Goal: Task Accomplishment & Management: Use online tool/utility

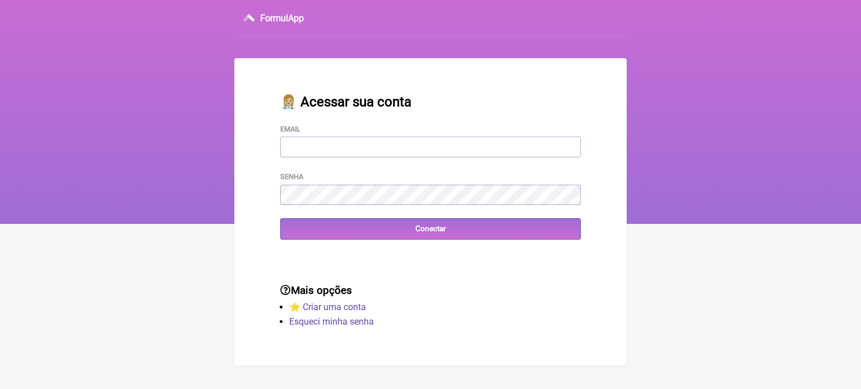
click at [358, 142] on input "Email" at bounding box center [430, 147] width 300 height 21
type input "vini_paschoal@yahoo.com.br"
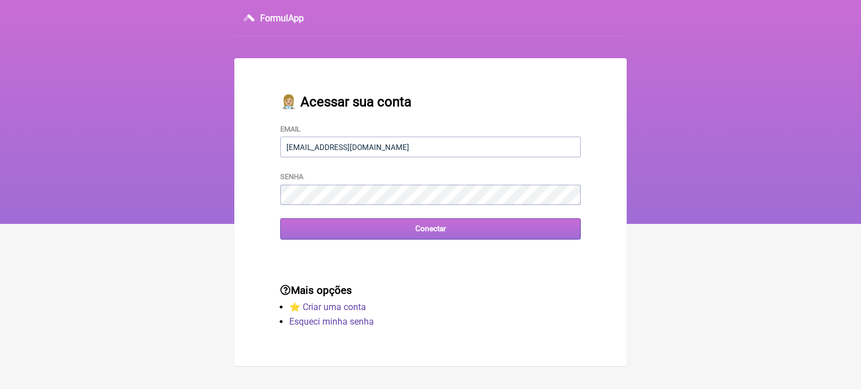
click at [401, 237] on input "Conectar" at bounding box center [430, 229] width 300 height 21
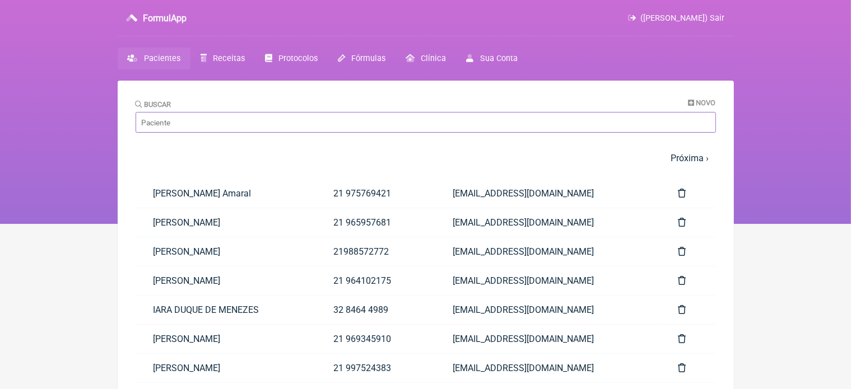
click at [240, 123] on input "Buscar" at bounding box center [426, 122] width 581 height 21
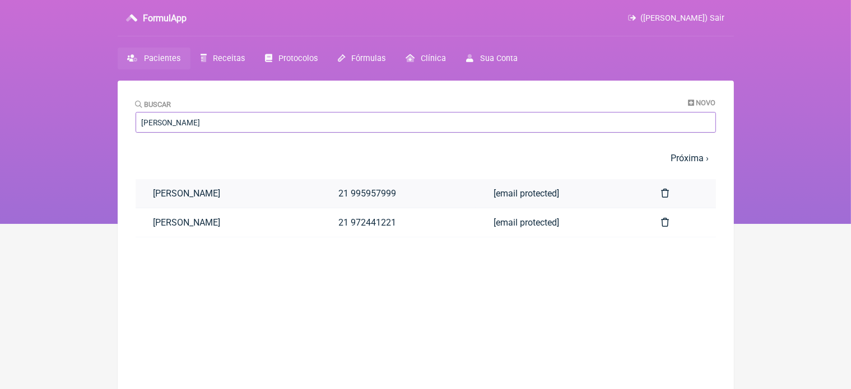
type input "leticia v"
click at [217, 189] on link "[PERSON_NAME]" at bounding box center [228, 193] width 185 height 29
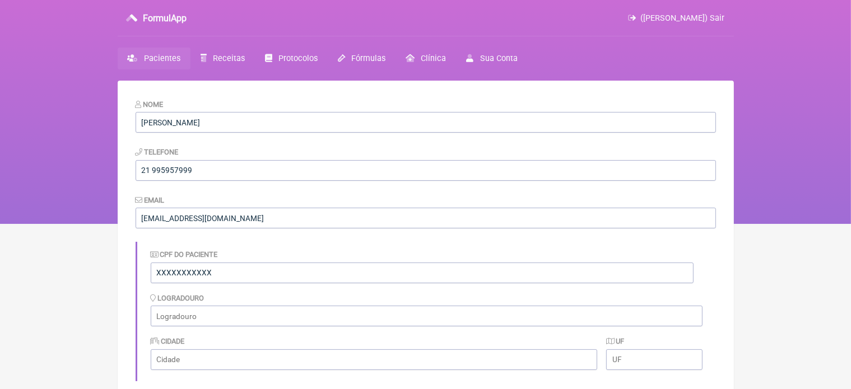
scroll to position [341, 0]
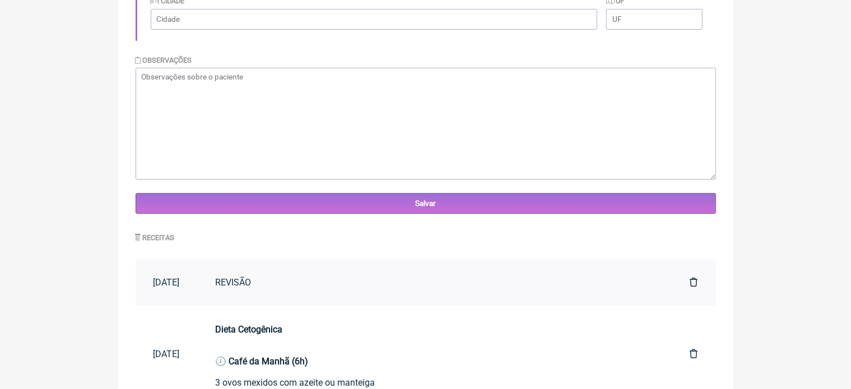
click at [240, 294] on link "REVISÃO" at bounding box center [435, 282] width 475 height 29
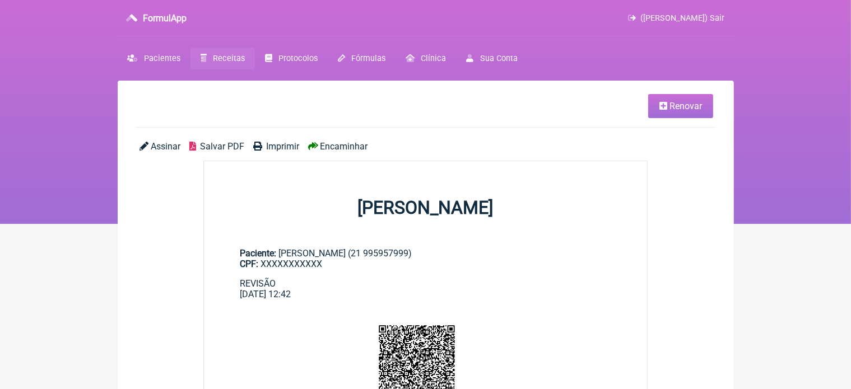
click at [686, 109] on span "Renovar" at bounding box center [686, 106] width 33 height 11
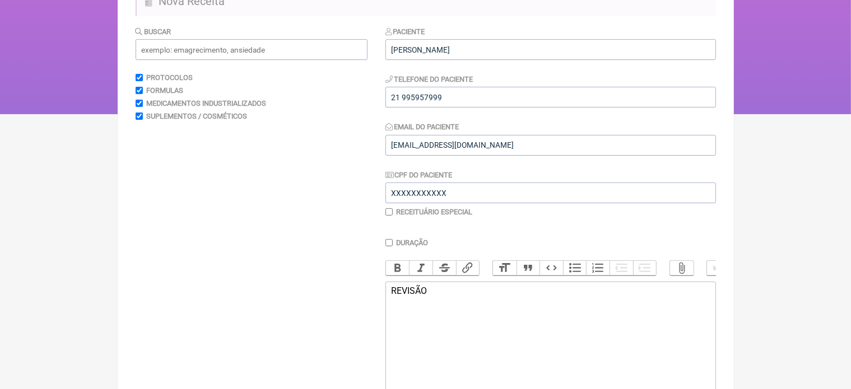
scroll to position [134, 0]
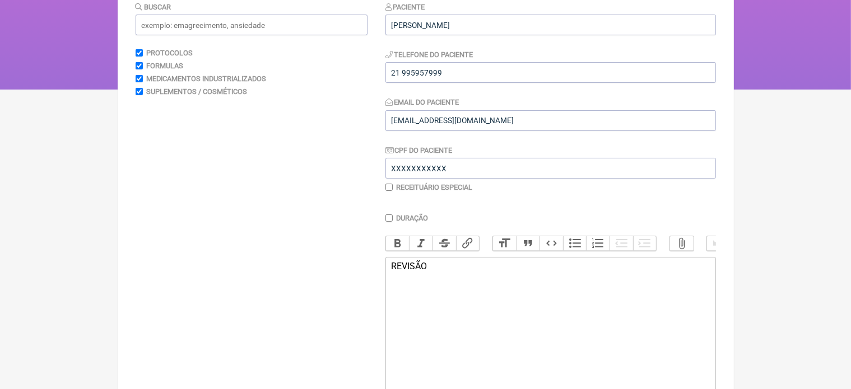
click at [437, 272] on div "REVISÃO" at bounding box center [550, 266] width 318 height 11
type trix-editor "<div>R</div>"
click at [437, 281] on trix-editor at bounding box center [551, 324] width 331 height 134
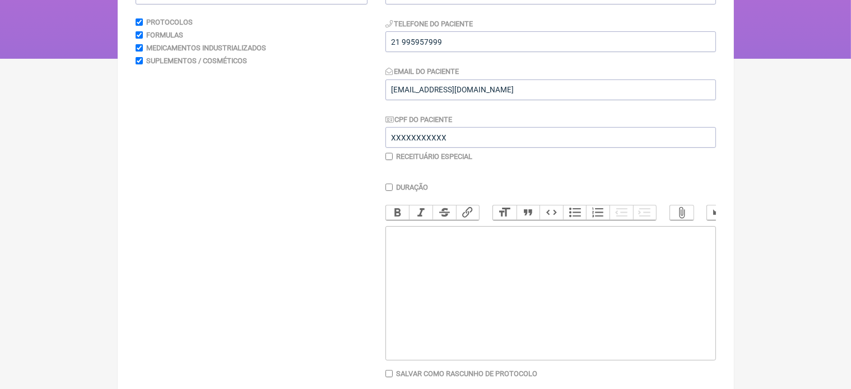
scroll to position [157, 0]
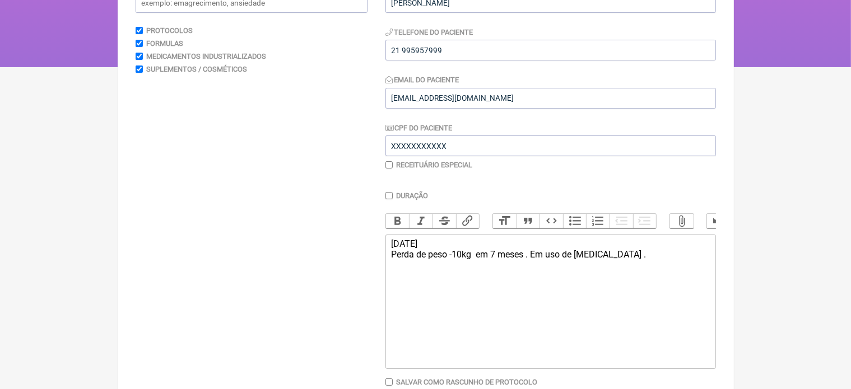
click at [582, 260] on div "03/10/2025 Perda de peso -10kg em 7 meses . Em uso de wegovy ." at bounding box center [550, 249] width 318 height 21
click at [618, 260] on div "03/10/2025 Perda de peso -10kg em 7 meses . Em uso de Wegovy ." at bounding box center [550, 249] width 318 height 21
type trix-editor "<div>03/10/2025<br>Perda de peso -10kg&nbsp; em 7 meses . Em uso de Wegovy .<br…"
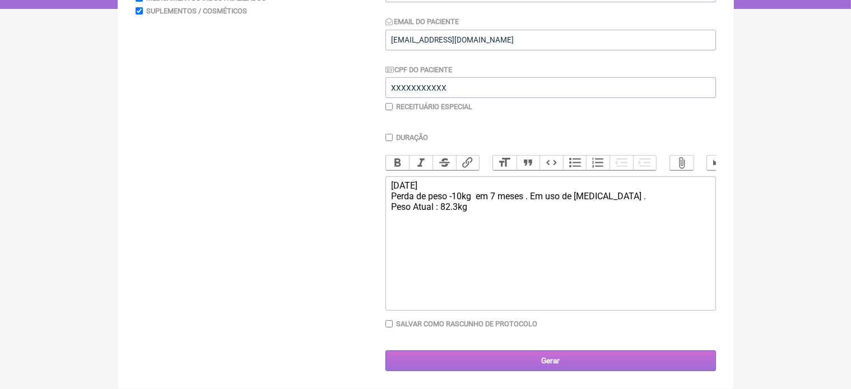
click at [548, 360] on input "Gerar" at bounding box center [551, 361] width 331 height 21
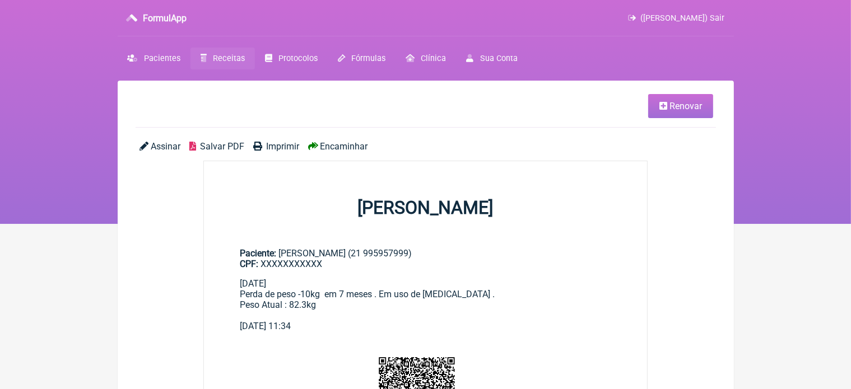
click at [678, 105] on span "Renovar" at bounding box center [686, 106] width 33 height 11
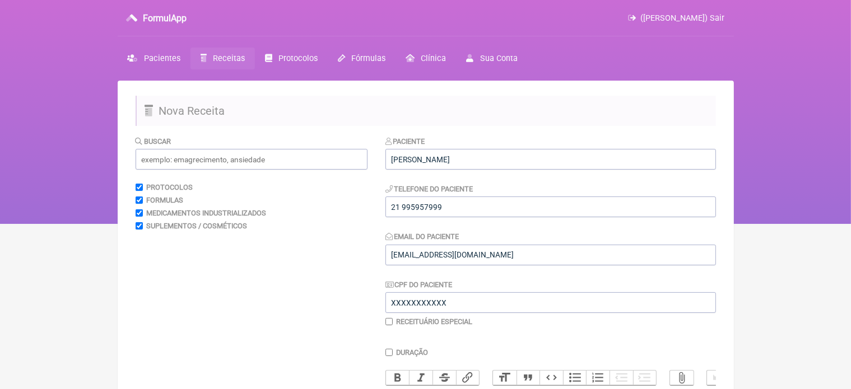
scroll to position [224, 0]
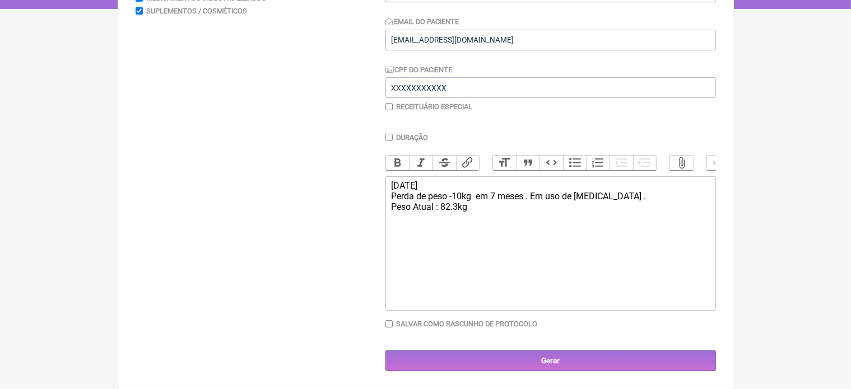
click at [472, 207] on div "03/10/2025 Perda de peso -10kg em 7 meses . Em uso de Wegovy . Peso Atual : 82.…" at bounding box center [550, 201] width 318 height 43
type trix-editor "<div>03/10/2025<br>Perda de peso -10kg&nbsp; em 7 meses . Em uso de Wegovy .<br…"
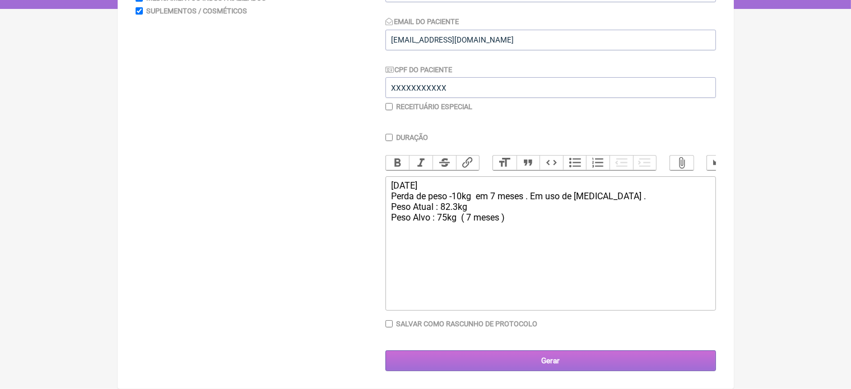
click at [540, 359] on input "Gerar" at bounding box center [551, 361] width 331 height 21
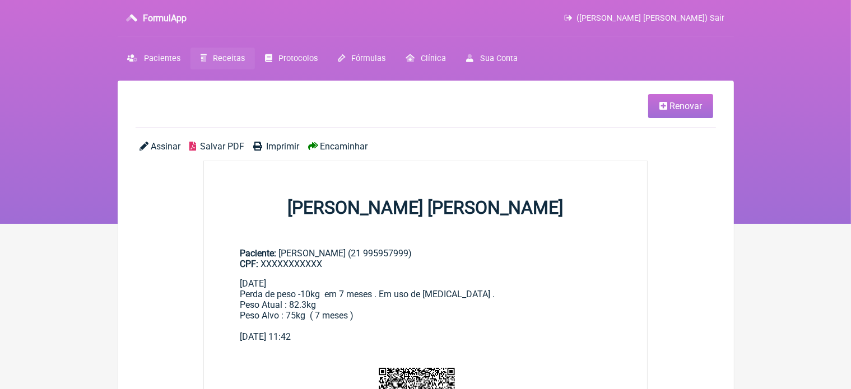
click at [685, 106] on span "Renovar" at bounding box center [686, 106] width 33 height 11
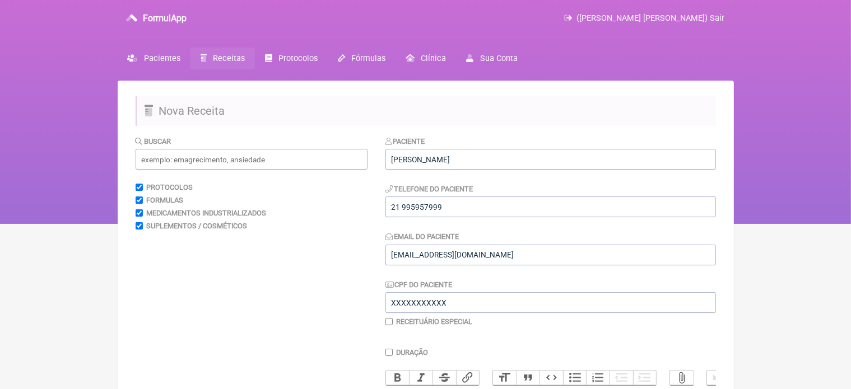
scroll to position [224, 0]
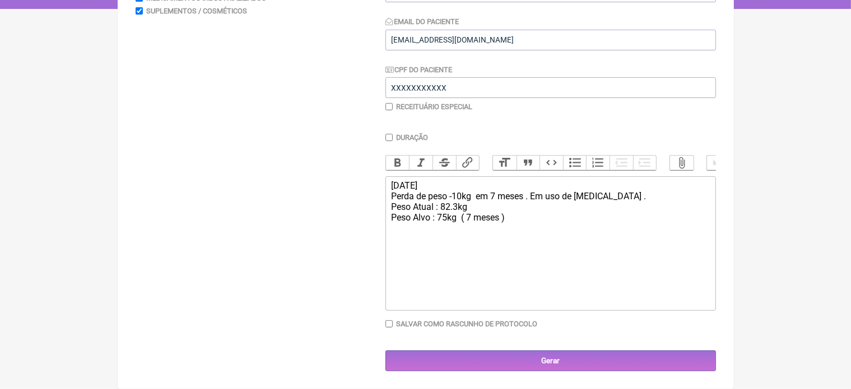
click at [388, 183] on trix-editor "03/10/2025 Perda de peso -10kg em 7 meses . Em uso de Wegovy . Peso Atual : 82.…" at bounding box center [551, 244] width 331 height 134
click at [505, 219] on div "03/10/2025 Perda de peso -10kg em 7 meses . Em uso de Wegovy . Peso Atual : 82.…" at bounding box center [550, 206] width 318 height 53
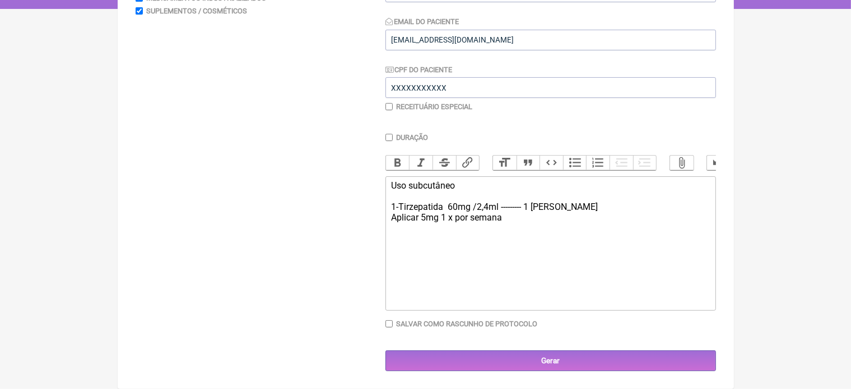
type trix-editor "<div>Uso subcutâneo&nbsp;<br><br>1-Tirzepatida&nbsp; 60mg /2,4ml --------- 1 fr…"
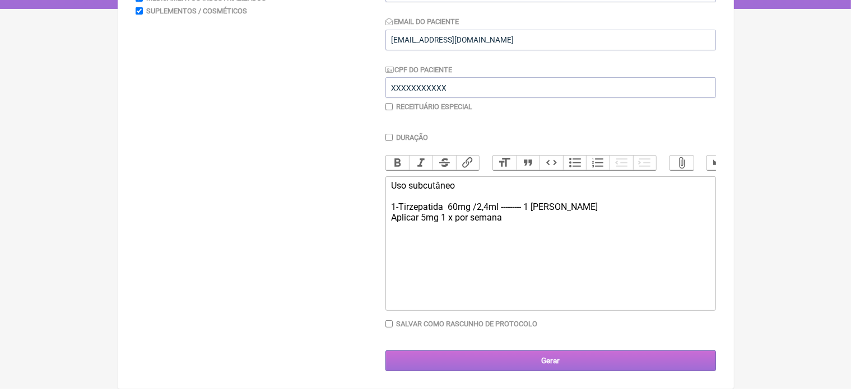
click at [533, 363] on input "Gerar" at bounding box center [551, 361] width 331 height 21
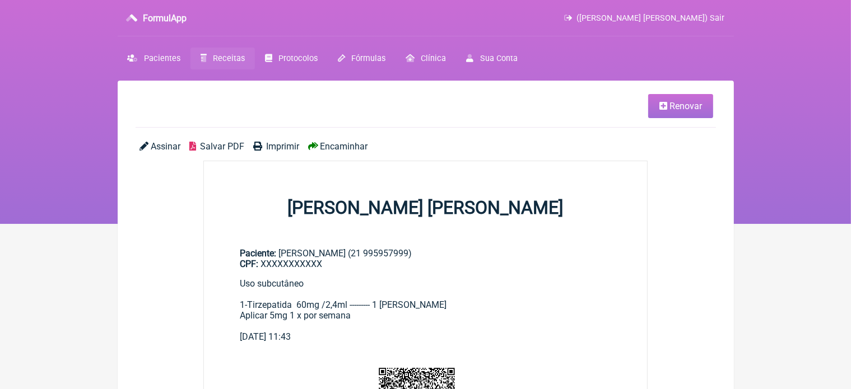
click at [287, 146] on span "Imprimir" at bounding box center [282, 146] width 33 height 11
click at [687, 107] on span "Renovar" at bounding box center [686, 106] width 33 height 11
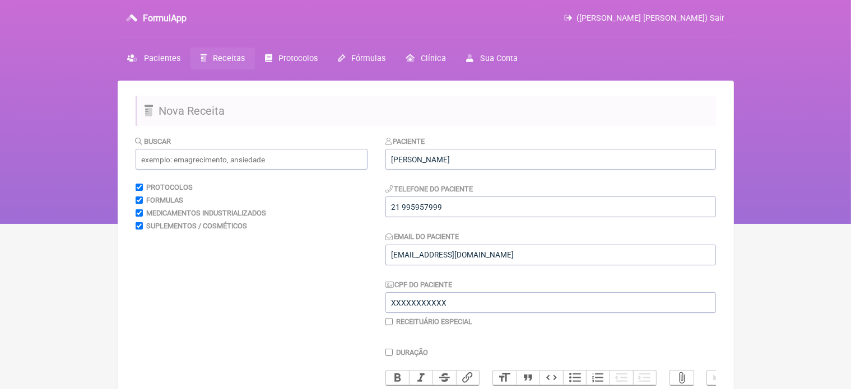
scroll to position [224, 0]
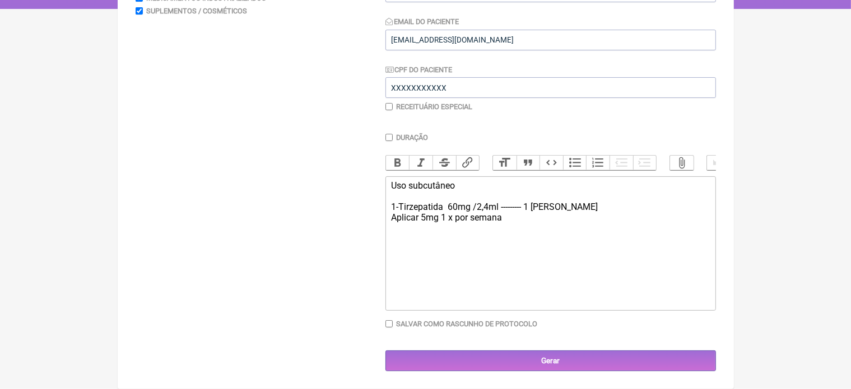
click at [388, 103] on input "checkbox" at bounding box center [389, 106] width 7 height 7
checkbox input "true"
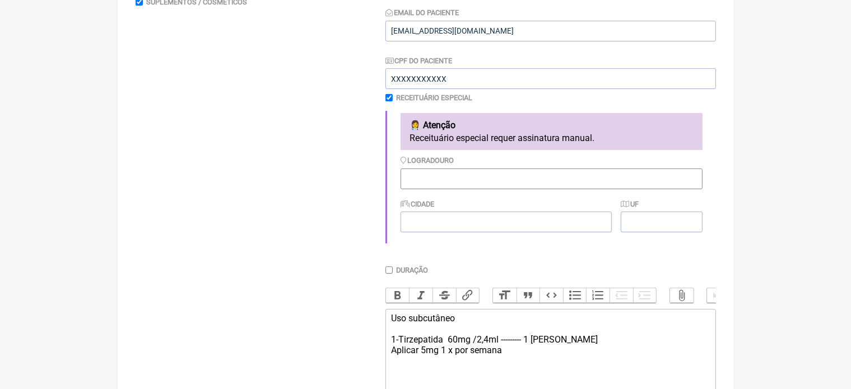
click at [426, 179] on input "Logradouro" at bounding box center [552, 179] width 302 height 21
type input "RJ"
click at [418, 224] on input "Cidade" at bounding box center [506, 222] width 211 height 21
type input "Rio De Janeiro"
click at [639, 225] on input "UF" at bounding box center [661, 222] width 81 height 21
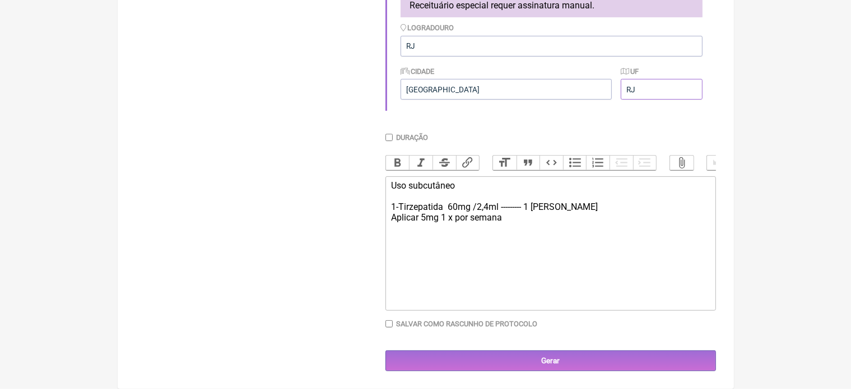
scroll to position [367, 0]
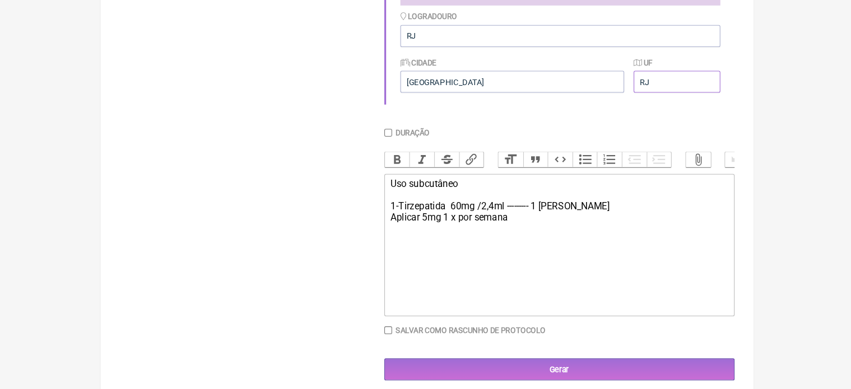
type input "RJ"
click at [462, 185] on div "Uso subcutâneo 1-Tirzepatida 60mg /2,4ml --------- 1 frasco Aplicar 5mg 1 x por…" at bounding box center [550, 206] width 318 height 53
click at [511, 221] on div "Uso Oral 1-Tirzepatida 60mg /2,4ml --------- 1 frasco Aplicar 5mg 1 x por semana" at bounding box center [550, 206] width 318 height 53
type trix-editor "<div>Uso Oral&nbsp;<br><br>1-Trazodona 50mg ---------- 1cx&nbsp;<br>Tomar 1 com…"
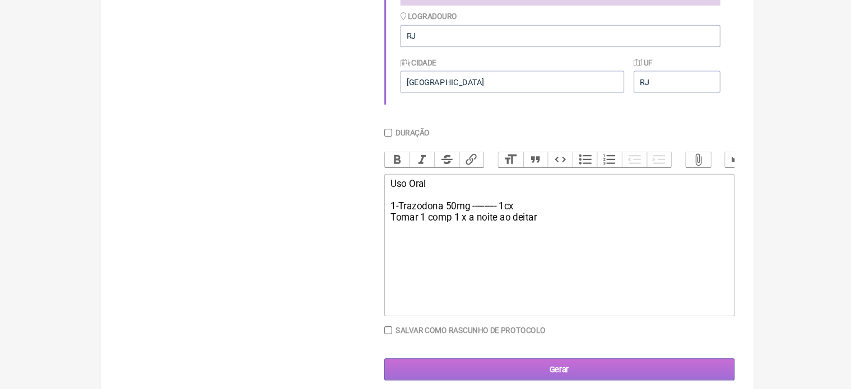
click at [553, 359] on input "Gerar" at bounding box center [551, 361] width 331 height 21
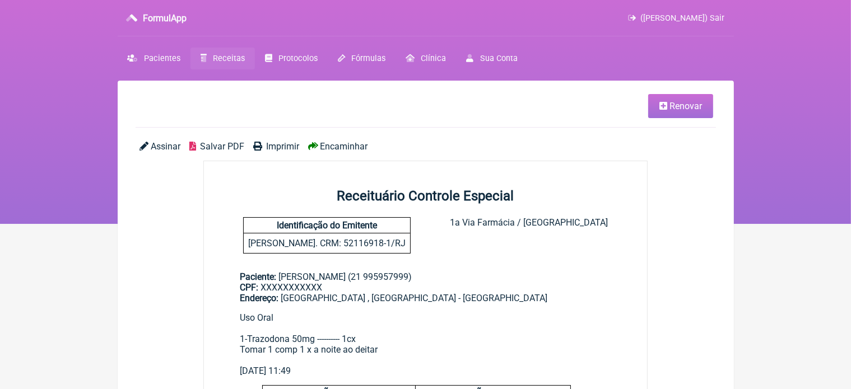
click at [288, 142] on span "Imprimir" at bounding box center [282, 146] width 33 height 11
click at [690, 107] on span "Renovar" at bounding box center [686, 106] width 33 height 11
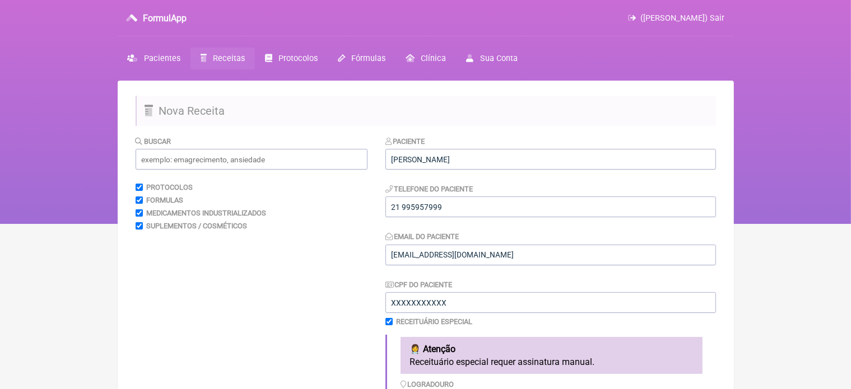
scroll to position [341, 0]
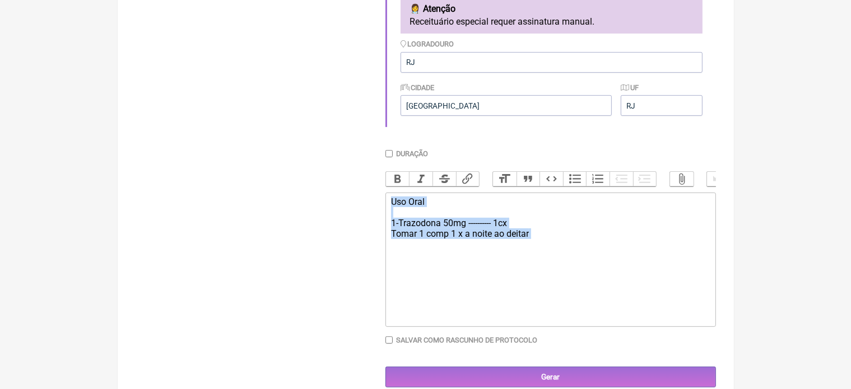
drag, startPoint x: 388, startPoint y: 214, endPoint x: 536, endPoint y: 264, distance: 156.1
click at [536, 264] on trix-editor "Uso Oral 1-Trazodona 50mg ---------- 1cx Tomar 1 comp 1 x a noite ao deitar" at bounding box center [551, 260] width 331 height 134
type trix-editor "<div>Uso Oral&nbsp;<br><br>1-Trazodona 50mg ---------- 1cx&nbsp;<br>Tomar 1 com…"
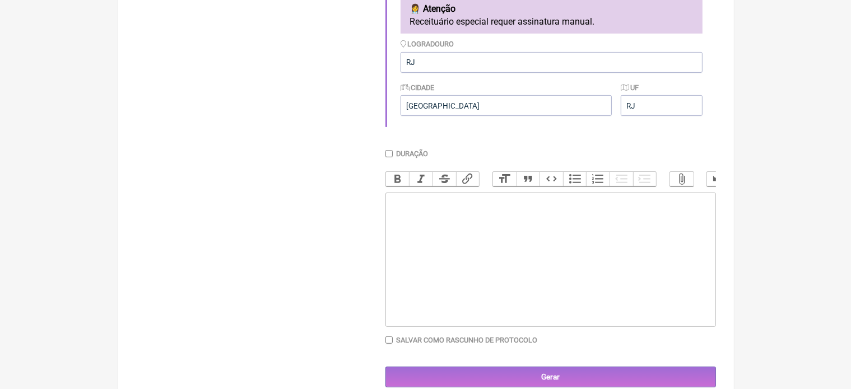
paste trix-editor "<div><strong>1) MANIPULADO</strong></div><div>Crataegus Oxyacantha | 200mg</div…"
type trix-editor "<div><strong>1) MANIPULADO</strong></div><div>Crataegus Oxyacantha | 200mg</div…"
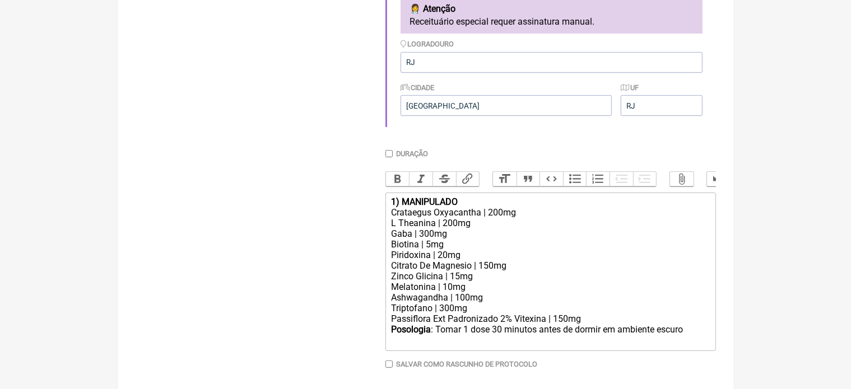
click at [389, 154] on input "Duração" at bounding box center [389, 153] width 7 height 7
checkbox input "true"
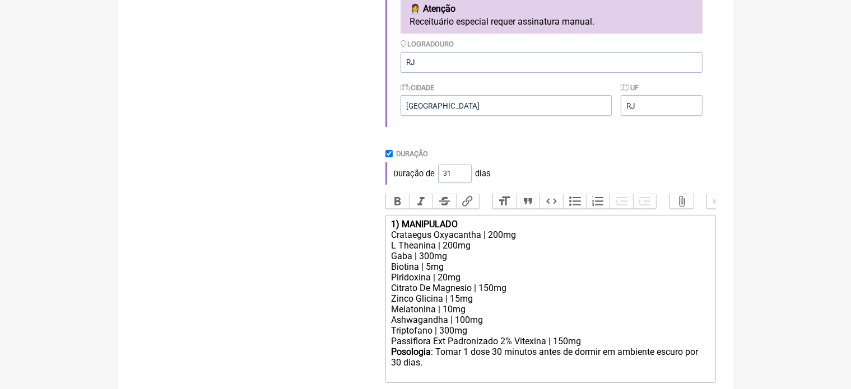
click at [461, 172] on input "31" at bounding box center [455, 174] width 34 height 18
click at [461, 175] on input "32" at bounding box center [455, 174] width 34 height 18
click at [460, 177] on input "31" at bounding box center [455, 174] width 34 height 18
type input "30"
click at [460, 177] on input "30" at bounding box center [455, 174] width 34 height 18
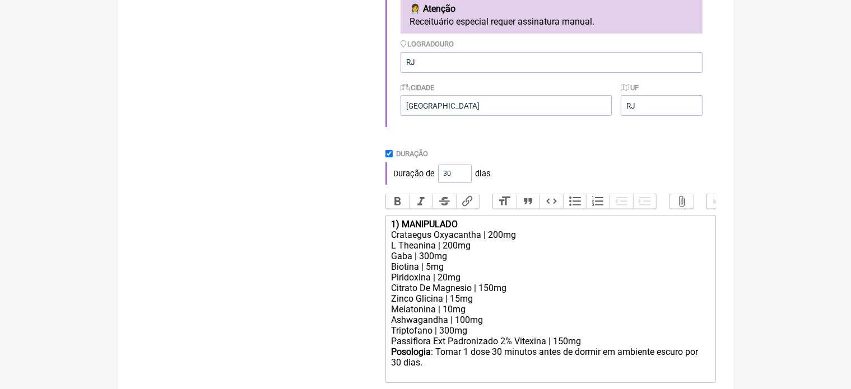
scroll to position [426, 0]
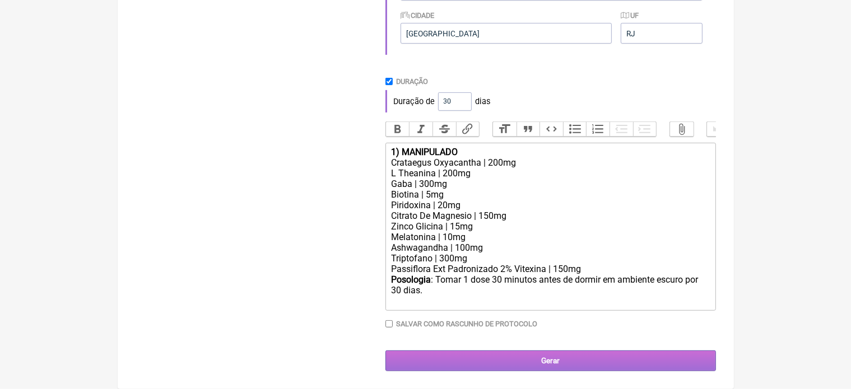
click at [577, 363] on input "Gerar" at bounding box center [551, 361] width 331 height 21
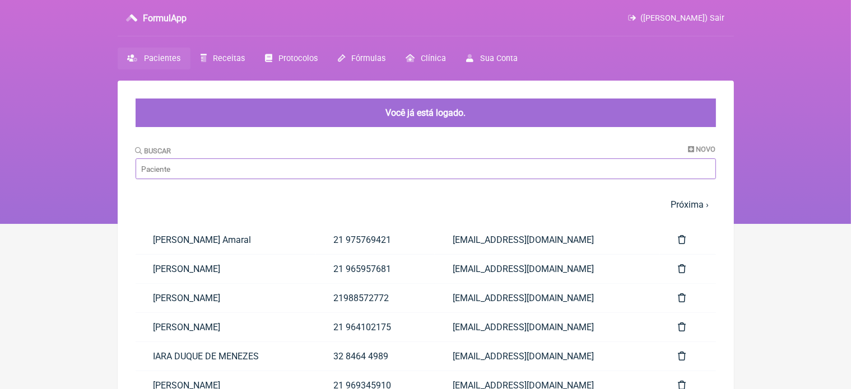
click at [206, 167] on input "Buscar" at bounding box center [426, 169] width 581 height 21
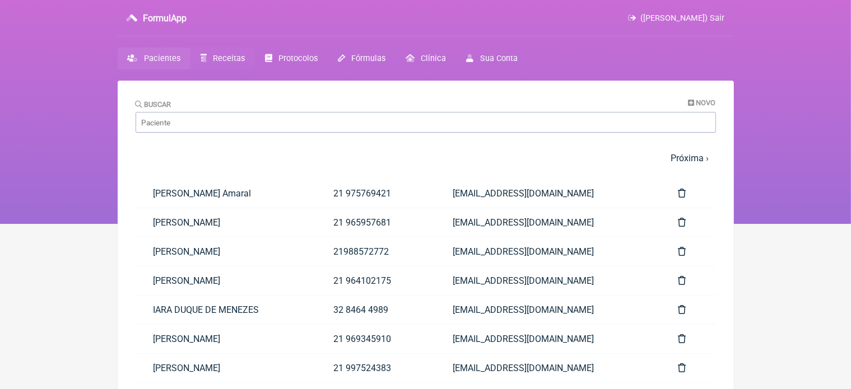
click at [224, 51] on link "Receitas" at bounding box center [223, 59] width 64 height 22
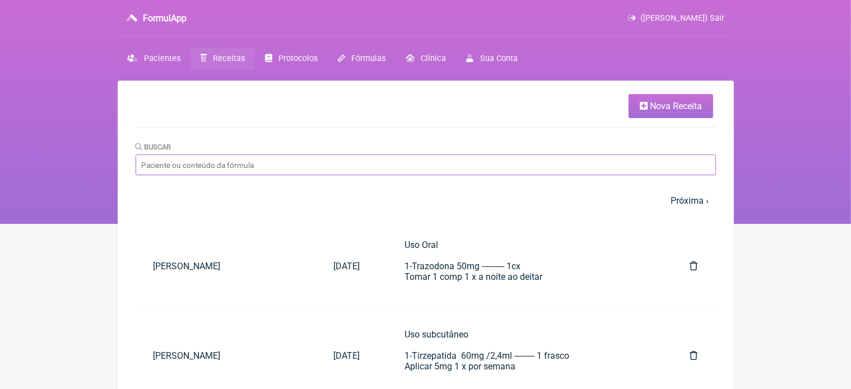
click at [210, 163] on input "Buscar" at bounding box center [426, 165] width 581 height 21
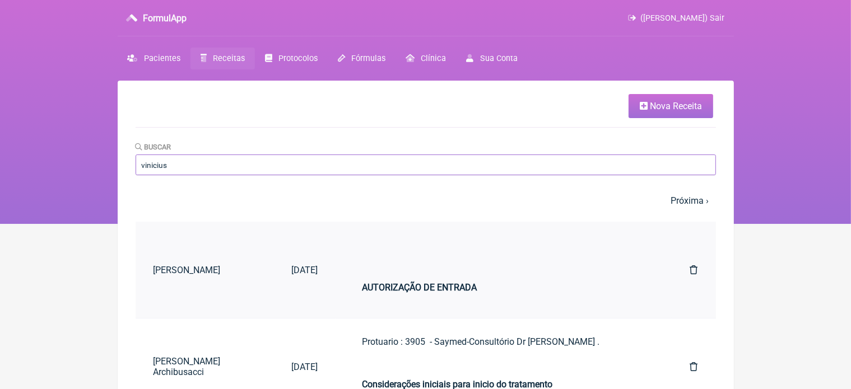
type input "vinicius"
click at [397, 290] on strong "AUTORIZAÇÃO DE ENTRADA" at bounding box center [420, 287] width 115 height 11
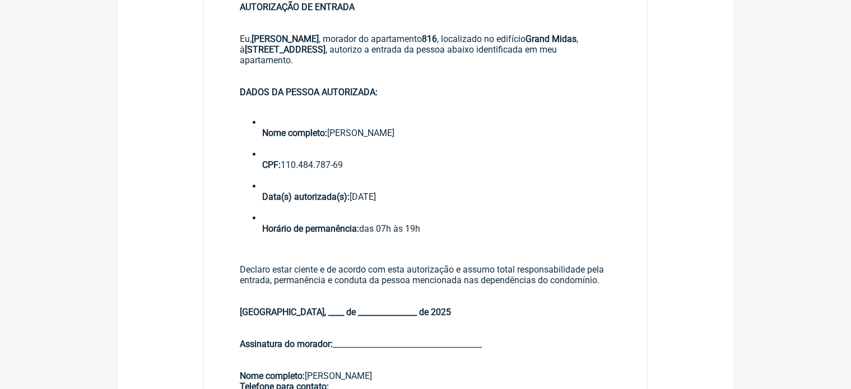
scroll to position [681, 0]
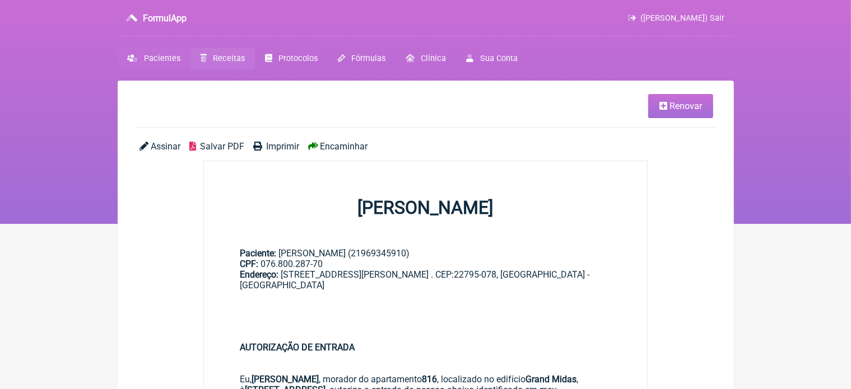
click at [155, 61] on span "Pacientes" at bounding box center [162, 59] width 36 height 10
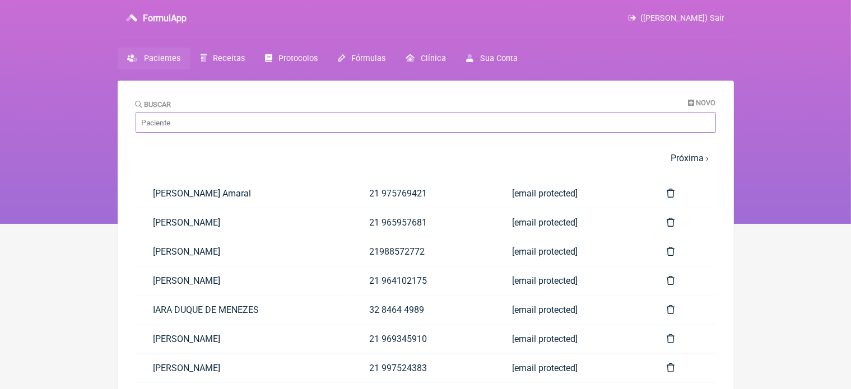
click at [231, 114] on input "Buscar" at bounding box center [426, 122] width 581 height 21
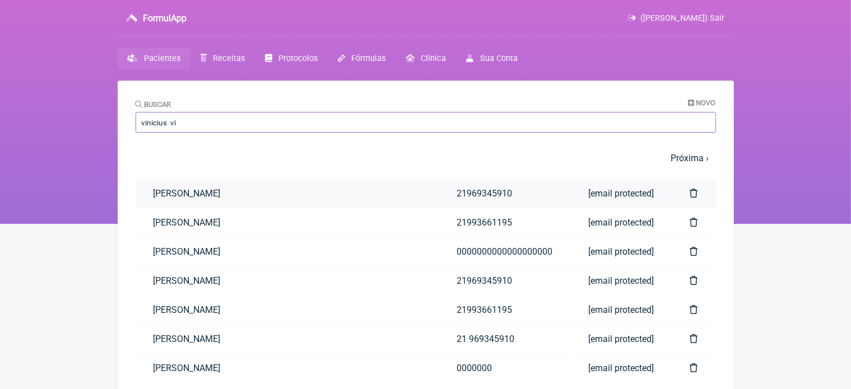
type input "vinicius vi"
click at [254, 194] on link "Vinicius Vieira Paschoal" at bounding box center [288, 193] width 304 height 29
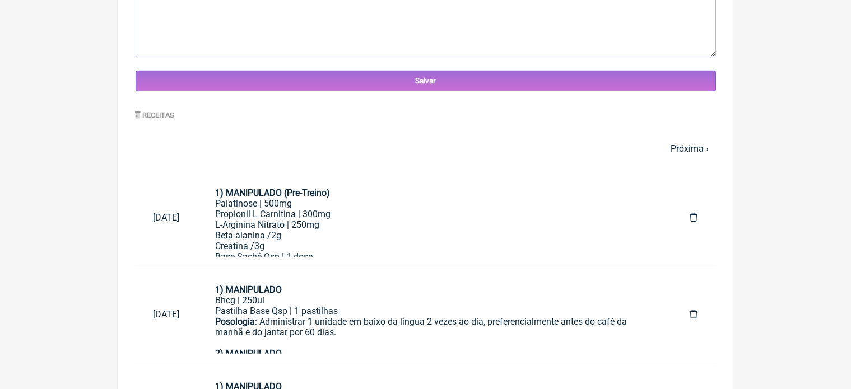
scroll to position [441, 0]
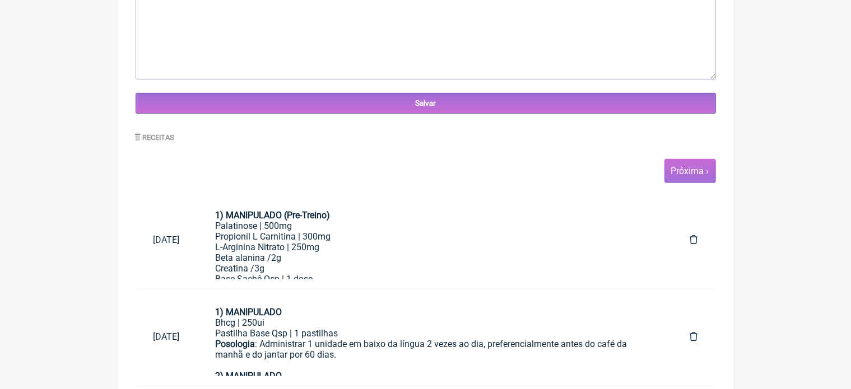
click at [696, 167] on link "Próxima ›" at bounding box center [690, 171] width 38 height 11
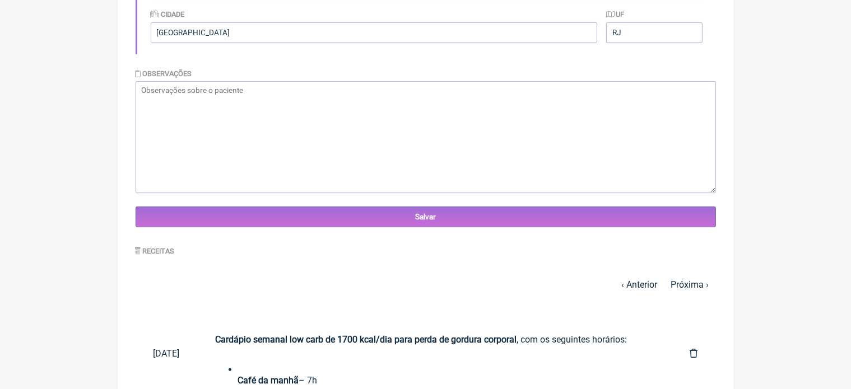
scroll to position [335, 0]
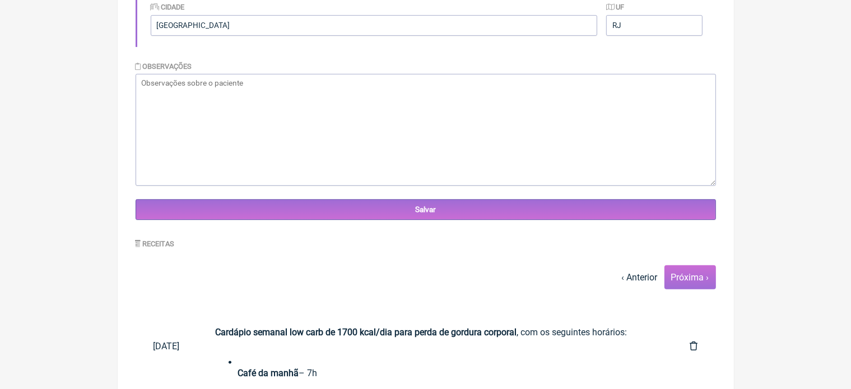
click at [701, 284] on span "Próxima ›" at bounding box center [691, 278] width 52 height 24
click at [695, 281] on link "Próxima ›" at bounding box center [690, 277] width 38 height 11
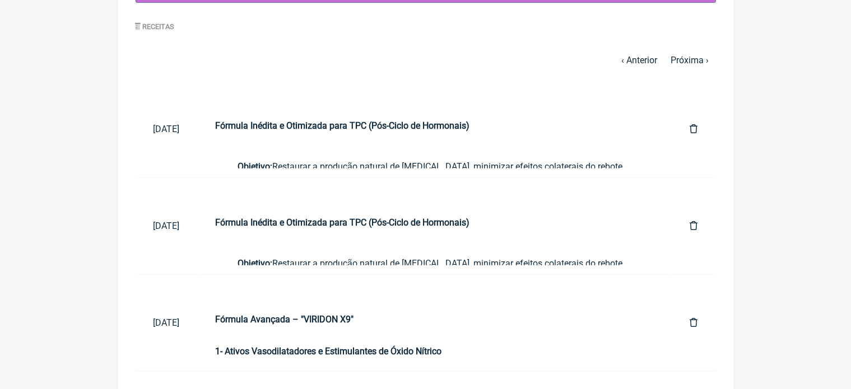
scroll to position [485, 0]
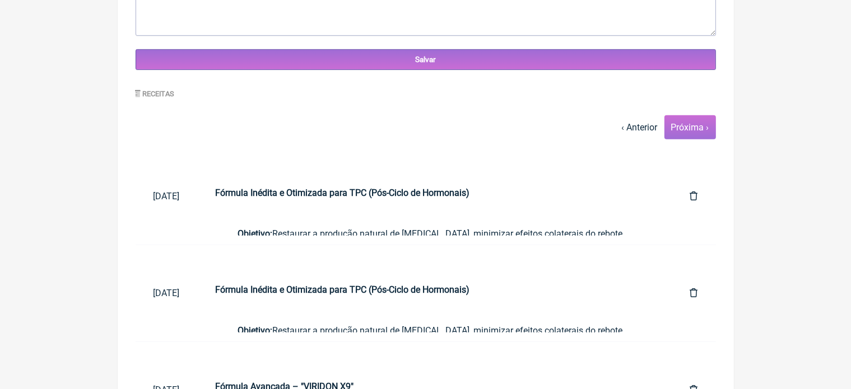
click at [685, 124] on link "Próxima ›" at bounding box center [690, 127] width 38 height 11
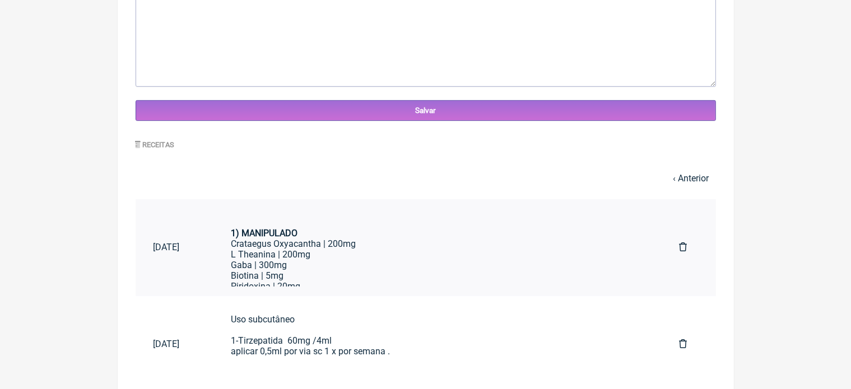
scroll to position [329, 0]
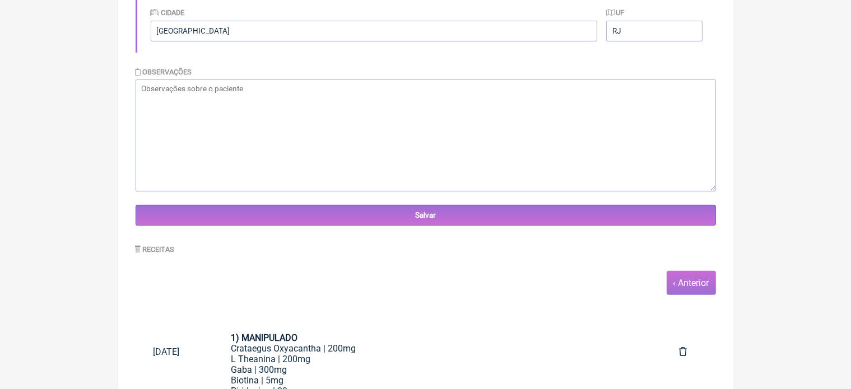
click at [683, 285] on link "‹ Anterior" at bounding box center [692, 283] width 36 height 11
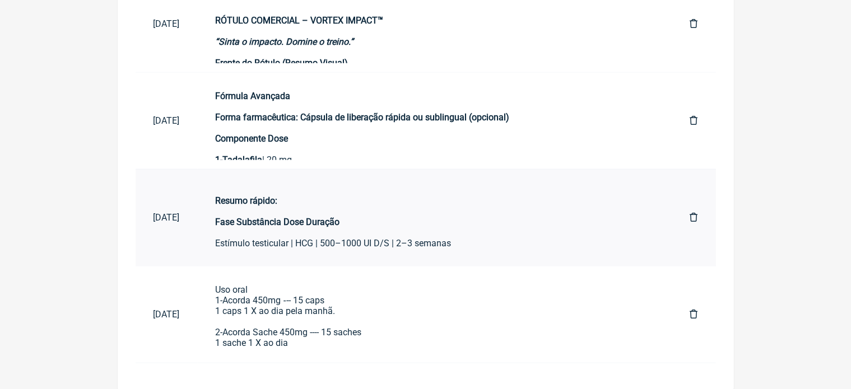
scroll to position [609, 0]
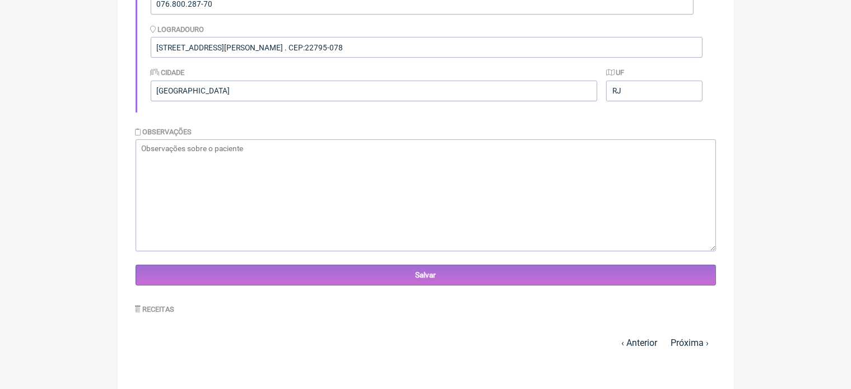
scroll to position [291, 0]
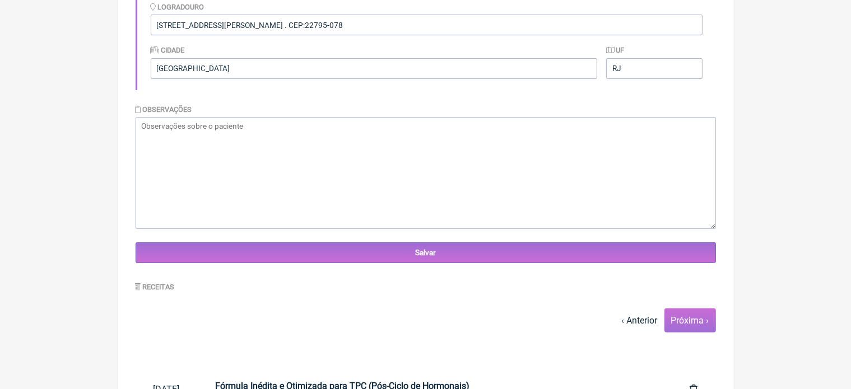
click at [692, 317] on link "Próxima ›" at bounding box center [690, 321] width 38 height 11
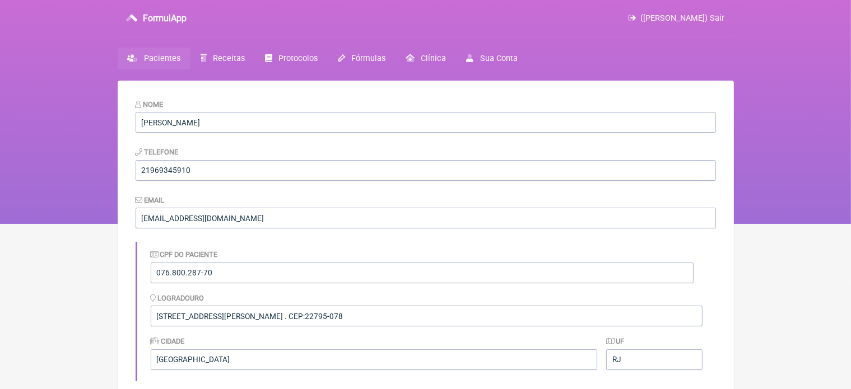
click at [692, 317] on input "Avenida Genaro de Carvalho 3502, Apartamento 102 , Recreio dos bandeirantes . C…" at bounding box center [427, 316] width 552 height 21
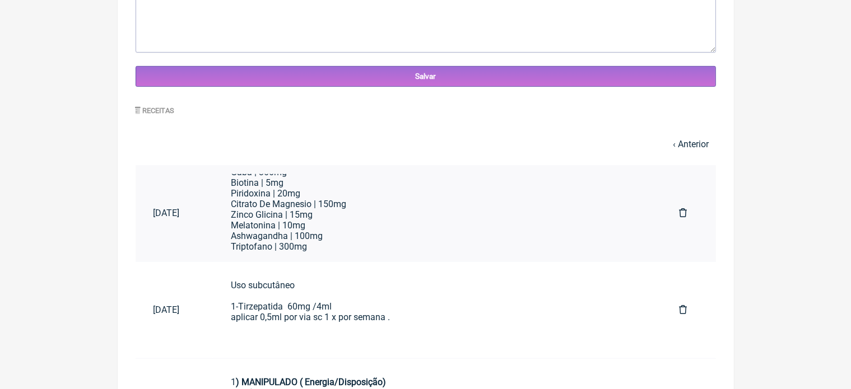
scroll to position [67, 0]
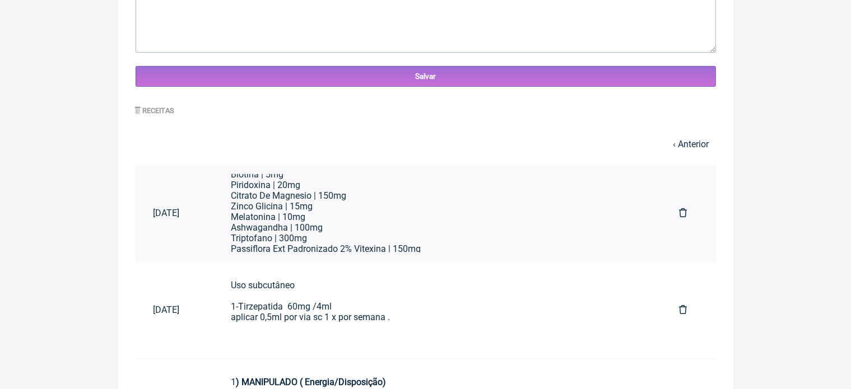
click at [405, 211] on div "Zinco Glicina | 15mg" at bounding box center [437, 206] width 413 height 11
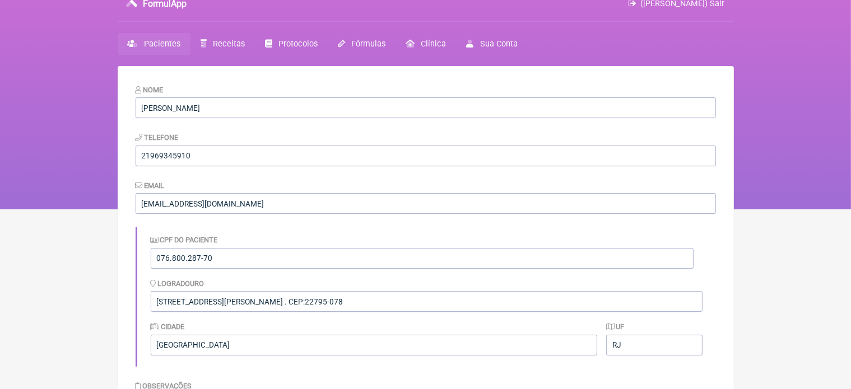
scroll to position [0, 0]
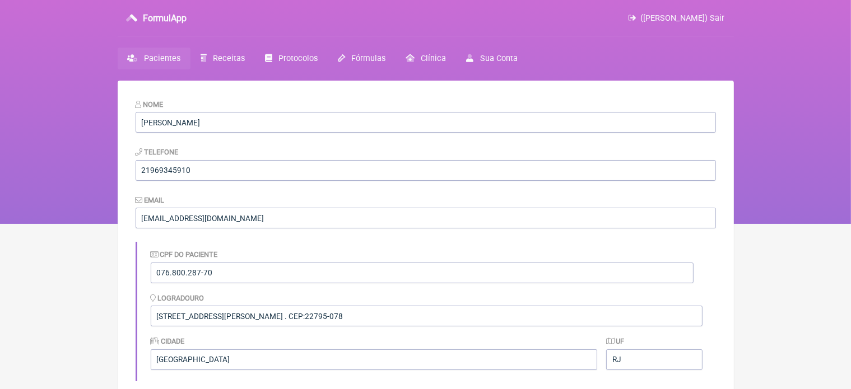
click at [144, 55] on span "Pacientes" at bounding box center [162, 59] width 36 height 10
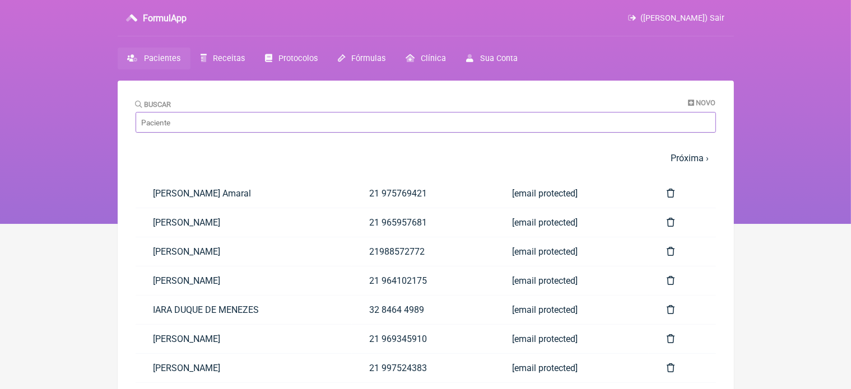
click at [188, 116] on input "Buscar" at bounding box center [426, 122] width 581 height 21
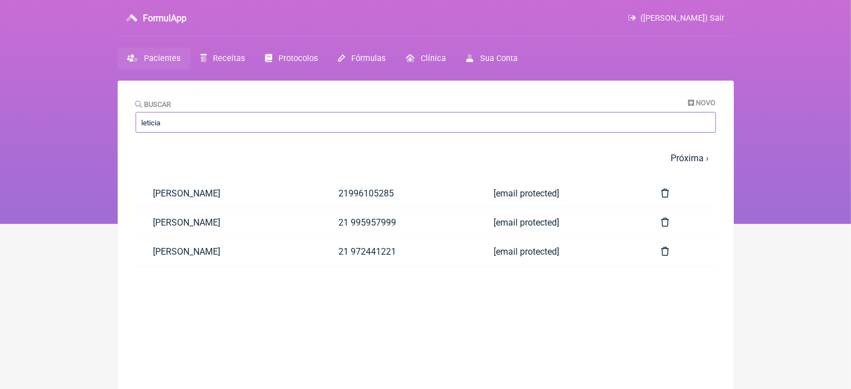
type input "leticia"
click at [168, 297] on main "Buscar Novo leticia 1 2 3 4 5 … Próxima › Última » Paciente Telefone Email Leti…" at bounding box center [426, 275] width 616 height 389
click at [184, 222] on link "LETICIA XAVIER" at bounding box center [228, 222] width 185 height 29
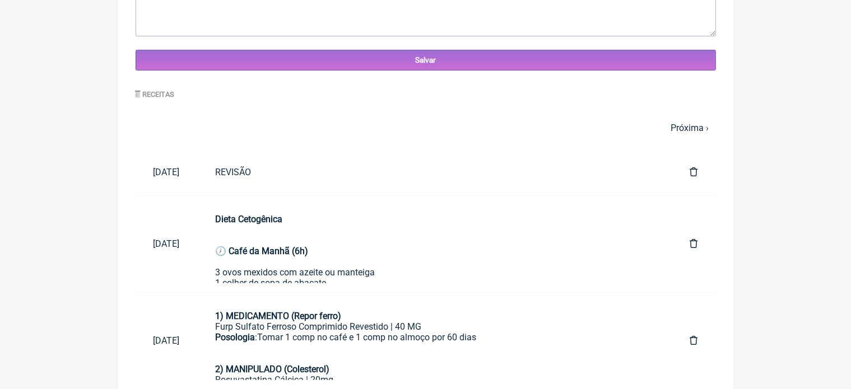
scroll to position [483, 0]
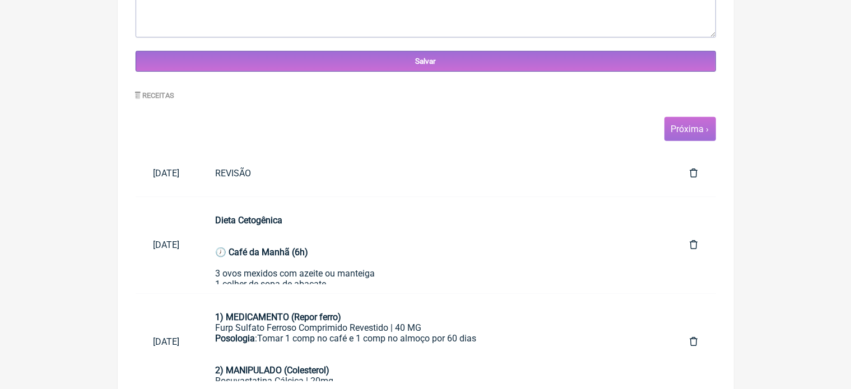
click at [690, 132] on link "Próxima ›" at bounding box center [690, 129] width 38 height 11
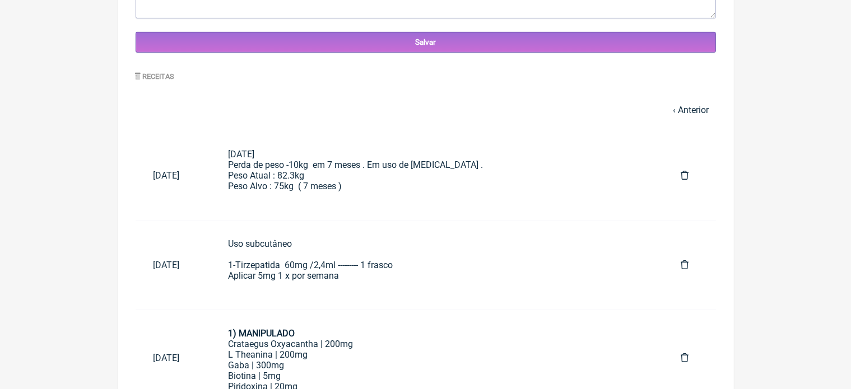
scroll to position [538, 0]
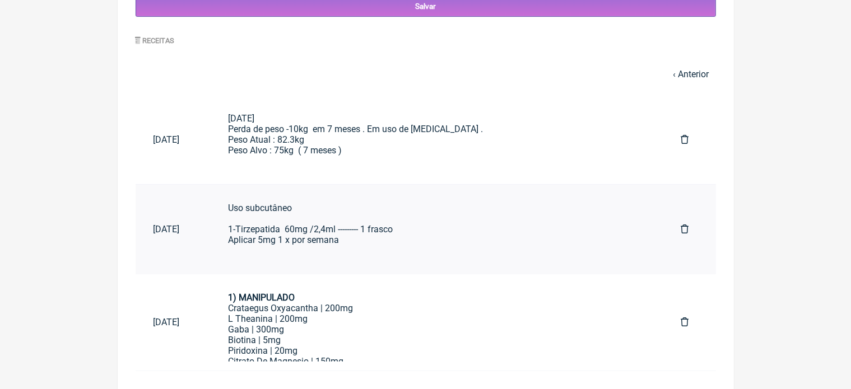
click at [303, 230] on div "Uso subcutâneo 1-Tirzepatida 60mg /2,4ml --------- 1 frasco Aplicar 5mg 1 x por…" at bounding box center [437, 229] width 418 height 53
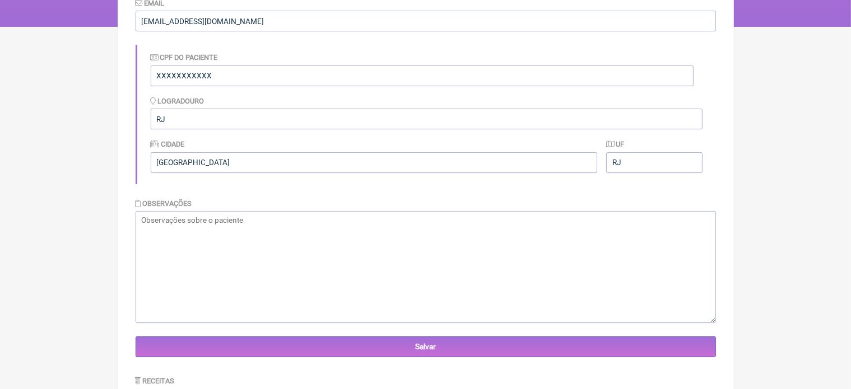
scroll to position [0, 0]
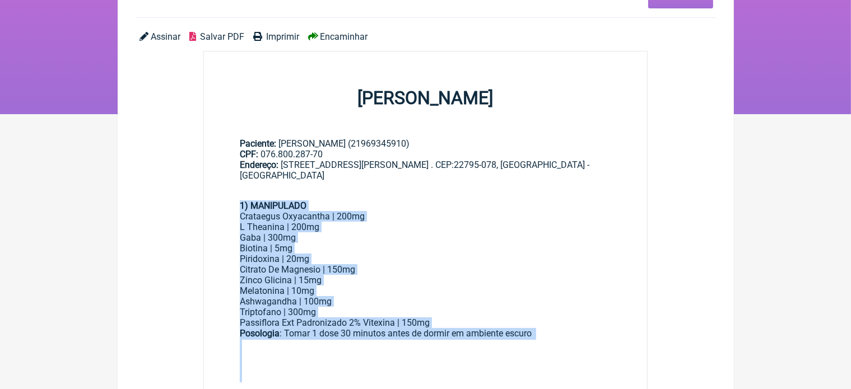
scroll to position [112, 0]
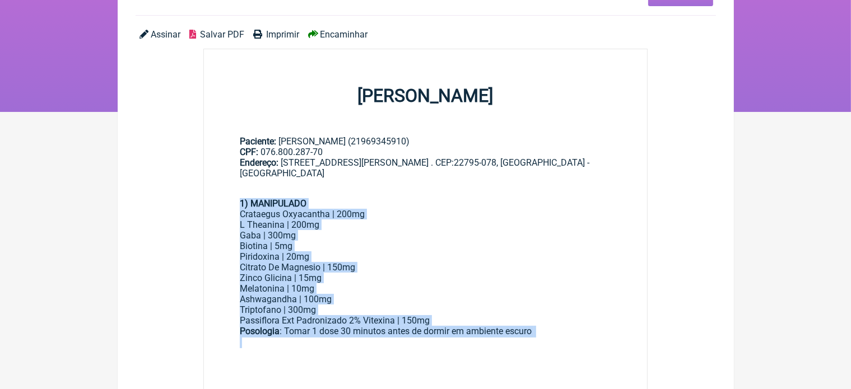
drag, startPoint x: 240, startPoint y: 317, endPoint x: 367, endPoint y: 356, distance: 132.6
click at [367, 356] on div "1) MANIPULADO Crataegus Oxyacantha | 200mg L Theanina | 200mg Gaba | 300mg Biot…" at bounding box center [426, 305] width 372 height 235
copy div "1) MANIPULADO Crataegus Oxyacantha | 200mg L Theanina | 200mg Gaba | 300mg Biot…"
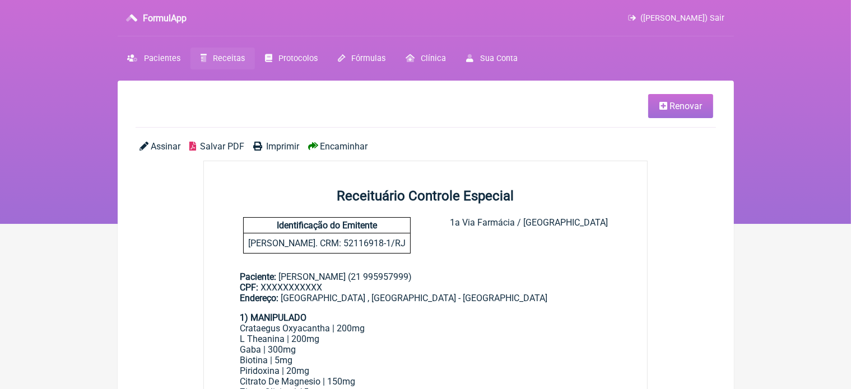
click at [287, 143] on span "Imprimir" at bounding box center [282, 146] width 33 height 11
click at [280, 146] on span "Imprimir" at bounding box center [282, 146] width 33 height 11
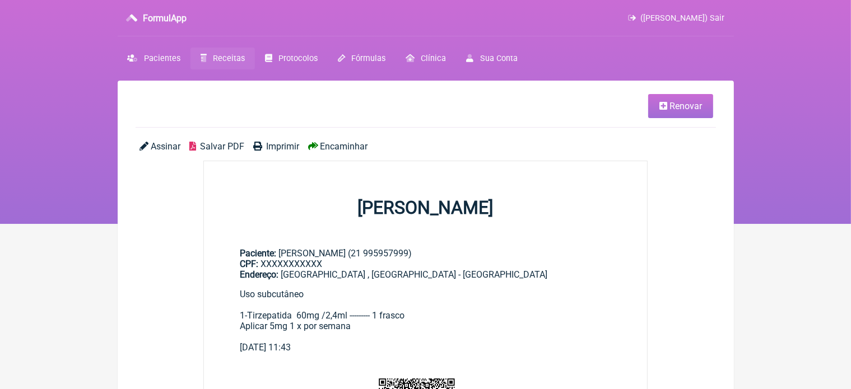
click at [282, 147] on span "Imprimir" at bounding box center [282, 146] width 33 height 11
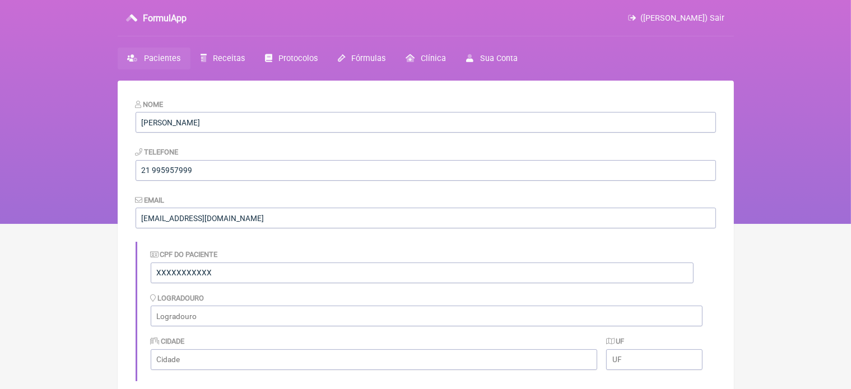
click at [162, 60] on span "Pacientes" at bounding box center [162, 59] width 36 height 10
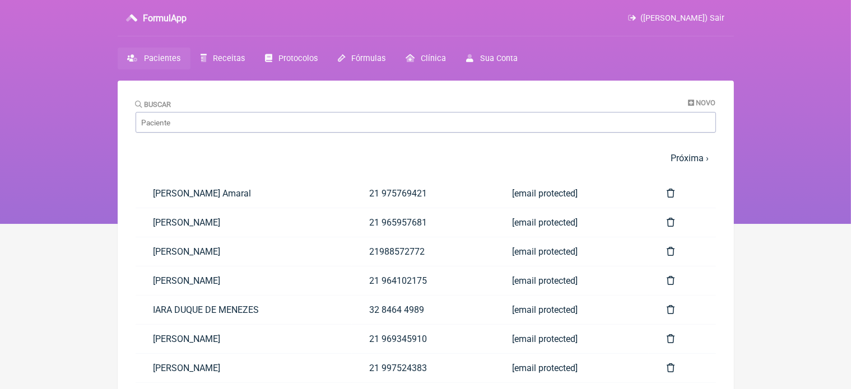
click at [156, 54] on span "Pacientes" at bounding box center [162, 59] width 36 height 10
click at [170, 123] on input "Buscar" at bounding box center [426, 122] width 581 height 21
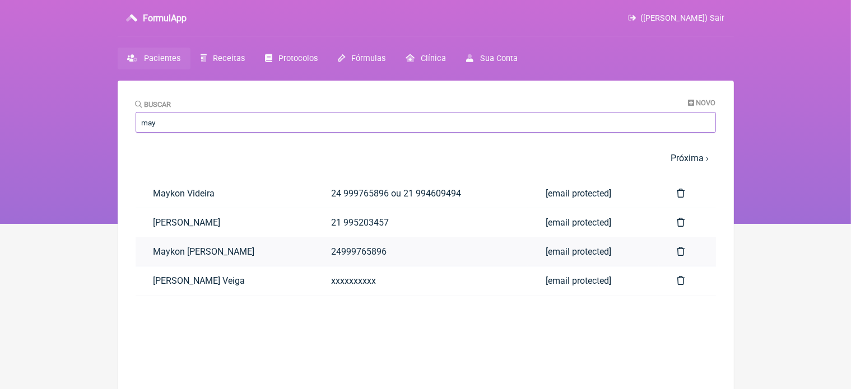
type input "may"
click at [233, 253] on link "Maykon Videira de Sousa" at bounding box center [225, 252] width 178 height 29
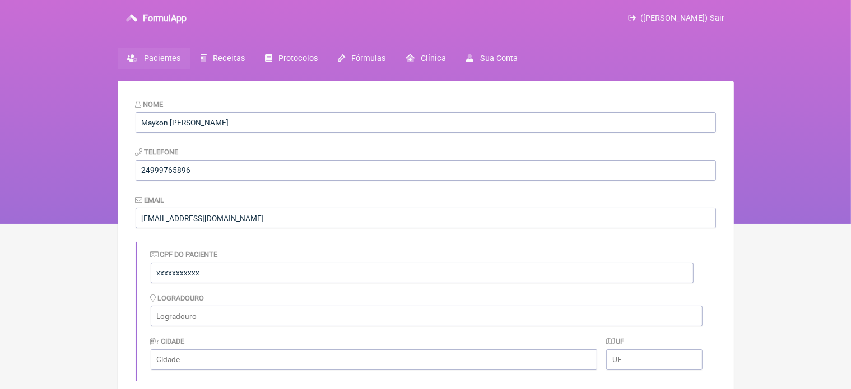
scroll to position [334, 0]
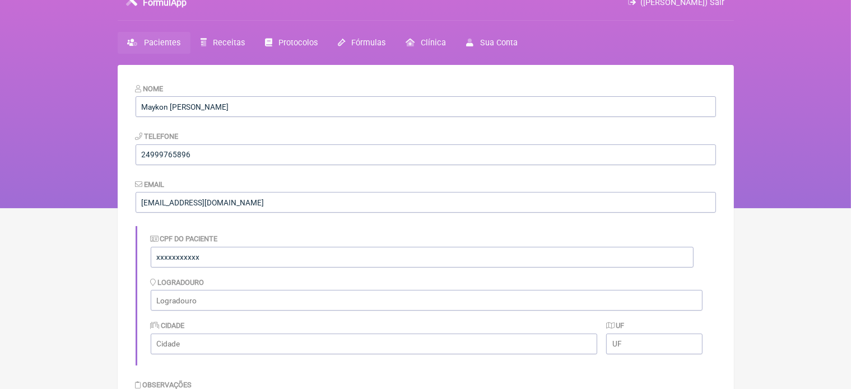
scroll to position [0, 0]
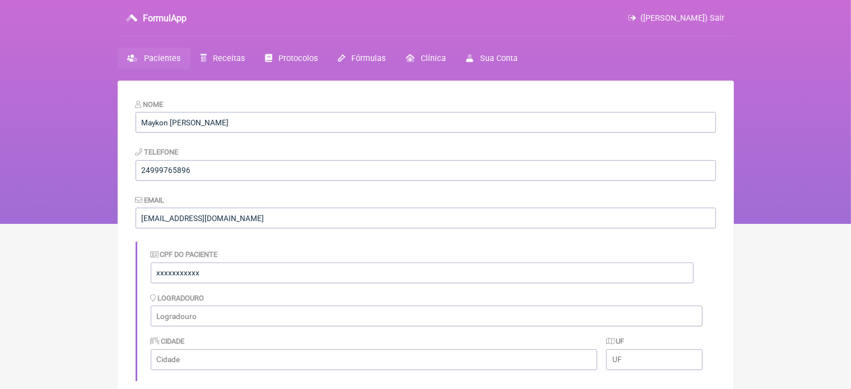
click at [151, 58] on span "Pacientes" at bounding box center [162, 59] width 36 height 10
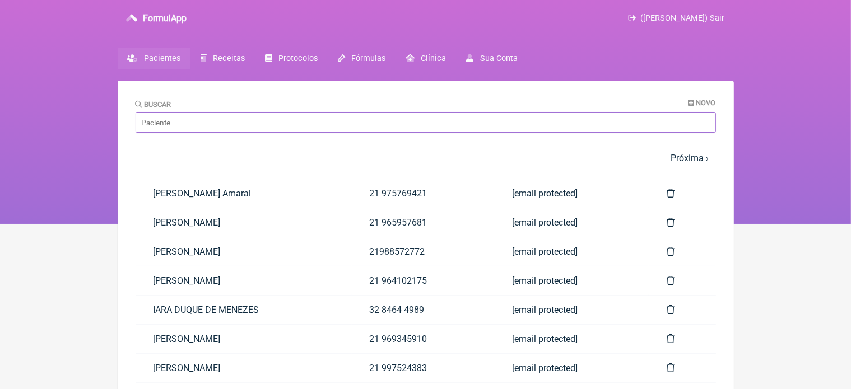
click at [206, 123] on input "Buscar" at bounding box center [426, 122] width 581 height 21
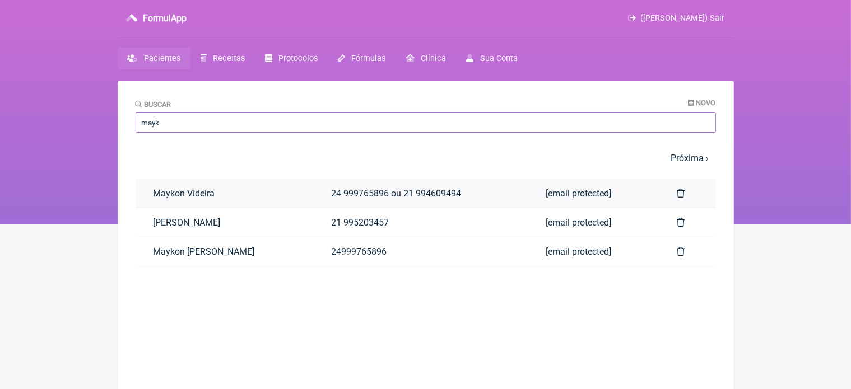
type input "mayk"
click at [220, 192] on link "Maykon Videira" at bounding box center [225, 193] width 178 height 29
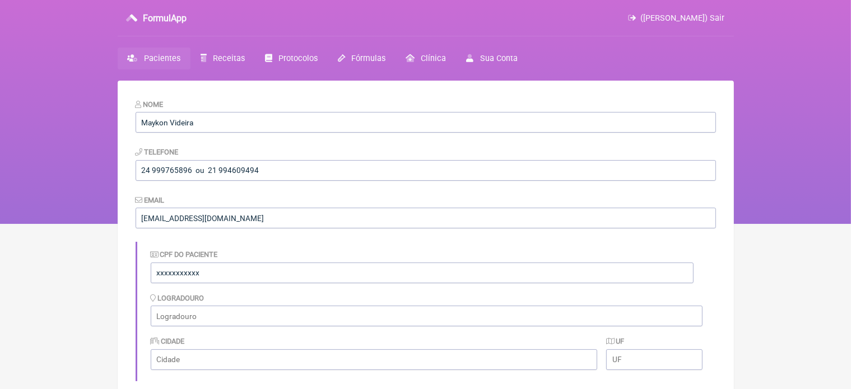
scroll to position [341, 0]
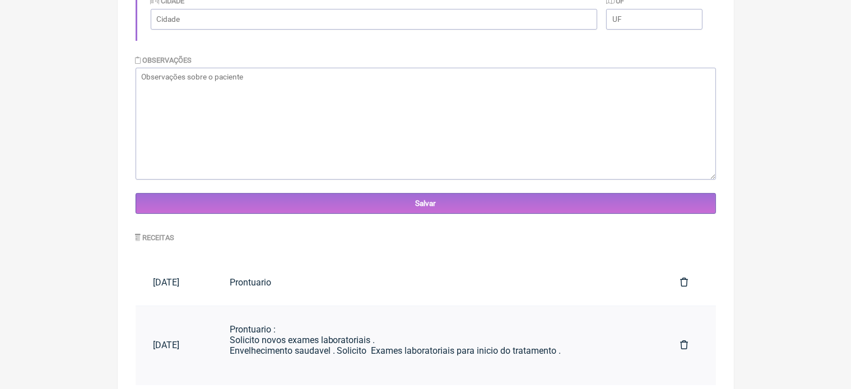
click at [319, 318] on link "Prontuario : Solicito novos exames laboratoriais . Envelhecimento saudavel . So…" at bounding box center [437, 346] width 451 height 61
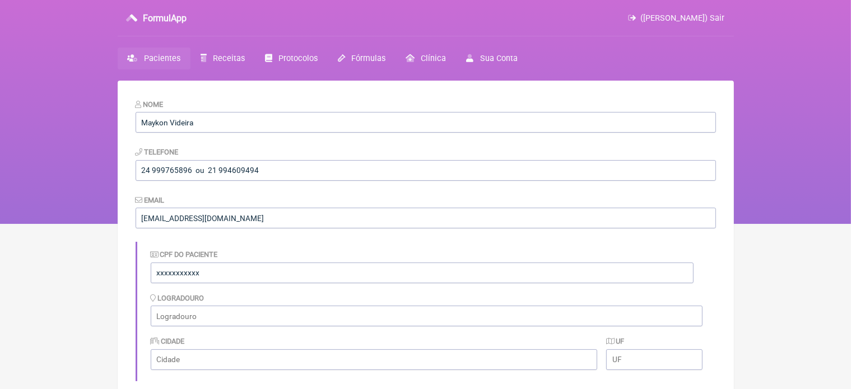
click at [162, 58] on span "Pacientes" at bounding box center [162, 59] width 36 height 10
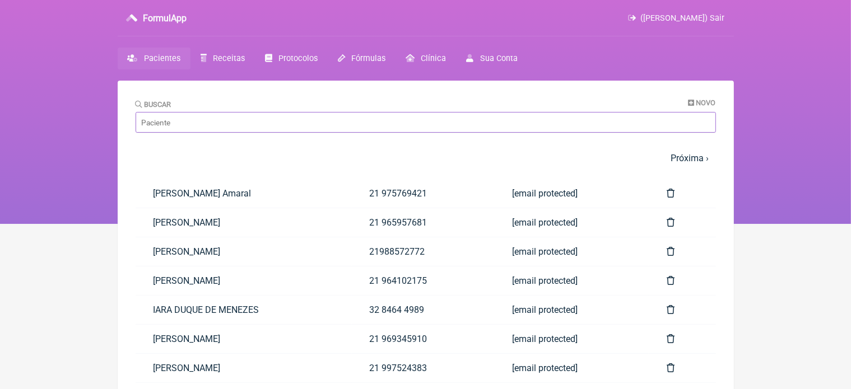
click at [197, 123] on input "Buscar" at bounding box center [426, 122] width 581 height 21
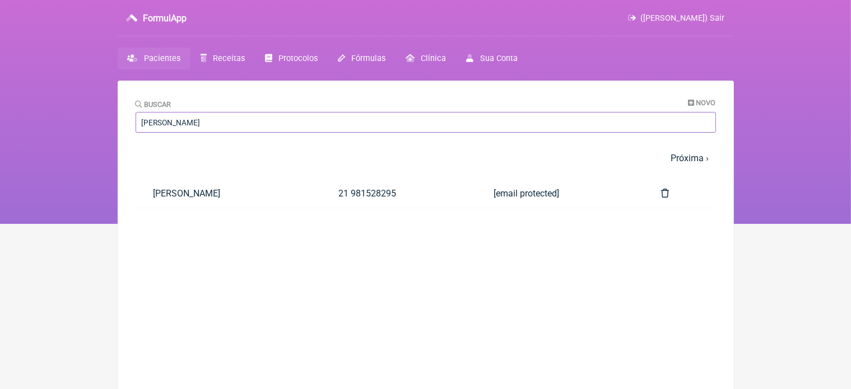
type input "claudia i"
click at [308, 256] on main "Buscar Novo claudia i 1 2 3 4 5 … Próxima › Última » Paciente Telefone Email CL…" at bounding box center [426, 275] width 616 height 389
click at [258, 192] on link "CLAUDIA IZABEL SANTOS DE FREITAS" at bounding box center [228, 193] width 185 height 29
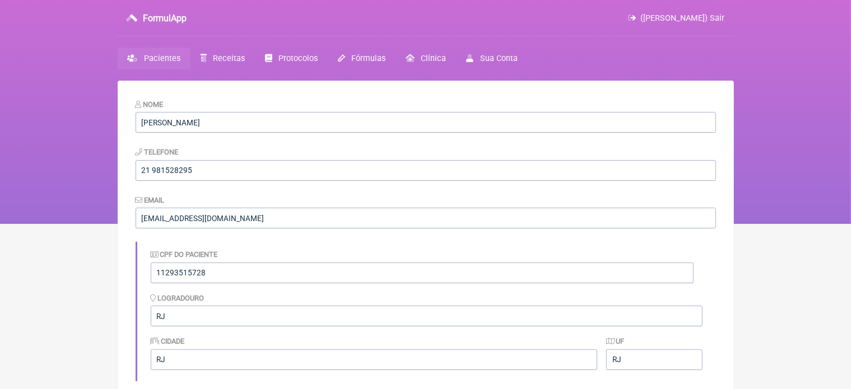
scroll to position [341, 0]
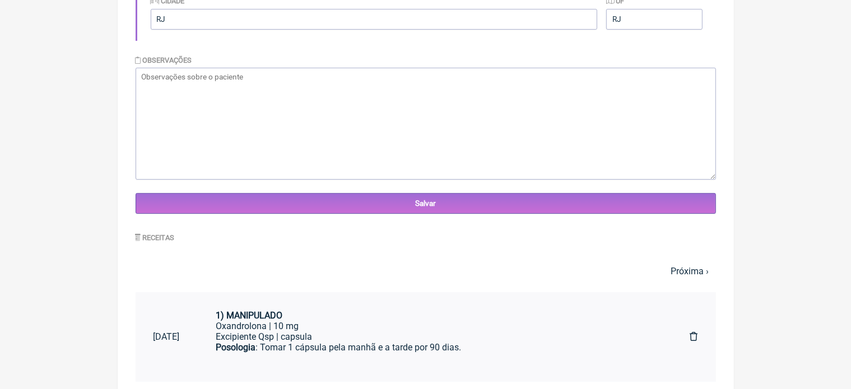
click at [345, 324] on div "Oxandrolona | 10 mg" at bounding box center [435, 326] width 438 height 11
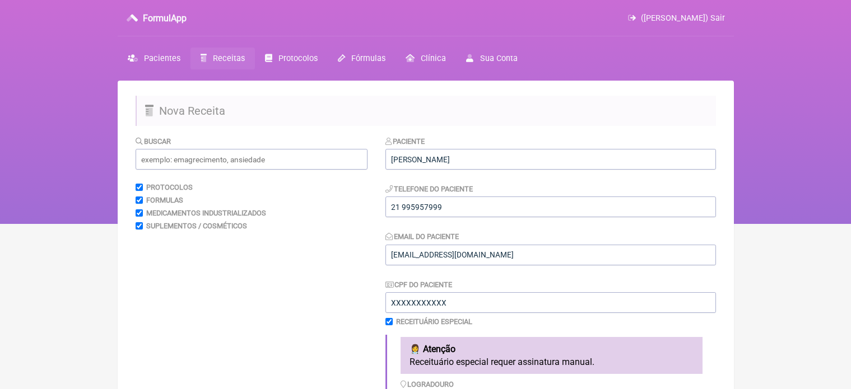
scroll to position [368, 0]
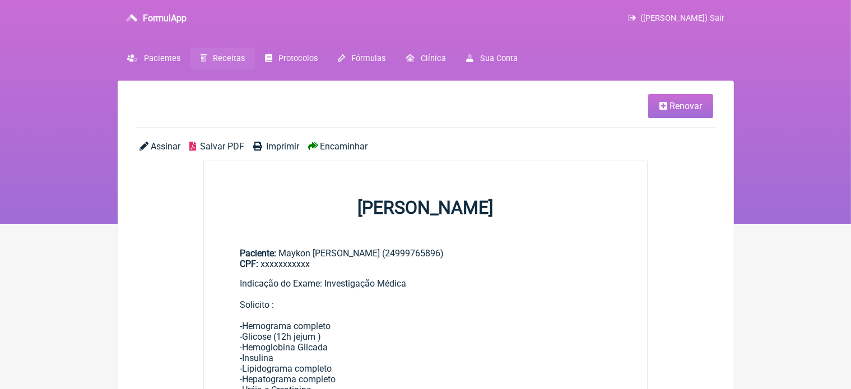
click at [683, 106] on span "Renovar" at bounding box center [686, 106] width 33 height 11
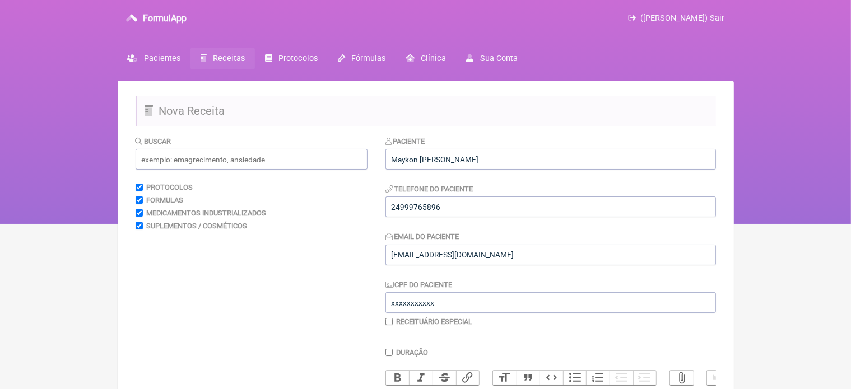
scroll to position [341, 0]
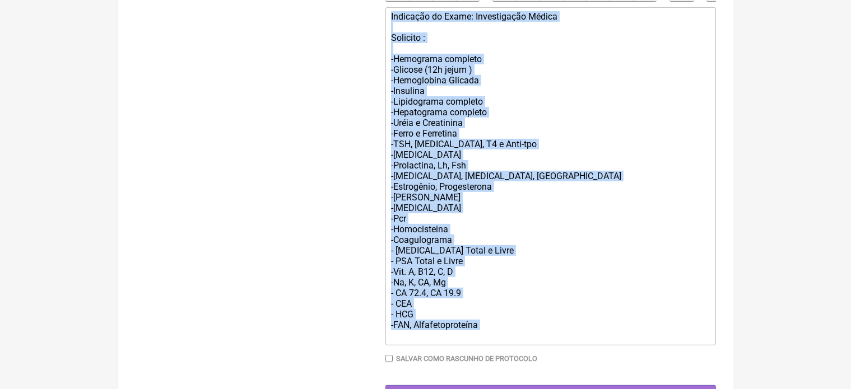
drag, startPoint x: 391, startPoint y: 71, endPoint x: 448, endPoint y: 381, distance: 315.2
click at [448, 381] on div "Paciente Maykon Videira de Sousa Telefone do Paciente 24999765896 Email do Paci…" at bounding box center [551, 78] width 331 height 655
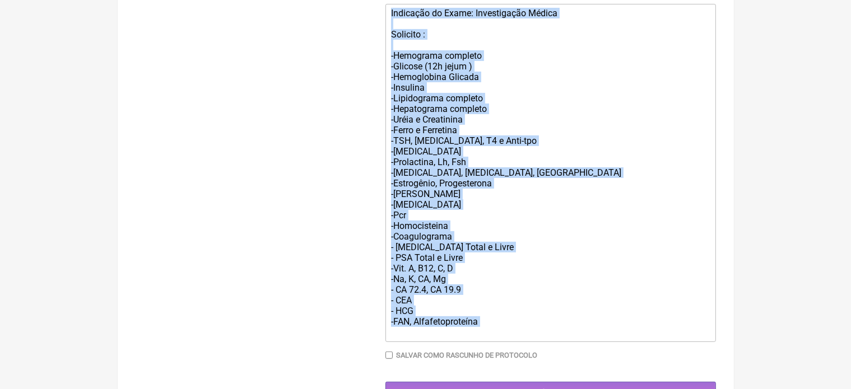
type trix-editor "<div>Indicação do Exame: Investigação Médica<br><br>Solicito :<br><br>-Hemogram…"
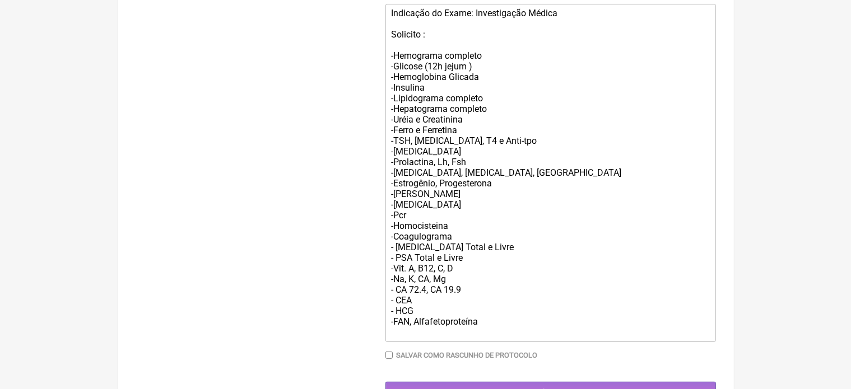
scroll to position [224, 0]
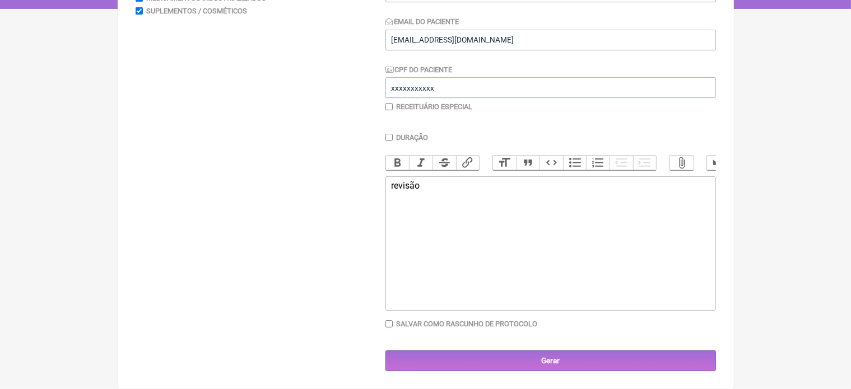
type trix-editor "<div>r</div>"
type trix-editor "<div>Revisão dos exames laboratoriais&nbsp;</div>"
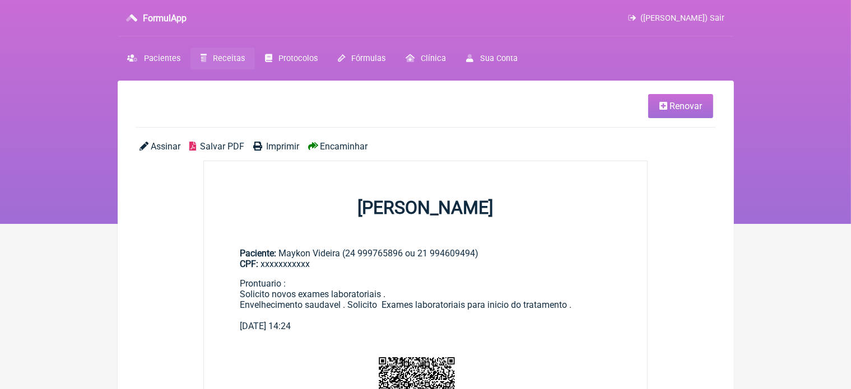
click at [681, 105] on span "Renovar" at bounding box center [686, 106] width 33 height 11
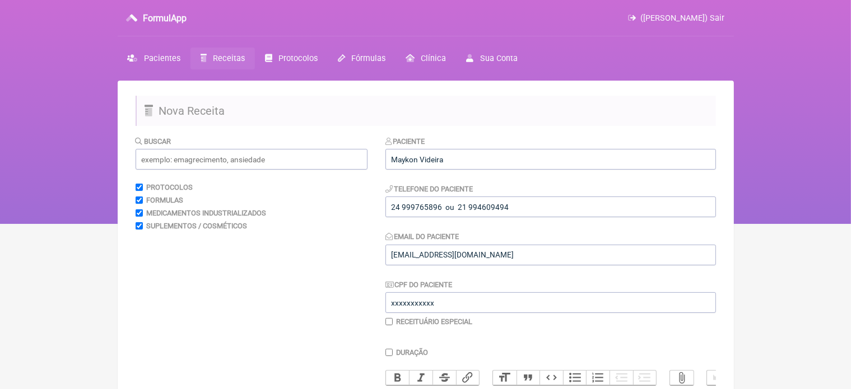
scroll to position [224, 0]
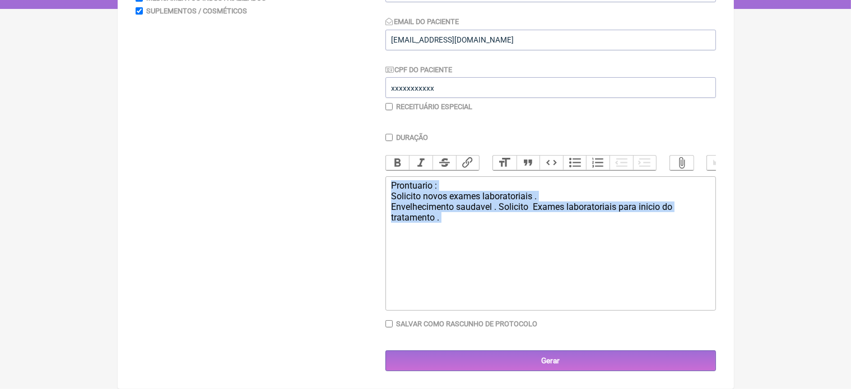
drag, startPoint x: 393, startPoint y: 182, endPoint x: 448, endPoint y: 241, distance: 80.9
click at [448, 241] on trix-editor "Prontuario : Solicito novos exames laboratoriais . Envelhecimento saudavel . So…" at bounding box center [551, 244] width 331 height 134
type trix-editor "<div>Prontuario :&nbsp;<br>Solicito novos exames laboratoriais .<br>Envelhecime…"
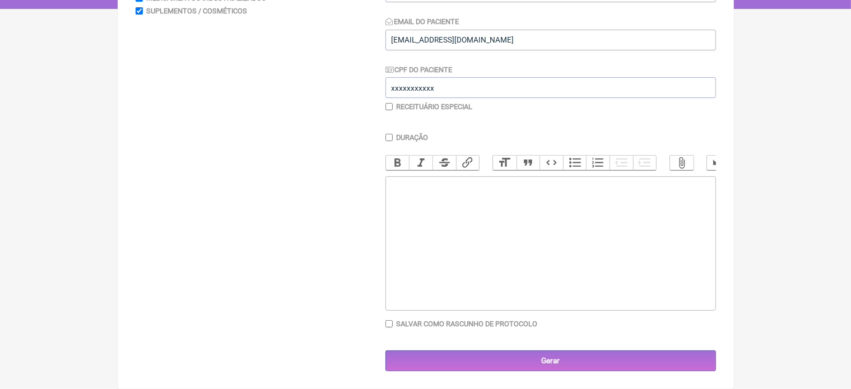
scroll to position [0, 0]
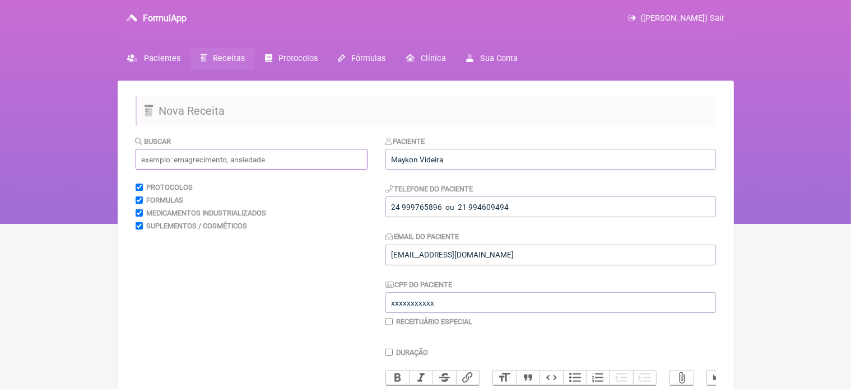
click at [198, 160] on input "text" at bounding box center [252, 159] width 232 height 21
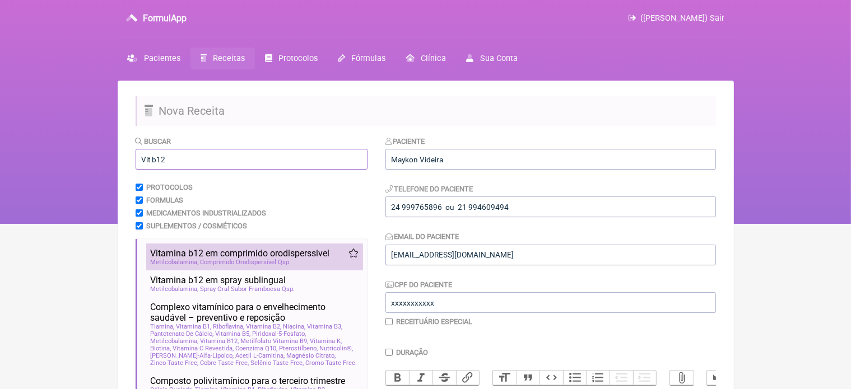
type input "Vit b12"
click at [270, 259] on span "Comprimido Orodispersível Qsp" at bounding box center [246, 262] width 91 height 7
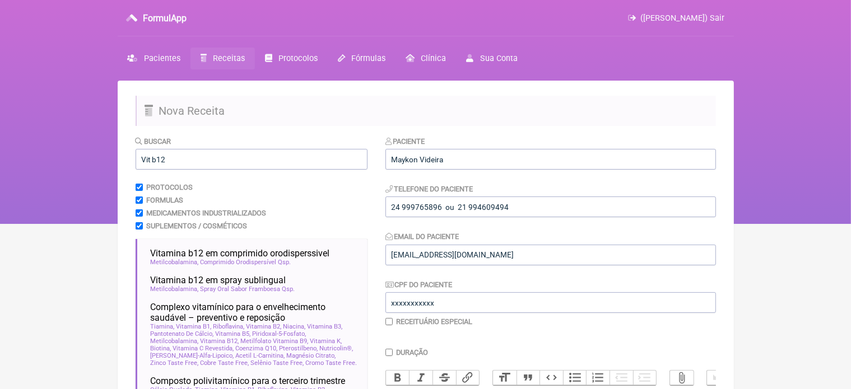
scroll to position [224, 0]
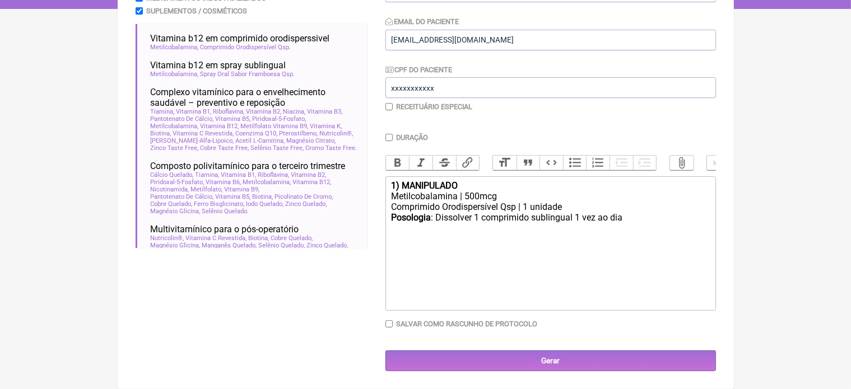
click at [463, 183] on div "1) MANIPULADO" at bounding box center [550, 185] width 318 height 11
click at [470, 196] on div "Metilcobalamina | 500mcg" at bounding box center [550, 196] width 318 height 11
type trix-editor "<div><strong>1) MANIPULADO (Vit B12)</strong></div><div>Metilcobalamina | 1000m…"
click at [388, 134] on input "Duração" at bounding box center [389, 137] width 7 height 7
checkbox input "true"
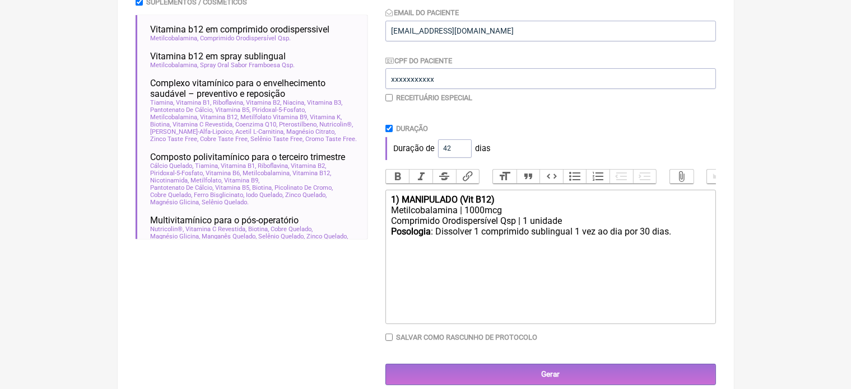
click at [459, 146] on input "42" at bounding box center [455, 149] width 34 height 18
click at [459, 146] on input "55" at bounding box center [455, 149] width 34 height 18
click at [459, 146] on input "56" at bounding box center [455, 149] width 34 height 18
click at [459, 146] on input "57" at bounding box center [455, 149] width 34 height 18
click at [459, 146] on input "58" at bounding box center [455, 149] width 34 height 18
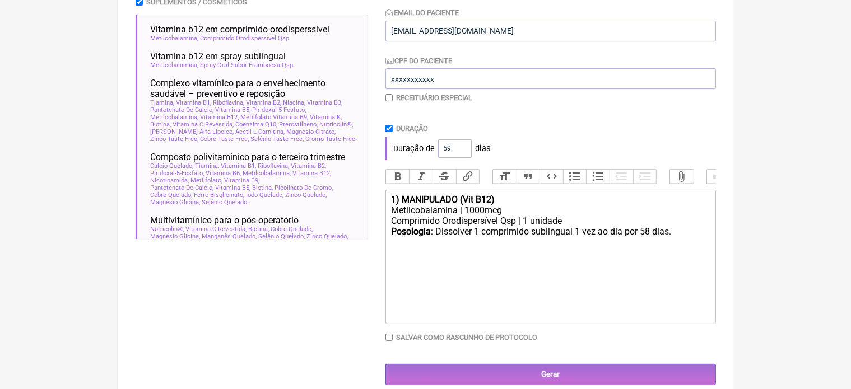
click at [459, 146] on input "59" at bounding box center [455, 149] width 34 height 18
type input "60"
click at [459, 146] on input "60" at bounding box center [455, 149] width 34 height 18
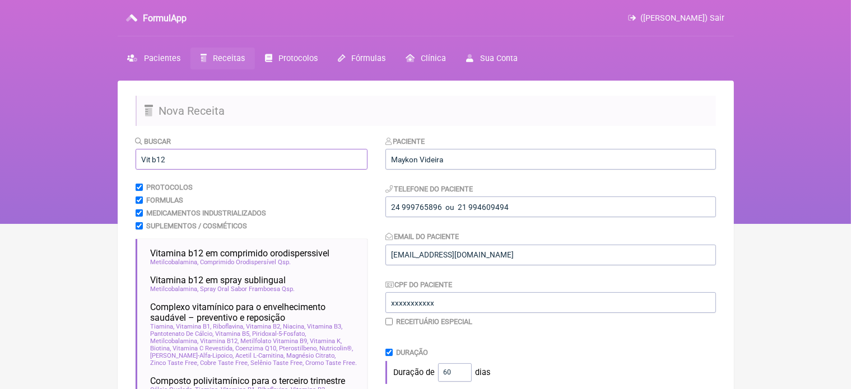
click at [193, 162] on input "Vit b12" at bounding box center [252, 159] width 232 height 21
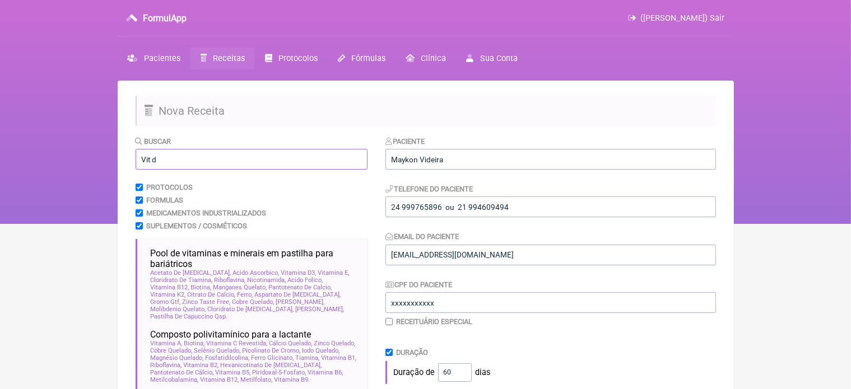
scroll to position [341, 0]
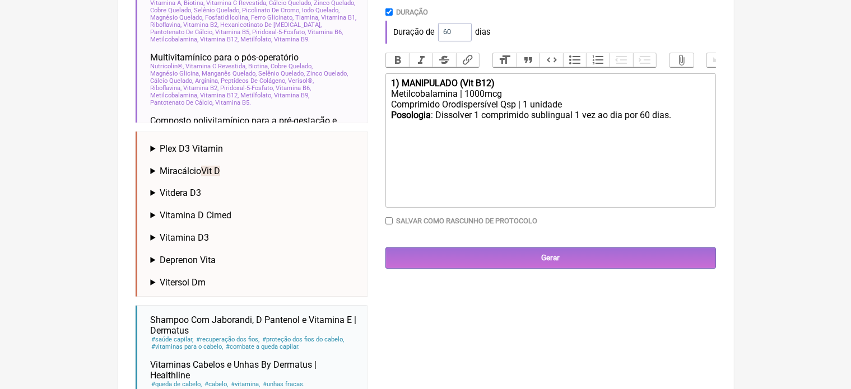
type input "Vit d"
click at [197, 193] on span "Vitdera D3" at bounding box center [180, 193] width 41 height 11
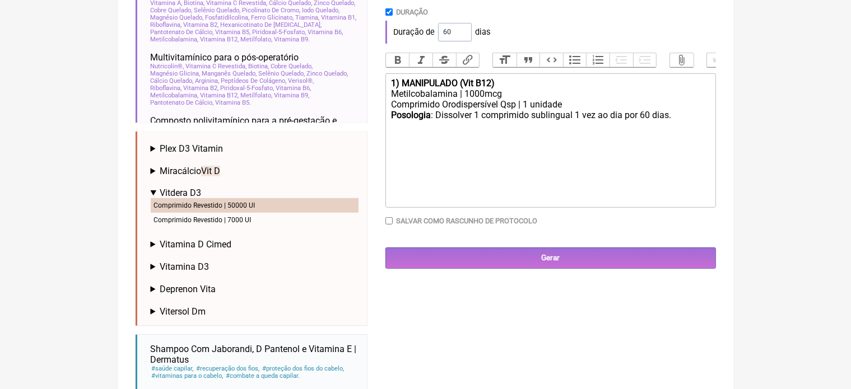
click at [213, 209] on li "Comprimido Revestido | 50000 UI" at bounding box center [255, 205] width 208 height 15
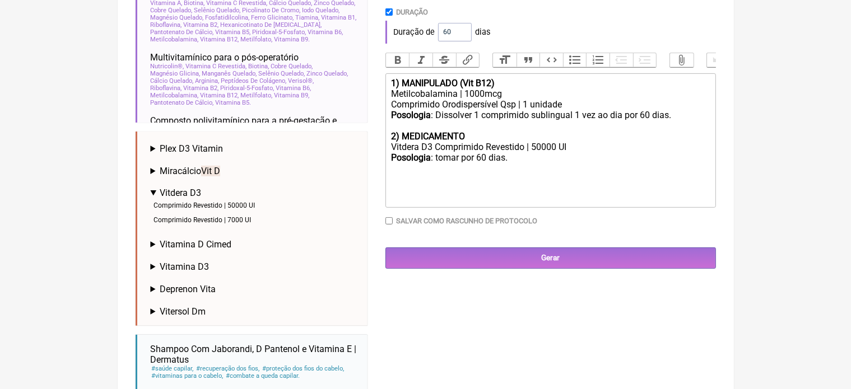
click at [472, 142] on div "2) MEDICAMENTO" at bounding box center [550, 136] width 318 height 11
click at [514, 172] on div "Posologia : tomar por 60 dias." at bounding box center [550, 162] width 318 height 21
type trix-editor "<div><strong>1) MANIPULADO (Vit B12)</strong></div><div>Metilcobalamina | 1000m…"
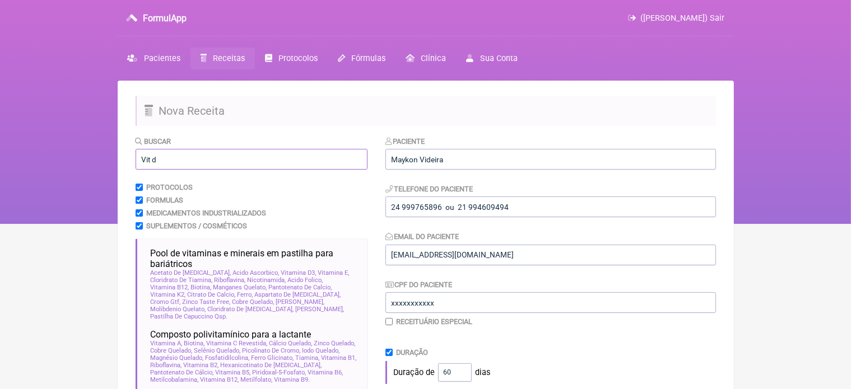
click at [169, 156] on input "Vit d" at bounding box center [252, 159] width 232 height 21
type input "V"
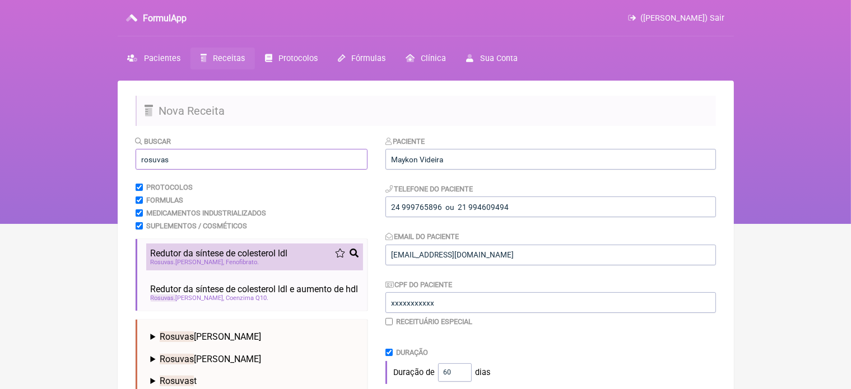
type input "rosuvas"
click at [238, 266] on span "Fenofibrato" at bounding box center [242, 262] width 33 height 7
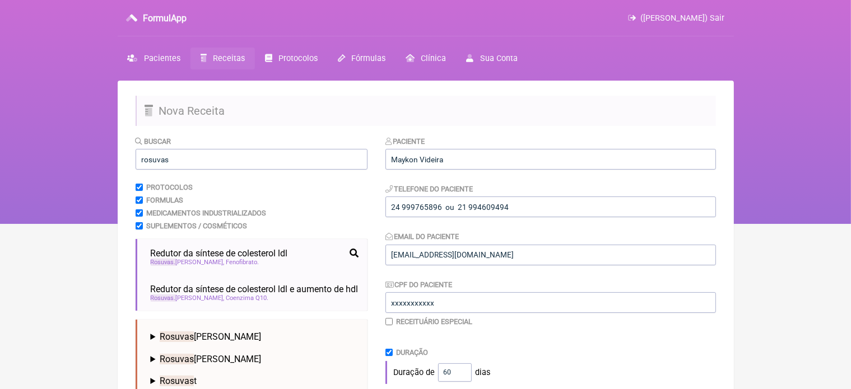
scroll to position [293, 0]
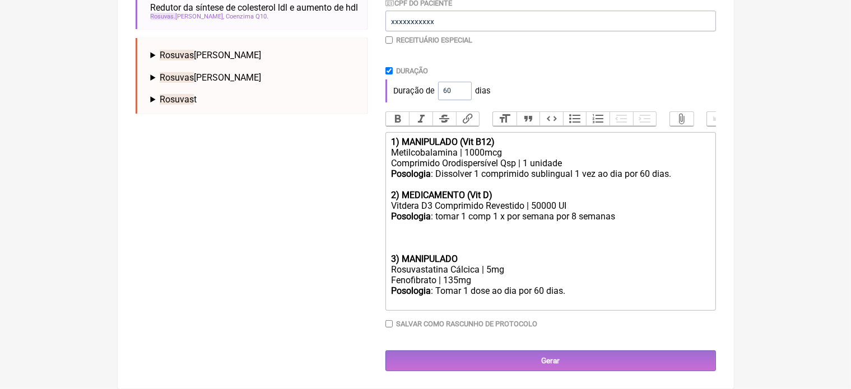
click at [466, 260] on div "3) MANIPULADO" at bounding box center [550, 259] width 318 height 11
click at [493, 269] on div "Rosuvastatina Cálcica | 5mg" at bounding box center [550, 270] width 318 height 11
click at [458, 279] on div "Fenofibrato | 135mg" at bounding box center [550, 280] width 318 height 11
click at [390, 256] on trix-editor "1) MANIPULADO (Vit B12) Metilcobalamina | 1000mcg Comprimido Orodispersível Qsp…" at bounding box center [551, 221] width 331 height 179
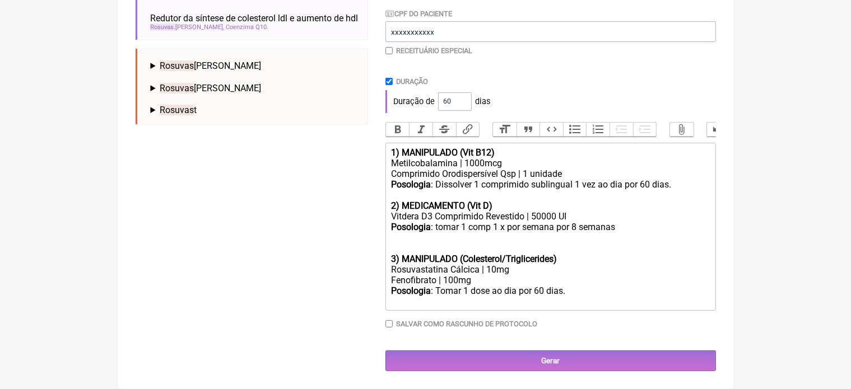
scroll to position [282, 0]
click at [516, 290] on div "Posologia : Tomar 1 dose ao dia por 60 dias." at bounding box center [550, 296] width 318 height 21
click at [637, 294] on div "Posologia : Tomar 1 dose a noite após o jantar por 60 dias." at bounding box center [550, 296] width 318 height 21
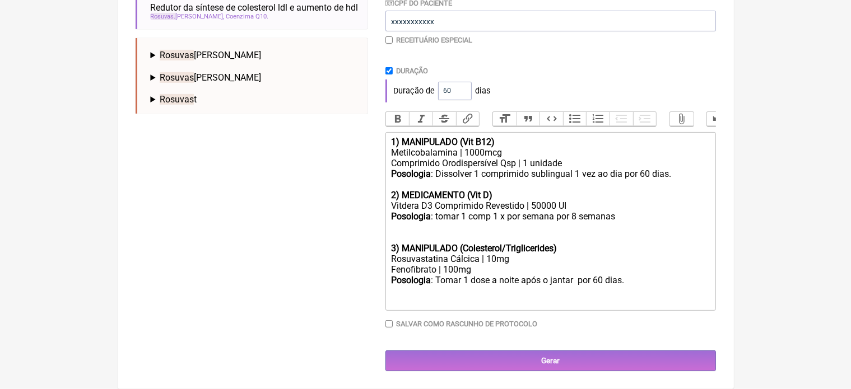
scroll to position [293, 0]
type trix-editor "<div><strong>1) MANIPULADO (Vit B12)</strong></div><div>Metilcobalamina | 1000m…"
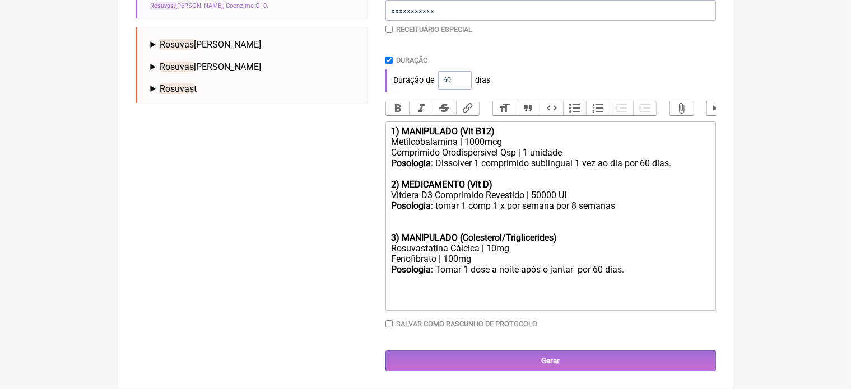
scroll to position [0, 0]
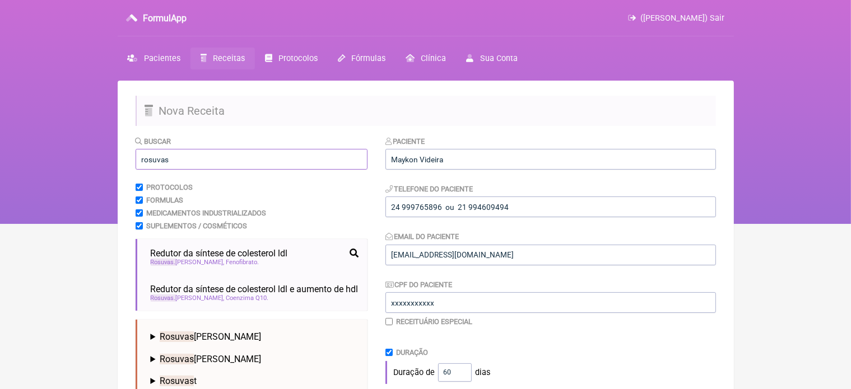
click at [175, 157] on input "rosuvas" at bounding box center [252, 159] width 232 height 21
type input "r"
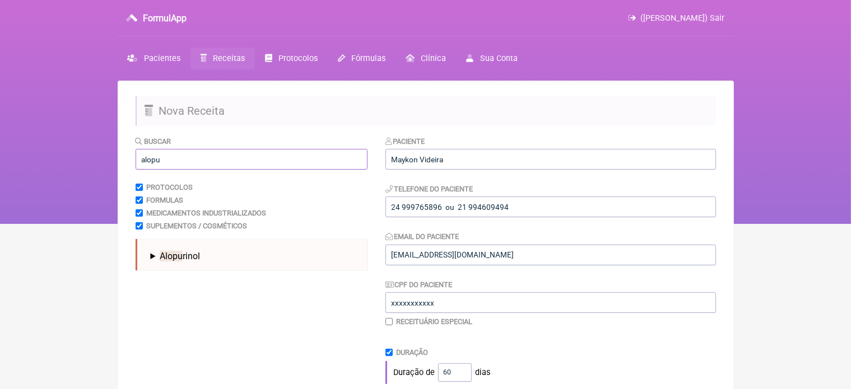
type input "alopu"
click at [191, 259] on span "Alopu rinol" at bounding box center [180, 256] width 40 height 11
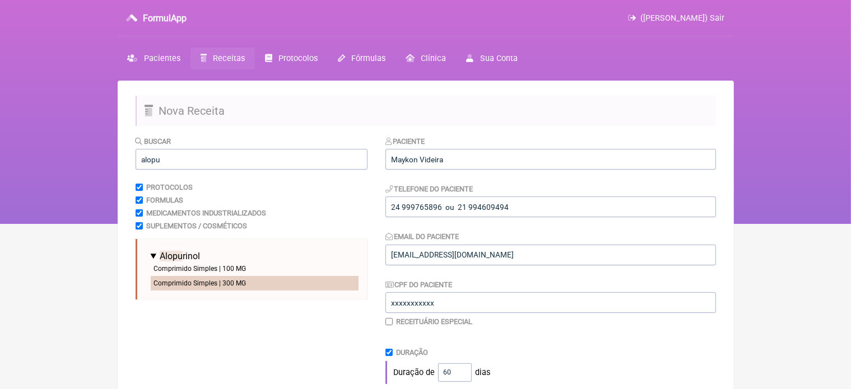
click at [204, 280] on li "Comprimido Simples | 300 MG" at bounding box center [255, 283] width 208 height 15
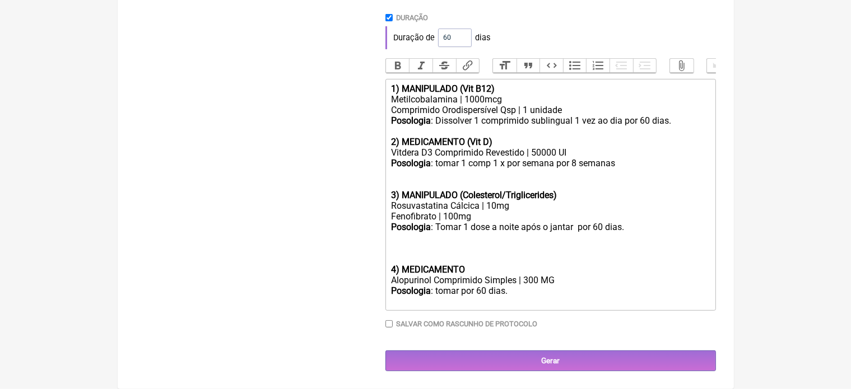
click at [474, 271] on div "4) MEDICAMENTO" at bounding box center [550, 270] width 318 height 11
click at [391, 272] on strong "4) MEDICAMENTO ( Acido Úrico)" at bounding box center [455, 270] width 129 height 11
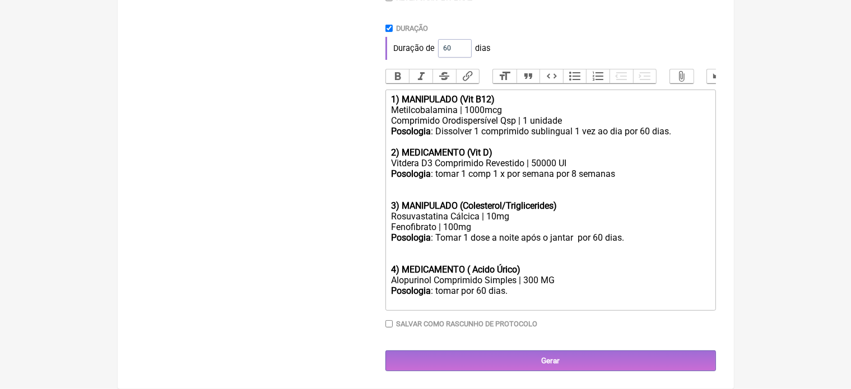
scroll to position [336, 0]
click at [461, 291] on div "Posologia : tomar por 60 dias." at bounding box center [550, 296] width 318 height 21
click at [585, 291] on div "Posologia : tomar 1 comp 1 x ao dia por 60 dias." at bounding box center [550, 296] width 318 height 21
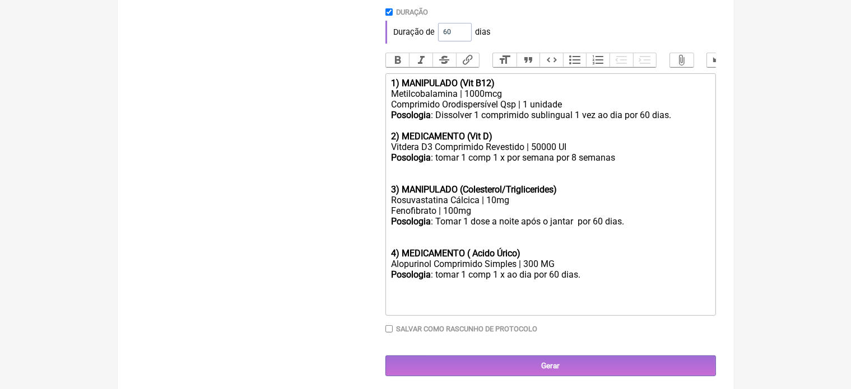
type trix-editor "<div><strong>1) MANIPULADO (Vit B12)</strong></div><div>Metilcobalamina | 1000m…"
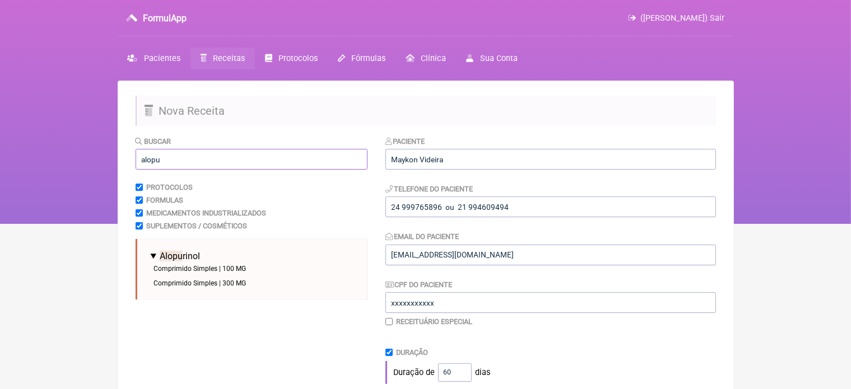
click at [206, 154] on input "alopu" at bounding box center [252, 159] width 232 height 21
type input "a"
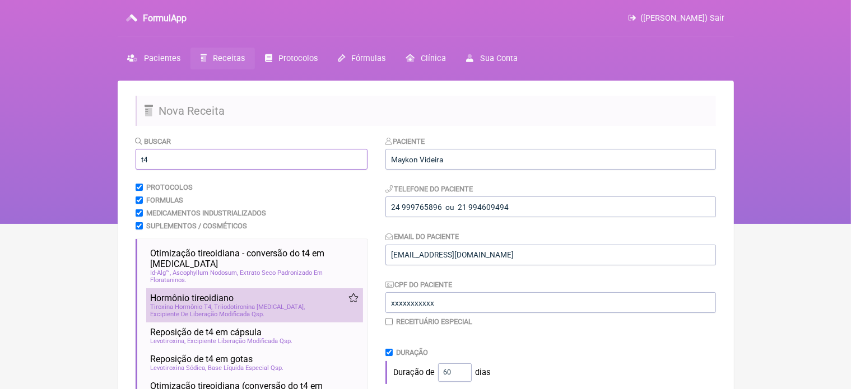
type input "t4"
click at [220, 293] on span "Hormônio tireoidiano" at bounding box center [193, 298] width 84 height 11
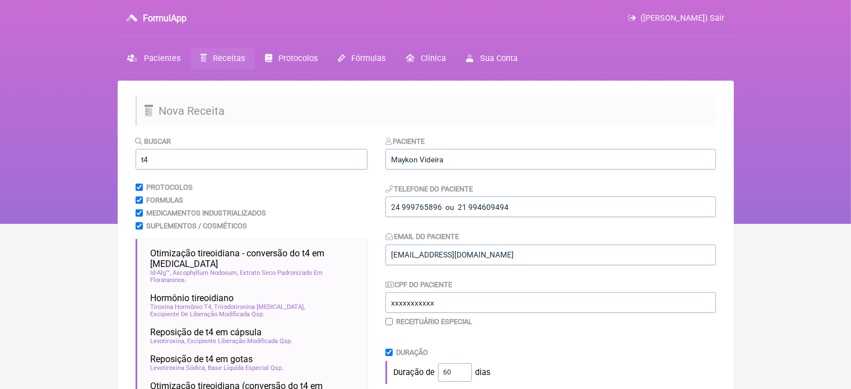
scroll to position [341, 0]
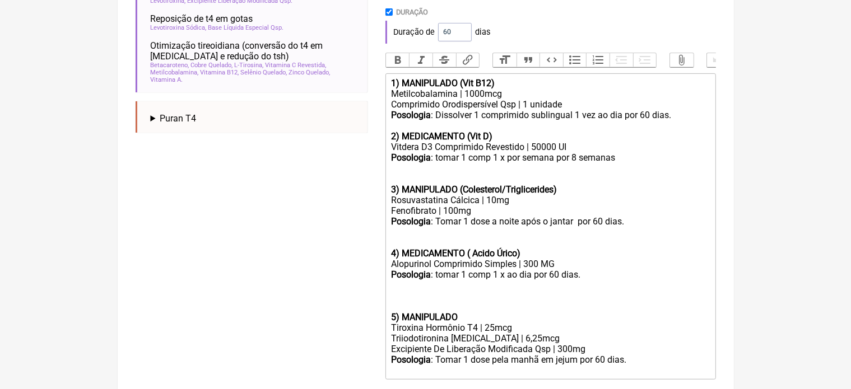
click at [469, 323] on div "5) MANIPULADO" at bounding box center [550, 317] width 318 height 11
click at [495, 333] on div "Tiroxina Hormônio T4 | 25mcg" at bounding box center [550, 328] width 318 height 11
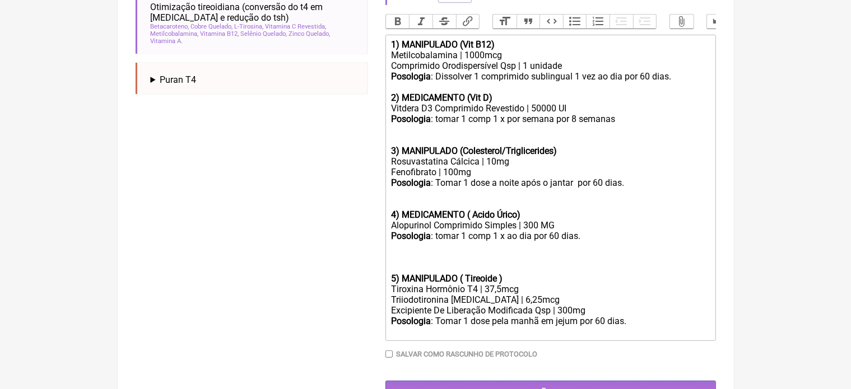
scroll to position [386, 0]
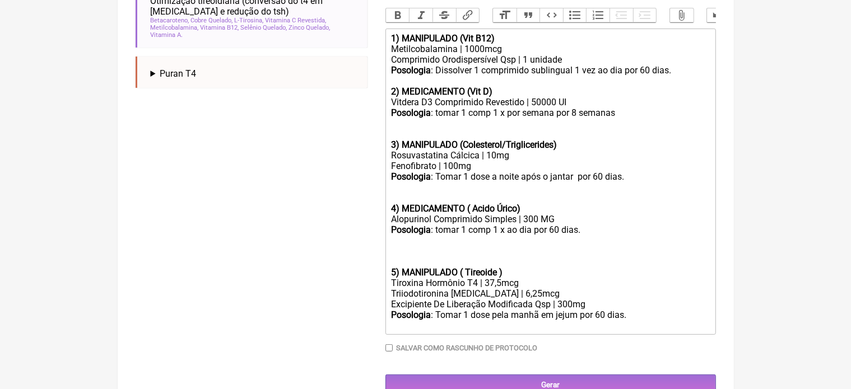
click at [628, 328] on div "Posologia : Tomar 1 dose pela manhã em jejum por 60 dias." at bounding box center [550, 320] width 318 height 21
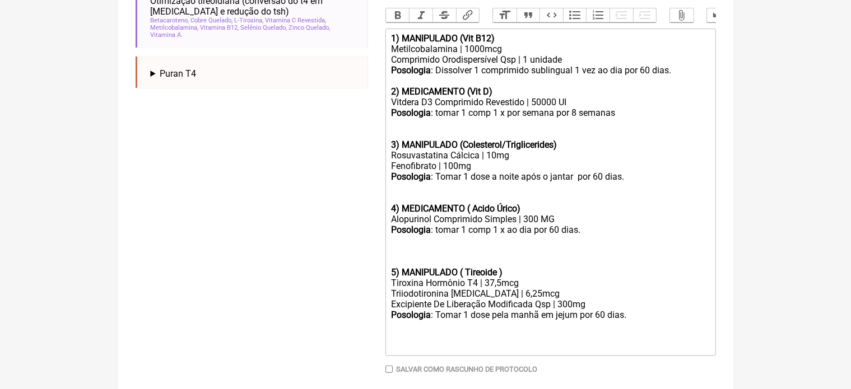
type trix-editor "<div><strong>1) MANIPULADO (Vit B12)</strong></div><div>Metilcobalamina | 1000m…"
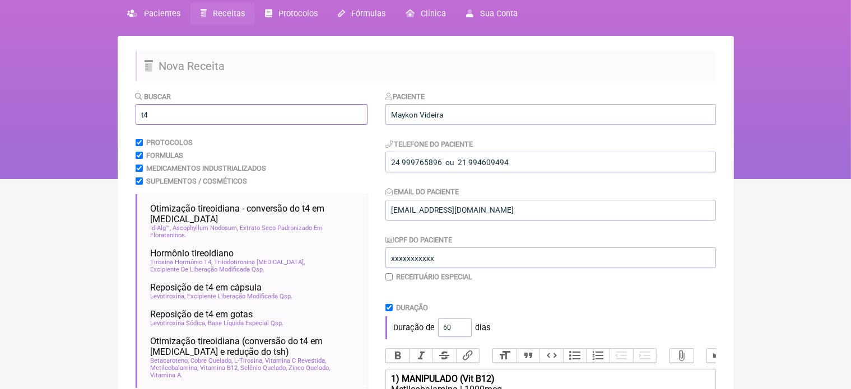
click at [164, 110] on input "t4" at bounding box center [252, 114] width 232 height 21
type input "t"
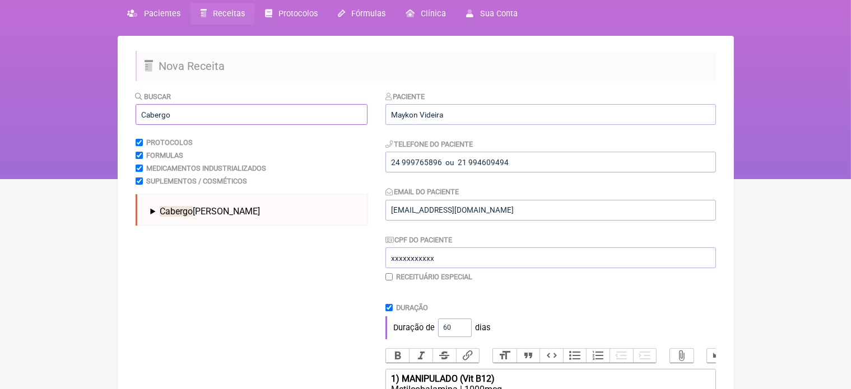
type input "Cabergo"
click at [182, 205] on div "Cabergo lina Comprimido Simples | 0,5 MG Comprimido | 0,5 MG" at bounding box center [254, 210] width 217 height 22
click at [190, 212] on span "Cabergo" at bounding box center [176, 211] width 33 height 11
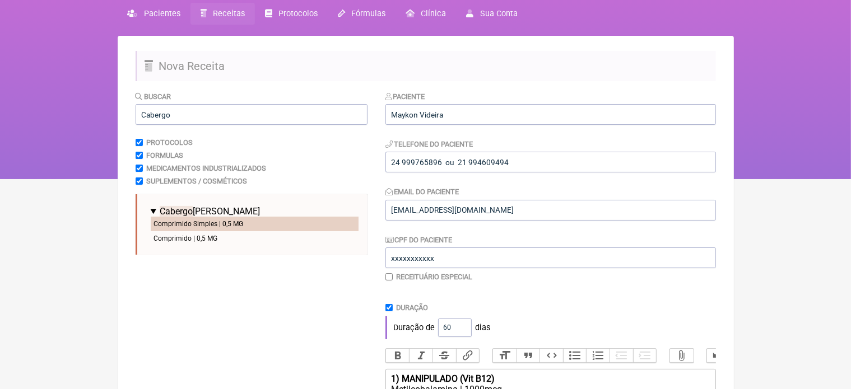
click at [195, 222] on li "Comprimido Simples | 0,5 MG" at bounding box center [255, 224] width 208 height 15
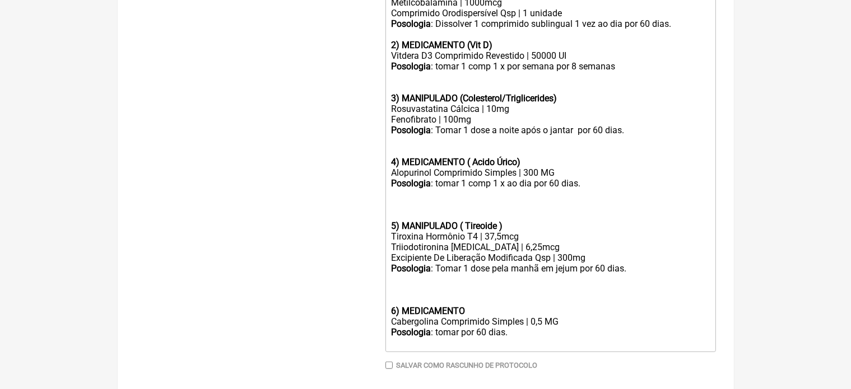
scroll to position [453, 0]
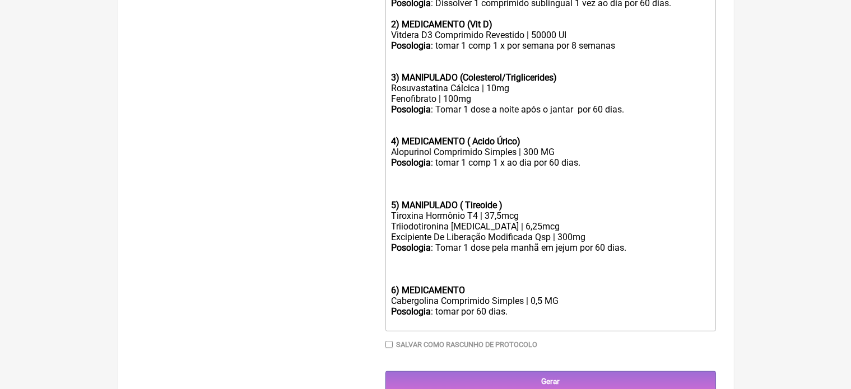
click at [472, 296] on div "6) MEDICAMENTO" at bounding box center [550, 290] width 318 height 11
click at [462, 324] on div "Posologia : tomar por 60 dias." at bounding box center [550, 317] width 318 height 21
click at [611, 327] on div "Posologia : tomar 1 comp 1 x por semana por 60 dias." at bounding box center [550, 317] width 318 height 21
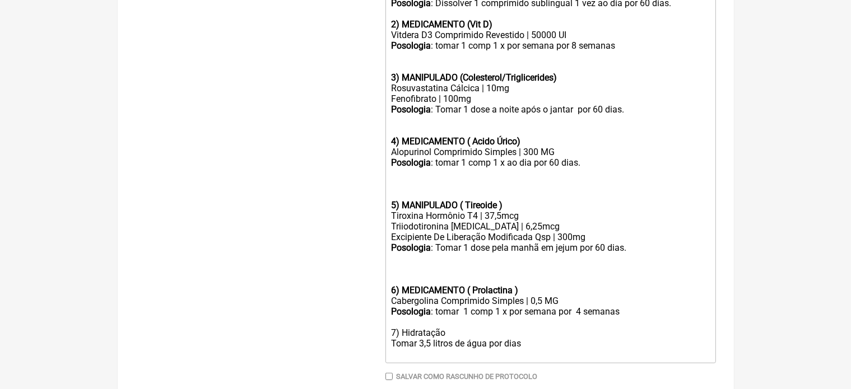
type trix-editor "<div><strong>1) MANIPULADO (Vit B12)</strong></div><div>Metilcobalamina | 1000m…"
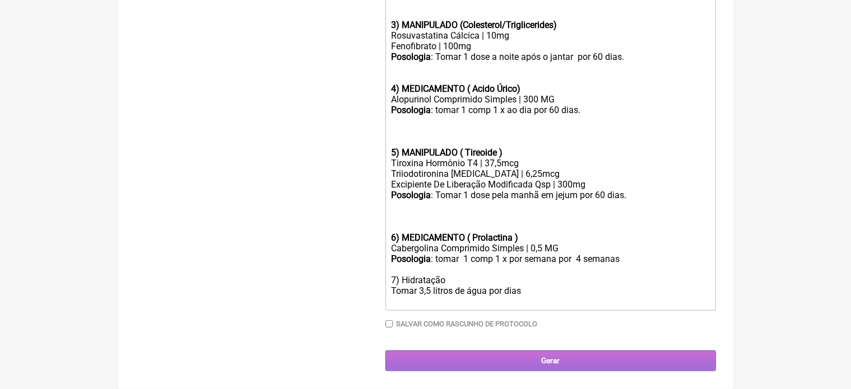
click at [540, 363] on input "Gerar" at bounding box center [551, 361] width 331 height 21
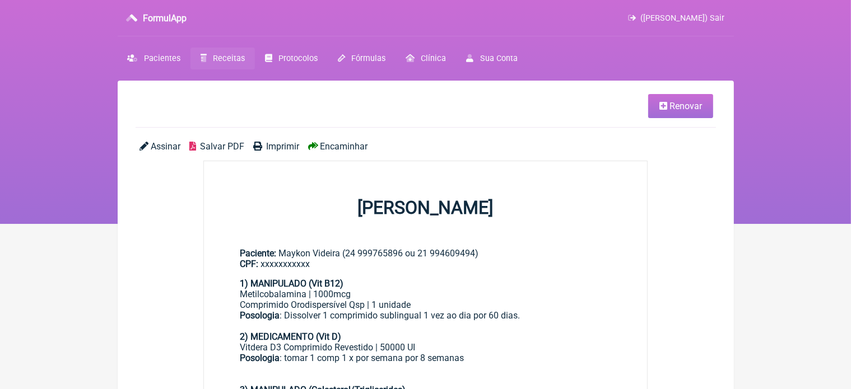
click at [285, 145] on span "Imprimir" at bounding box center [282, 146] width 33 height 11
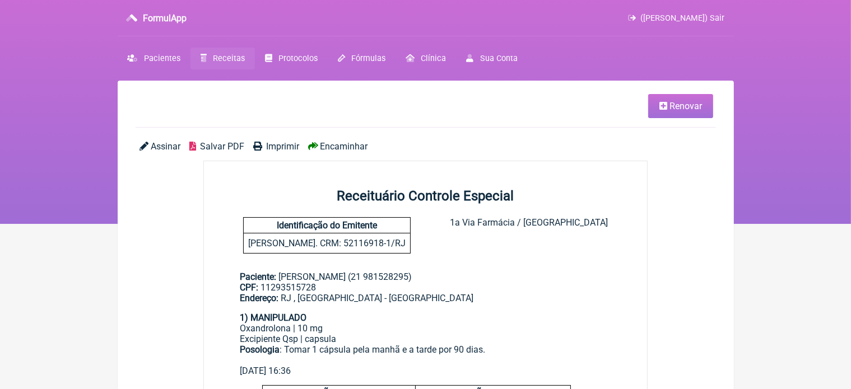
click at [675, 109] on span "Renovar" at bounding box center [686, 106] width 33 height 11
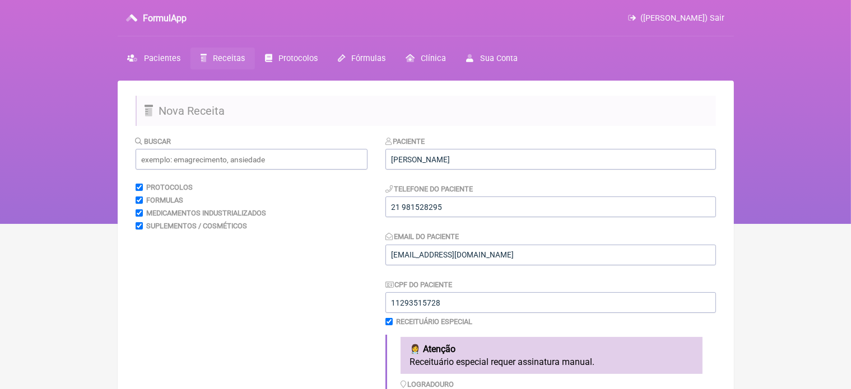
scroll to position [341, 0]
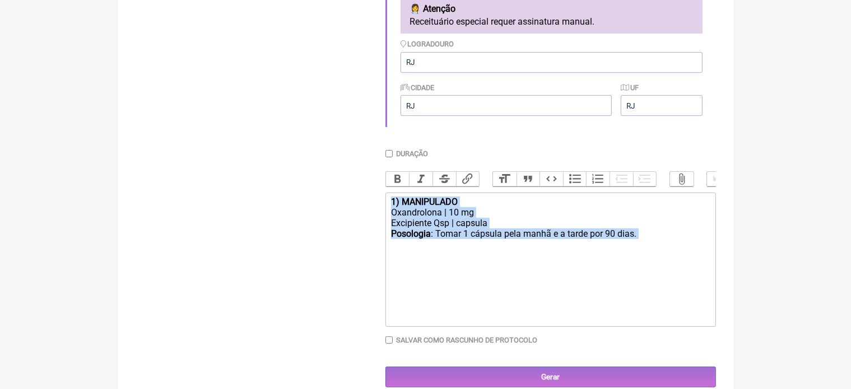
drag, startPoint x: 389, startPoint y: 208, endPoint x: 464, endPoint y: 270, distance: 97.2
click at [464, 270] on trix-editor "1) MANIPULADO Oxandrolona | 10 mg Excipiente Qsp | capsula Posologia : Tomar 1 …" at bounding box center [551, 260] width 331 height 134
type trix-editor "<div><strong>1) MANIPULADO</strong></div><div>Oxandrolona | 10 mg</div><div>Exc…"
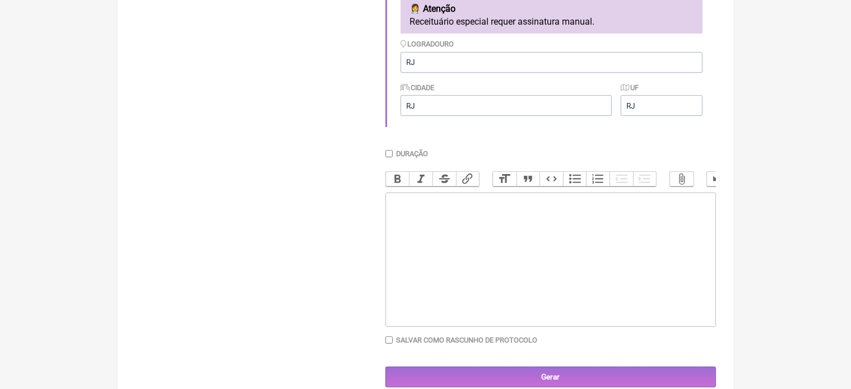
click at [349, 216] on div "Buscar Protocolos Formulas Medicamentos Industrializados Suplementos / Cosmétic…" at bounding box center [252, 91] width 232 height 593
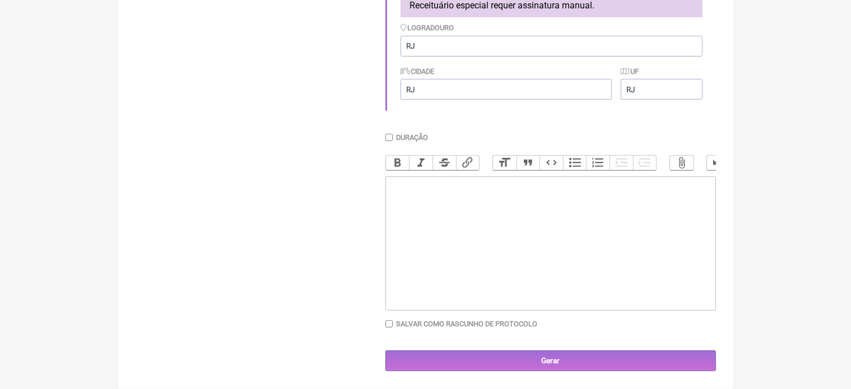
scroll to position [368, 0]
click at [413, 203] on trix-editor at bounding box center [551, 244] width 331 height 134
type trix-editor "<div>Fez uso de oxandrolona 10mg 2 x por dia</div>"
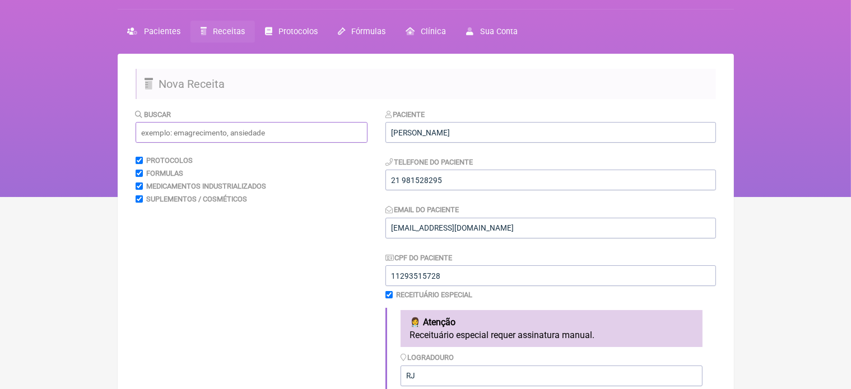
click at [194, 127] on input "text" at bounding box center [252, 132] width 232 height 21
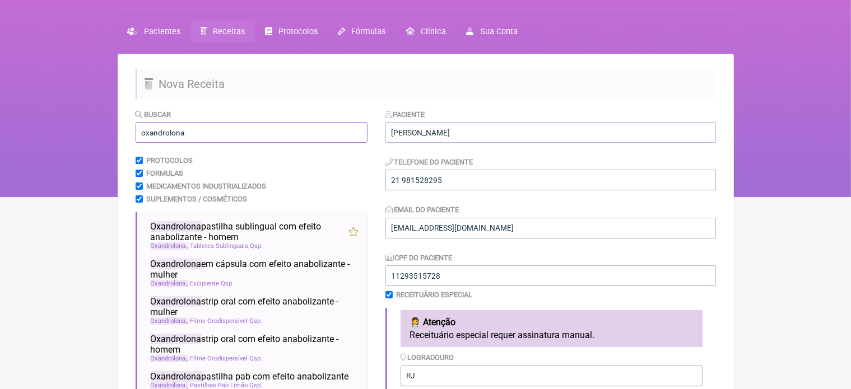
scroll to position [368, 0]
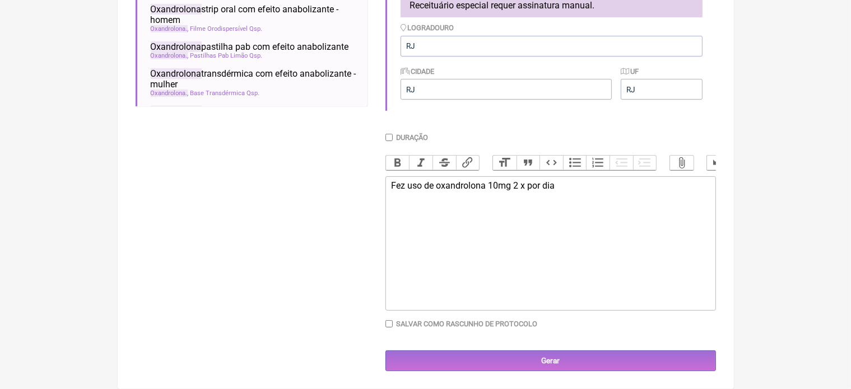
type input "oxandrolona"
drag, startPoint x: 388, startPoint y: 183, endPoint x: 613, endPoint y: 215, distance: 227.5
click at [613, 215] on trix-editor "Fez uso de oxandrolona 10mg 2 x por dia" at bounding box center [551, 244] width 331 height 134
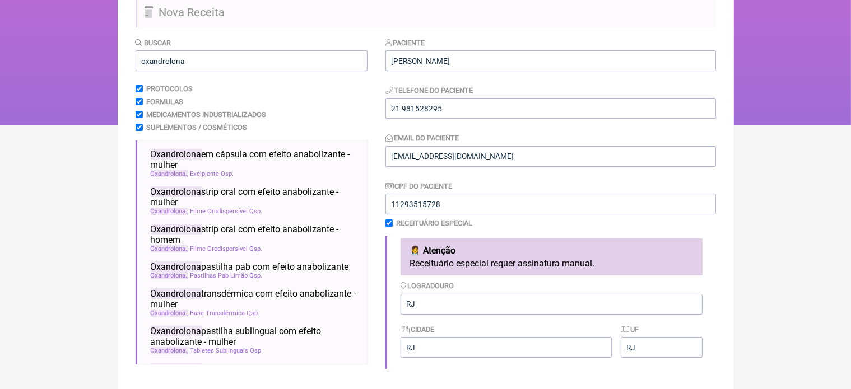
scroll to position [16, 0]
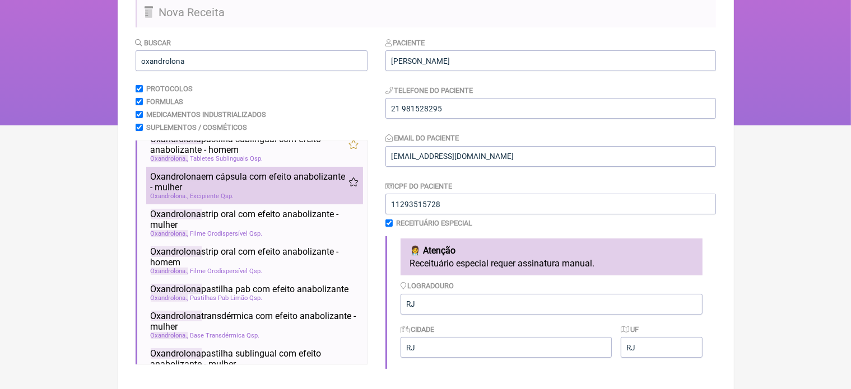
click at [285, 188] on span "Oxandrolona em cápsula com efeito anabolizante - mulher" at bounding box center [250, 181] width 198 height 21
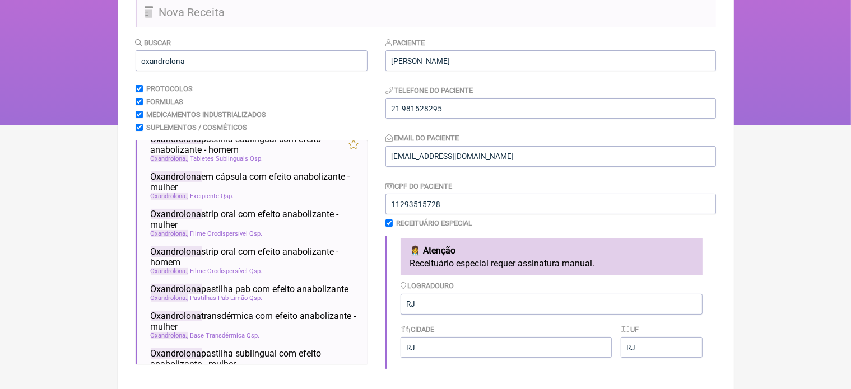
scroll to position [368, 0]
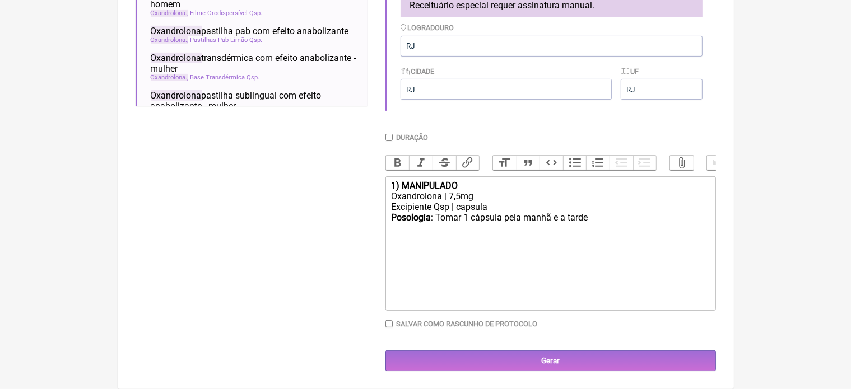
click at [461, 195] on div "Oxandrolona | 7,5mg" at bounding box center [550, 196] width 318 height 11
type trix-editor "<div><strong>1) MANIPULADO</strong></div><div>Oxandrolona | 10mg</div><div>Exci…"
click at [388, 134] on input "Duração" at bounding box center [389, 137] width 7 height 7
checkbox input "true"
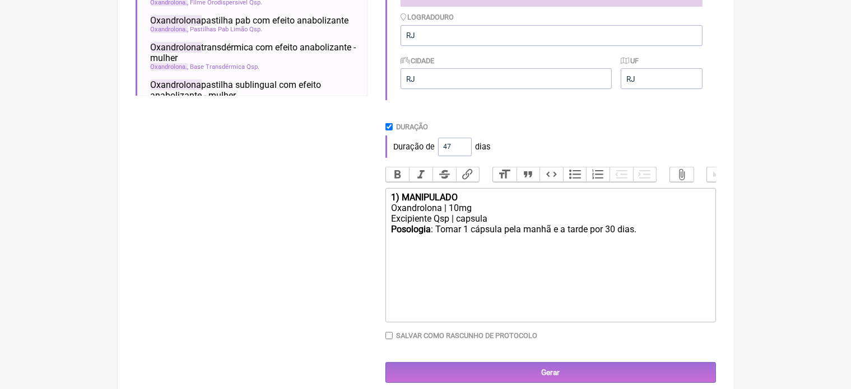
click at [461, 147] on input "47" at bounding box center [455, 147] width 34 height 18
click at [461, 147] on input "56" at bounding box center [455, 147] width 34 height 18
click at [461, 147] on input "57" at bounding box center [455, 147] width 34 height 18
click at [461, 147] on input "58" at bounding box center [455, 147] width 34 height 18
click at [461, 147] on input "59" at bounding box center [455, 147] width 34 height 18
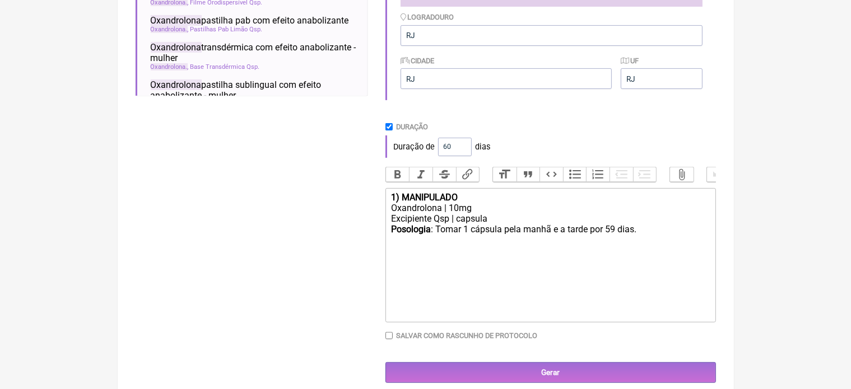
click at [461, 147] on input "60" at bounding box center [455, 147] width 34 height 18
click at [461, 147] on input "61" at bounding box center [455, 147] width 34 height 18
type input "60"
click at [461, 150] on input "60" at bounding box center [455, 147] width 34 height 18
click at [642, 244] on div "Posologia : Tomar 1 cápsula pela manhã e a tarde por 60 dias." at bounding box center [550, 234] width 318 height 21
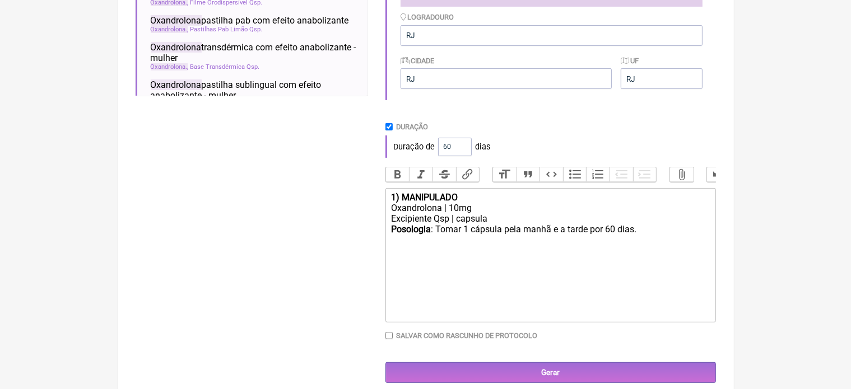
type trix-editor "<div><strong>1) MANIPULADO</strong></div><div>Oxandrolona | 10mg</div><div>Exci…"
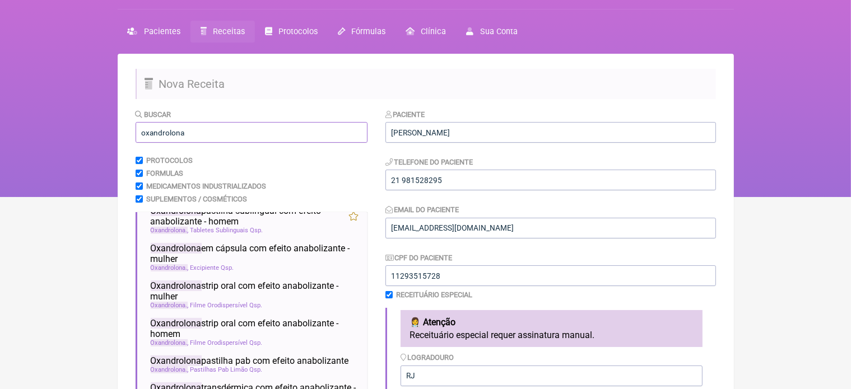
click at [200, 132] on input "oxandrolona" at bounding box center [252, 132] width 232 height 21
type input "o"
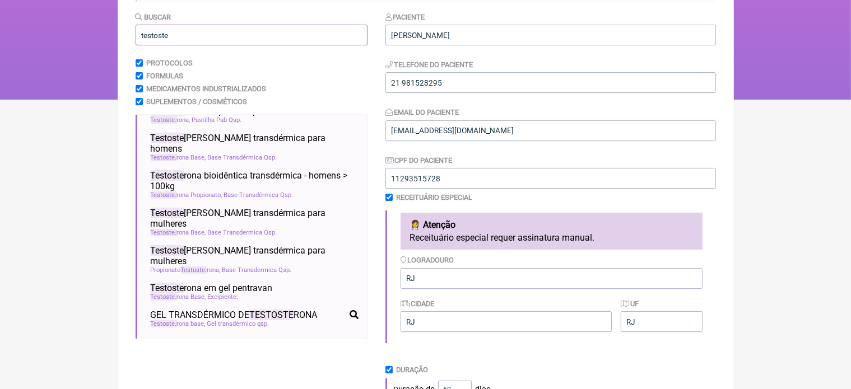
scroll to position [147, 0]
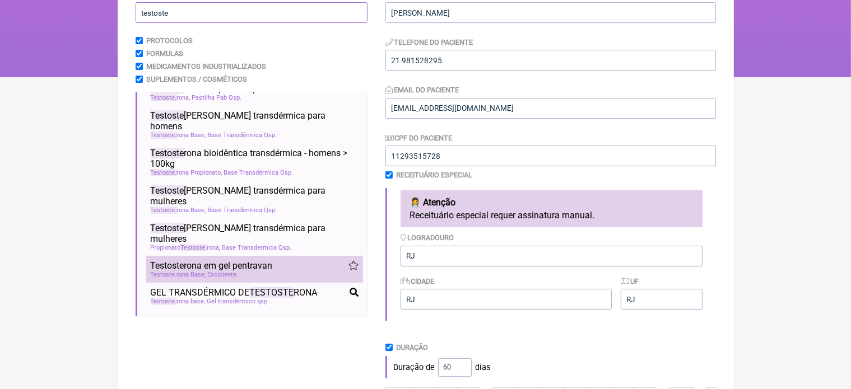
type input "testoste"
click at [244, 261] on span "Testoste rona em gel pentravan" at bounding box center [212, 266] width 122 height 11
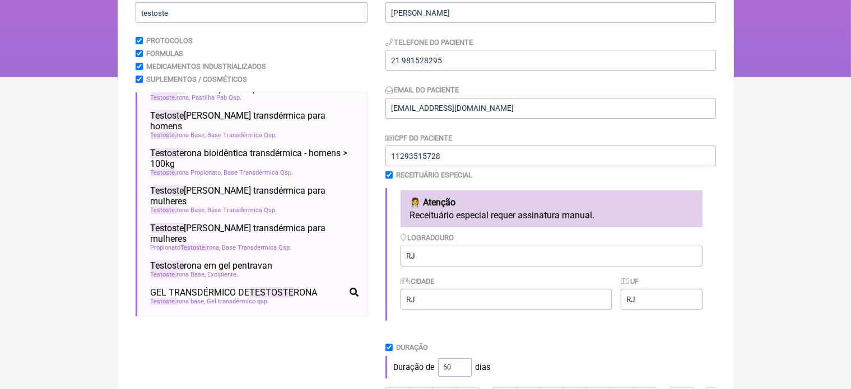
scroll to position [393, 0]
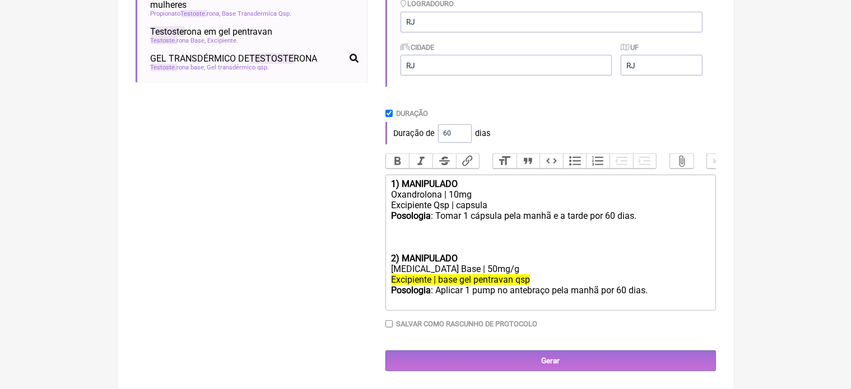
click at [477, 269] on div "Testosterona Base | 50mg/g" at bounding box center [550, 269] width 318 height 11
click at [389, 257] on trix-editor "1) MANIPULADO Oxandrolona | 10mg Excipiente Qsp | capsula Posologia : Tomar 1 c…" at bounding box center [551, 243] width 331 height 136
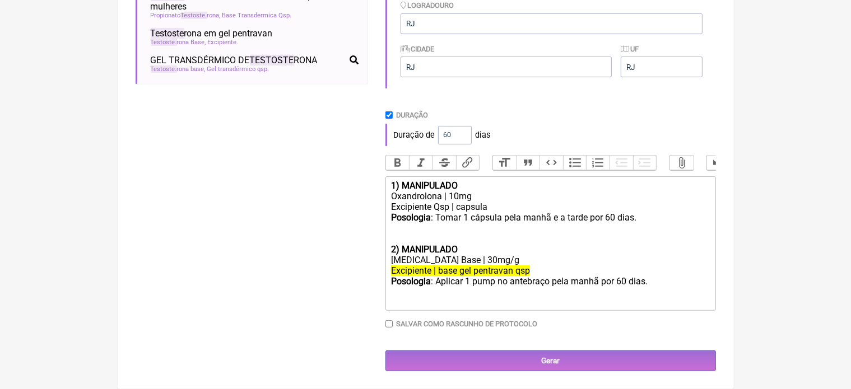
scroll to position [391, 0]
click at [651, 282] on div "Posologia : Aplicar 1 pump no antebraço pela manhã por 60 dias." at bounding box center [550, 286] width 318 height 21
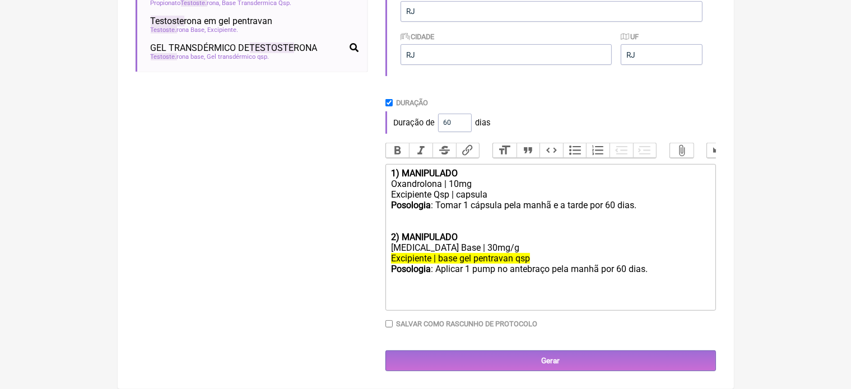
type trix-editor "<div><strong>1) MANIPULADO</strong></div><div>Oxandrolona | 10mg</div><div>Exci…"
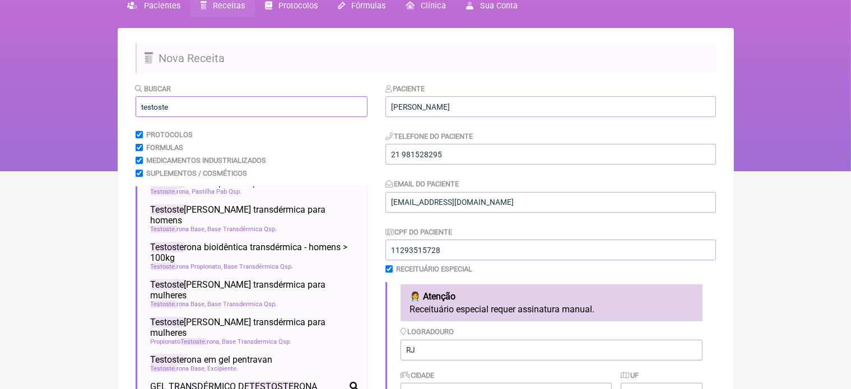
click at [178, 112] on input "testoste" at bounding box center [252, 106] width 232 height 21
type input "t"
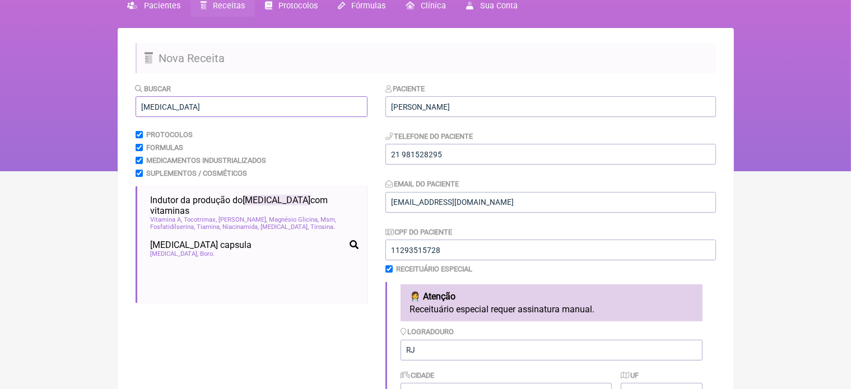
scroll to position [27, 0]
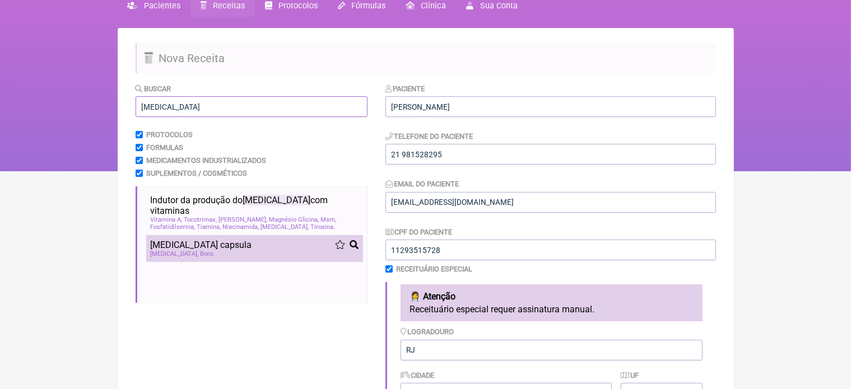
type input "dhea"
click at [197, 240] on span "Prasterona capsula" at bounding box center [201, 245] width 101 height 11
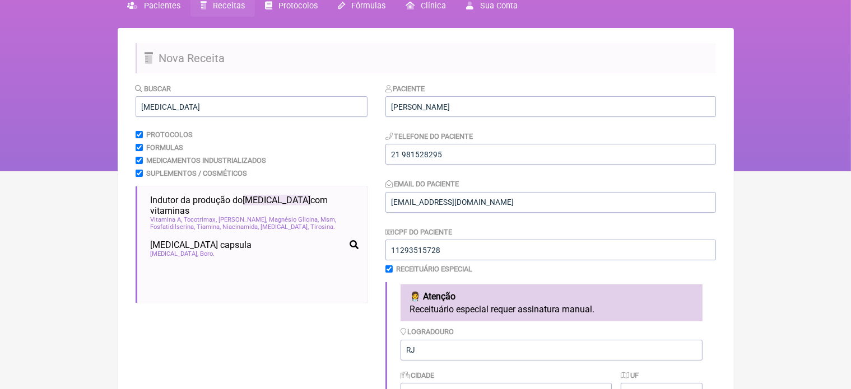
scroll to position [393, 0]
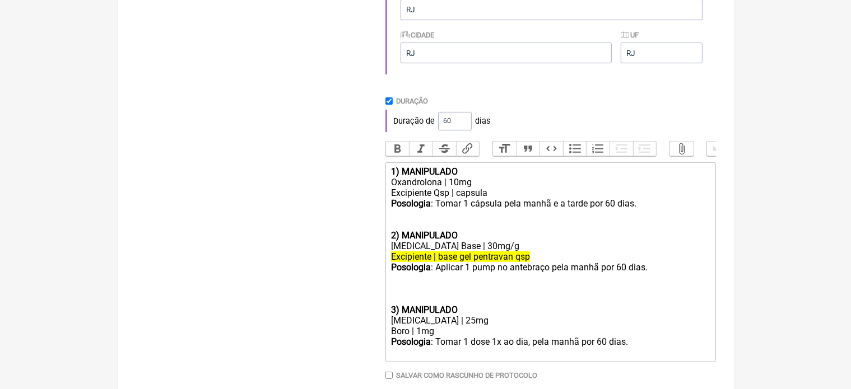
click at [388, 320] on trix-editor "1) MANIPULADO Oxandrolona | 10mg Excipiente Qsp | capsula Posologia : Tomar 1 c…" at bounding box center [551, 263] width 331 height 200
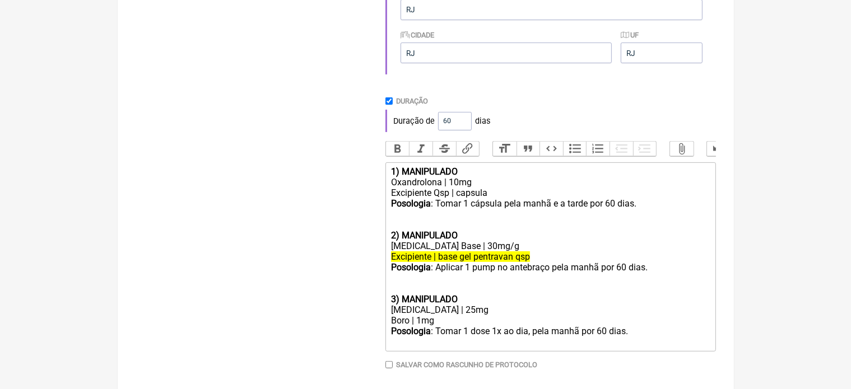
click at [446, 316] on div "[MEDICAL_DATA] | 25mg" at bounding box center [550, 310] width 318 height 11
click at [448, 316] on div "Prasterona | 5mg" at bounding box center [550, 310] width 318 height 11
click at [601, 344] on div "Posologia : Tomar 1 dose 1x ao dia, pela manhã por 60 dias." at bounding box center [550, 336] width 318 height 21
click at [461, 305] on div "Posologia : Aplicar 1 pump no antebraço pela manhã por 60 dias. 3) MANIPULADO" at bounding box center [550, 283] width 318 height 43
type trix-editor "<div><strong>1) MANIPULADO</strong></div><div>Oxandrolona | 10mg</div><div>Exci…"
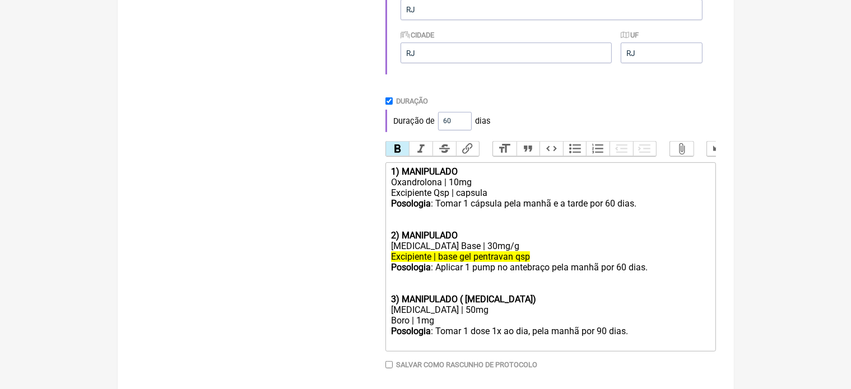
scroll to position [447, 0]
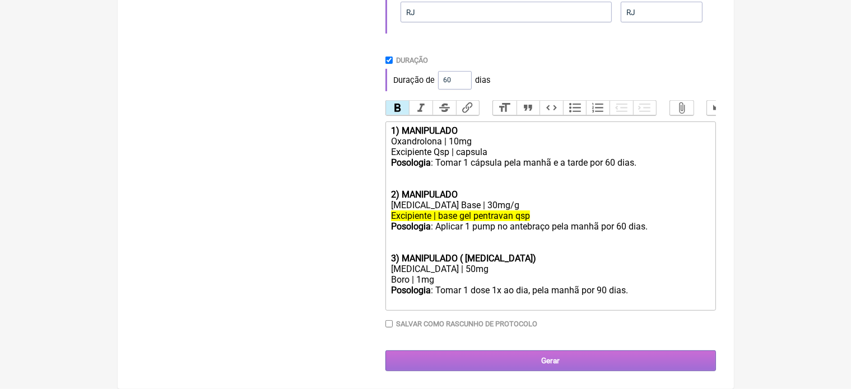
click at [560, 358] on input "Gerar" at bounding box center [551, 361] width 331 height 21
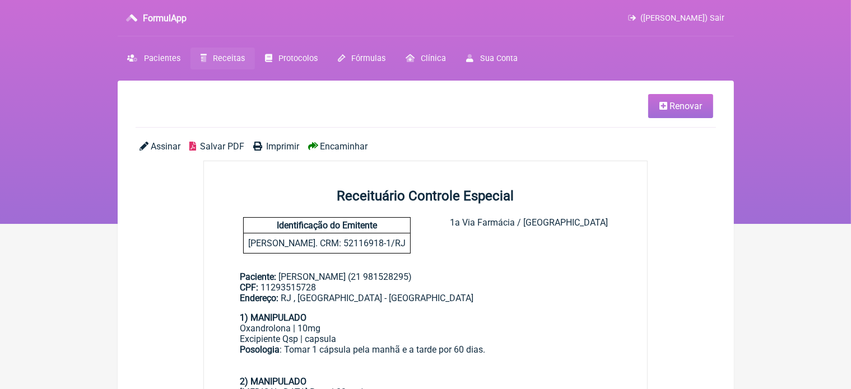
click at [684, 109] on span "Renovar" at bounding box center [686, 106] width 33 height 11
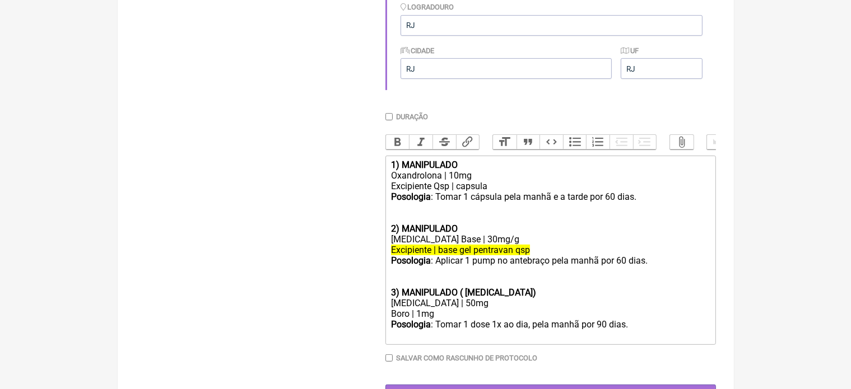
scroll to position [386, 0]
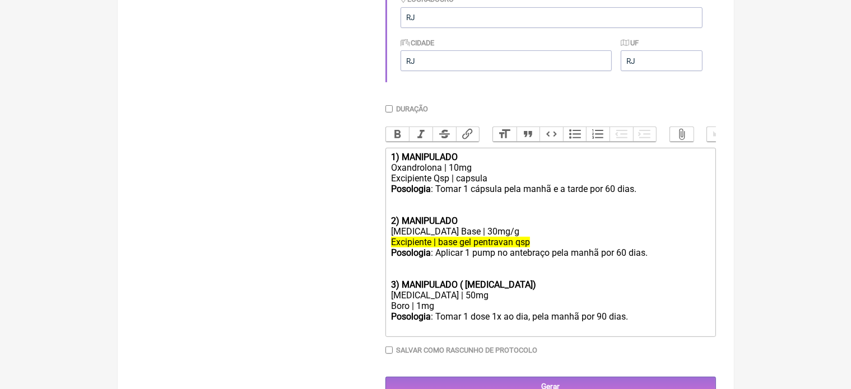
click at [620, 265] on div "Posologia : Aplicar 1 pump no antebraço pela manhã por 60 dias. 3) [GEOGRAPHIC_…" at bounding box center [550, 269] width 318 height 43
click at [609, 200] on div "Posologia : Tomar 1 cápsula pela manhã e a tarde por 60 dias. 2) MANIPULADO" at bounding box center [550, 205] width 318 height 43
type trix-editor "<div><strong>1) MANIPULADO</strong></div><div>Oxandrolona | 10mg</div><div>Exci…"
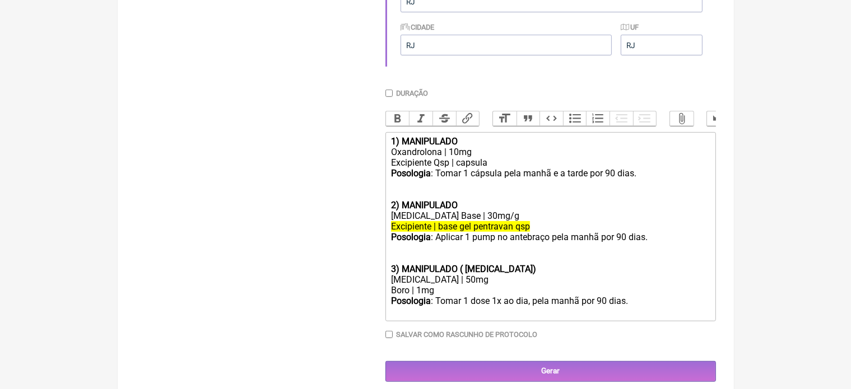
scroll to position [408, 0]
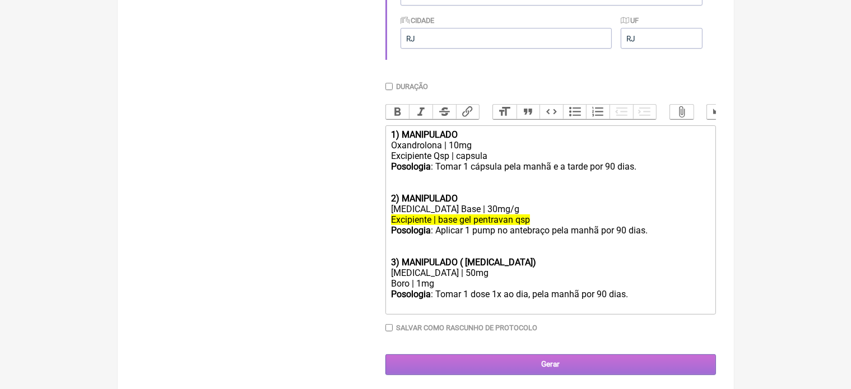
click at [555, 375] on input "Gerar" at bounding box center [551, 365] width 331 height 21
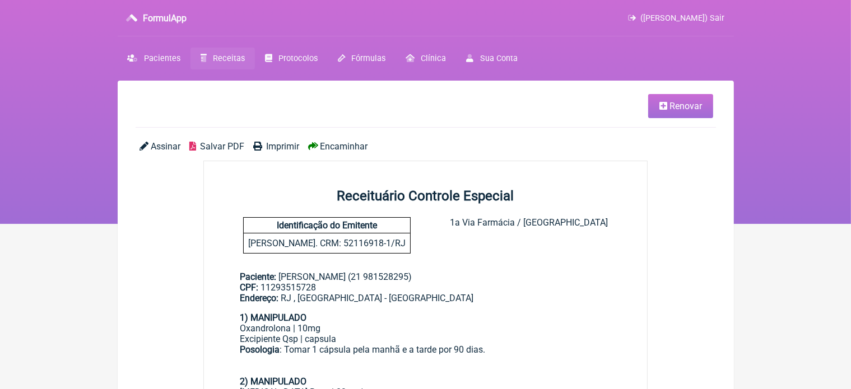
click at [280, 146] on span "Imprimir" at bounding box center [282, 146] width 33 height 11
click at [673, 105] on span "Renovar" at bounding box center [686, 106] width 33 height 11
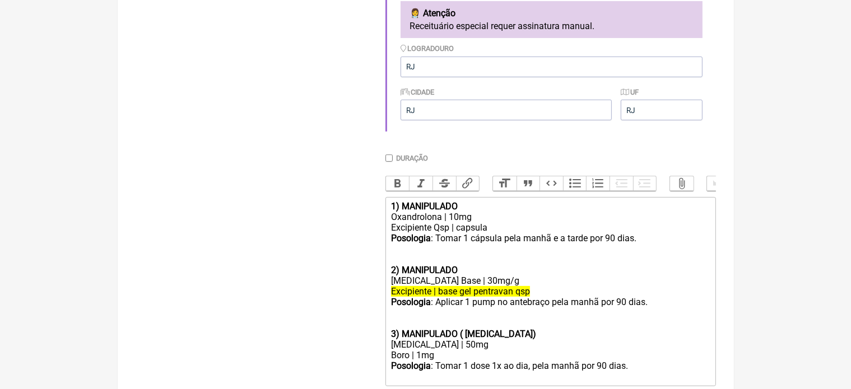
scroll to position [359, 0]
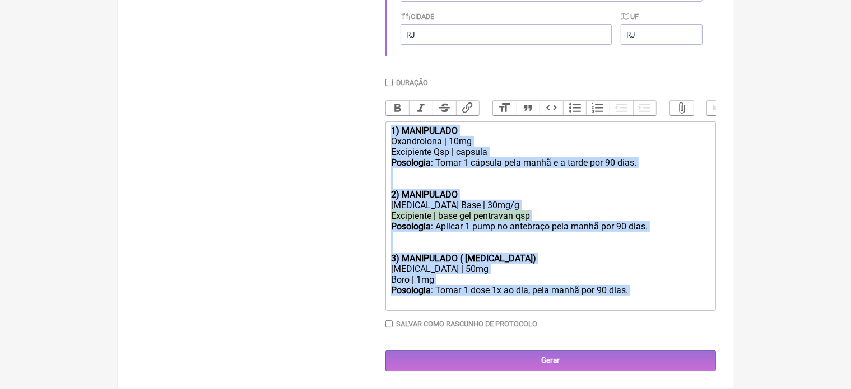
drag, startPoint x: 390, startPoint y: 191, endPoint x: 516, endPoint y: 416, distance: 257.7
type trix-editor "<div><strong>1) MANIPULADO</strong></div><div>Oxandrolona | 10mg</div><div>Exci…"
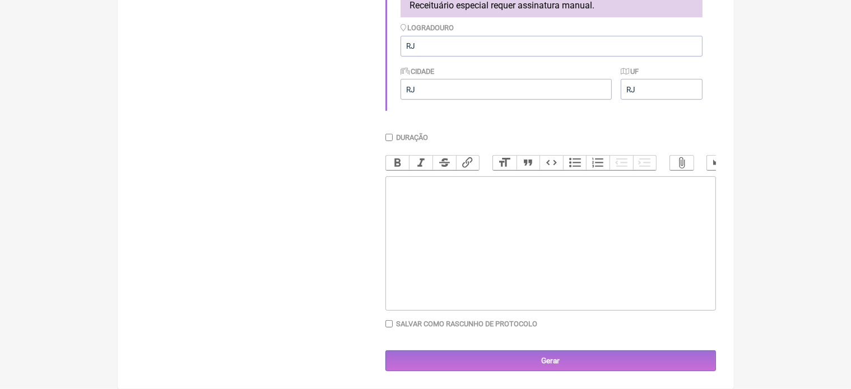
scroll to position [27, 0]
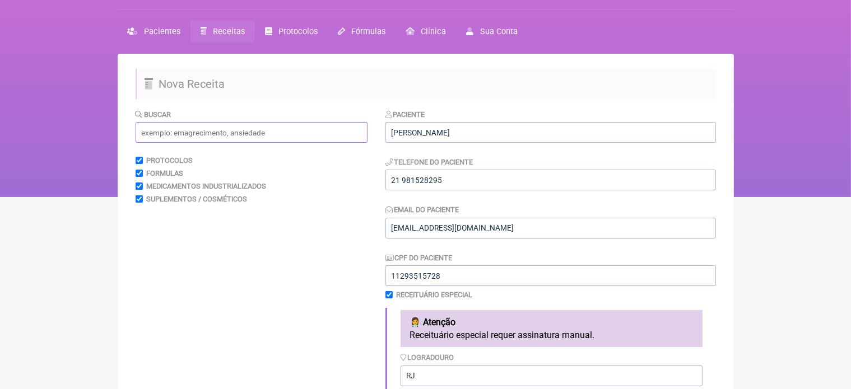
click at [202, 129] on input "text" at bounding box center [252, 132] width 232 height 21
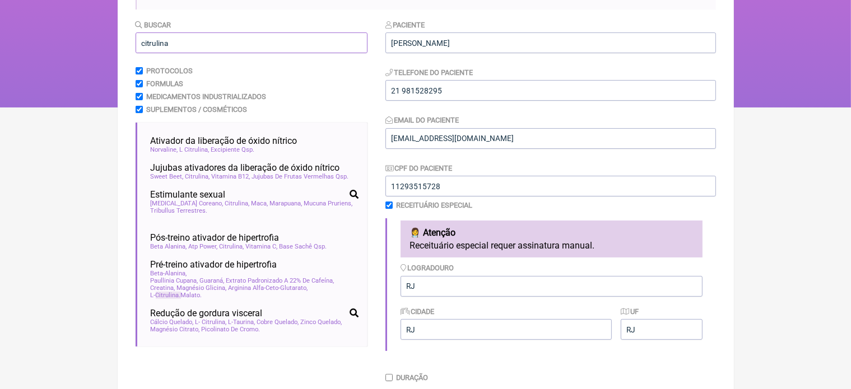
scroll to position [67, 0]
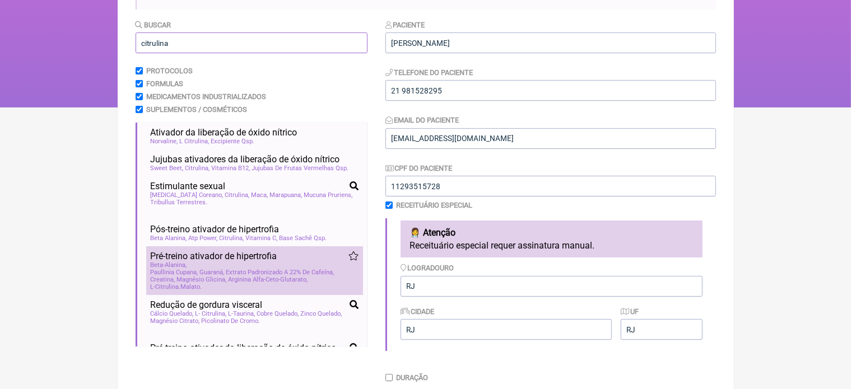
type input "citrulina"
click at [271, 284] on span "Arginina Alfa-Ceto-Glutarato" at bounding box center [269, 279] width 80 height 7
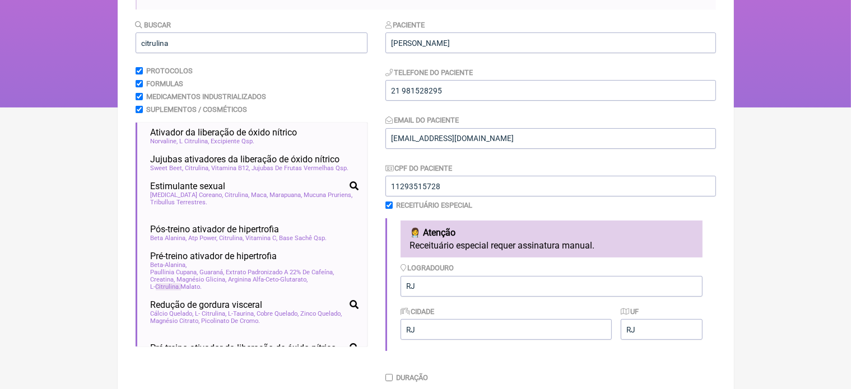
scroll to position [368, 0]
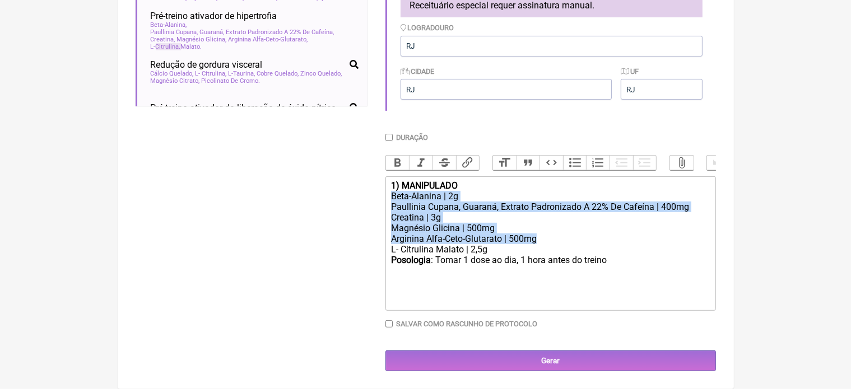
drag, startPoint x: 389, startPoint y: 194, endPoint x: 545, endPoint y: 242, distance: 163.3
click at [545, 242] on trix-editor "1) MANIPULADO Beta-Alanina | 2g Paullinia Cupana, Guaraná, Extrato Padronizado …" at bounding box center [551, 244] width 331 height 134
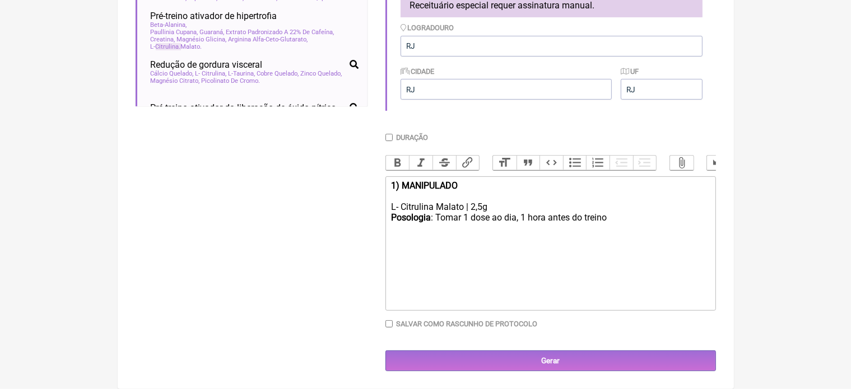
click at [388, 207] on trix-editor "1) MANIPULADO L- Citrulina Malato | 2,5g Posologia : Tomar 1 dose ao dia, 1 hor…" at bounding box center [551, 244] width 331 height 134
type trix-editor "<div><strong>1) MANIPULADO</strong></div><div>L- Citrulina Malato | 2,5g</div><…"
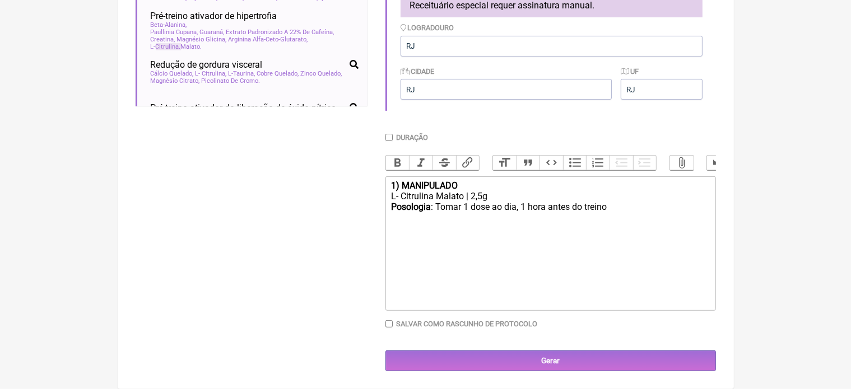
click at [391, 134] on input "Duração" at bounding box center [389, 137] width 7 height 7
checkbox input "true"
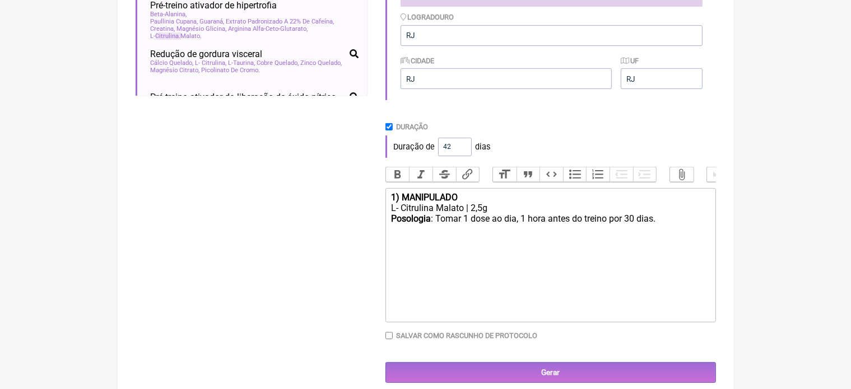
click at [463, 145] on input "42" at bounding box center [455, 147] width 34 height 18
click at [463, 145] on input "50" at bounding box center [455, 147] width 34 height 18
click at [463, 145] on input "66" at bounding box center [455, 147] width 34 height 18
click at [463, 145] on input "67" at bounding box center [455, 147] width 34 height 18
click at [463, 145] on input "68" at bounding box center [455, 147] width 34 height 18
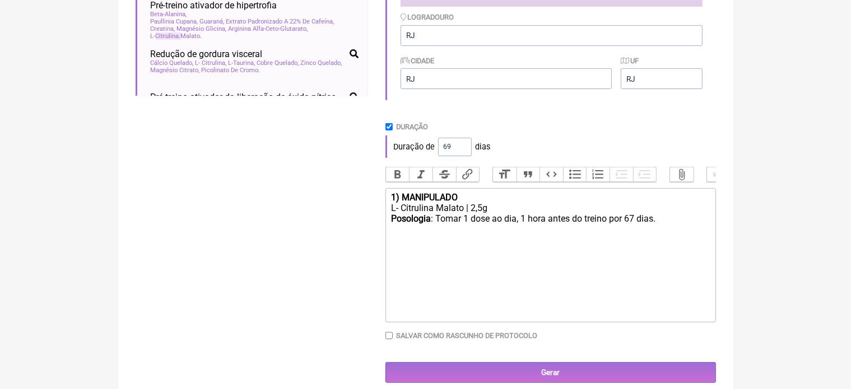
click at [463, 145] on input "69" at bounding box center [455, 147] width 34 height 18
click at [463, 145] on input "70" at bounding box center [455, 147] width 34 height 18
click at [463, 145] on input "71" at bounding box center [455, 147] width 34 height 18
click at [463, 145] on input "72" at bounding box center [455, 147] width 34 height 18
click at [463, 145] on input "73" at bounding box center [455, 147] width 34 height 18
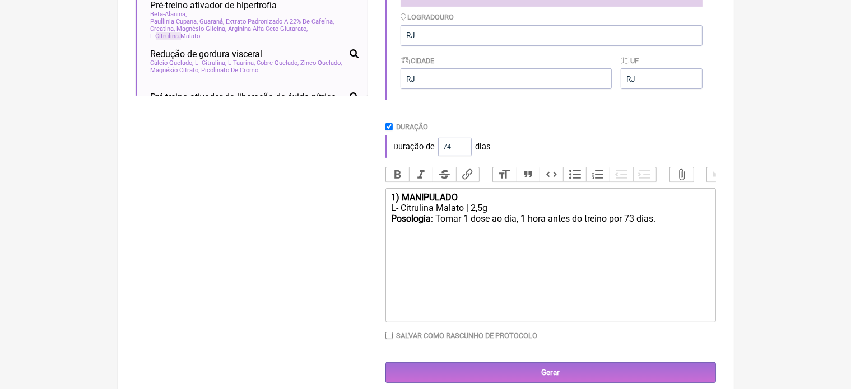
click at [463, 145] on input "74" at bounding box center [455, 147] width 34 height 18
click at [463, 145] on input "75" at bounding box center [455, 147] width 34 height 18
click at [463, 145] on input "76" at bounding box center [455, 147] width 34 height 18
click at [463, 145] on input "77" at bounding box center [455, 147] width 34 height 18
click at [463, 145] on input "78" at bounding box center [455, 147] width 34 height 18
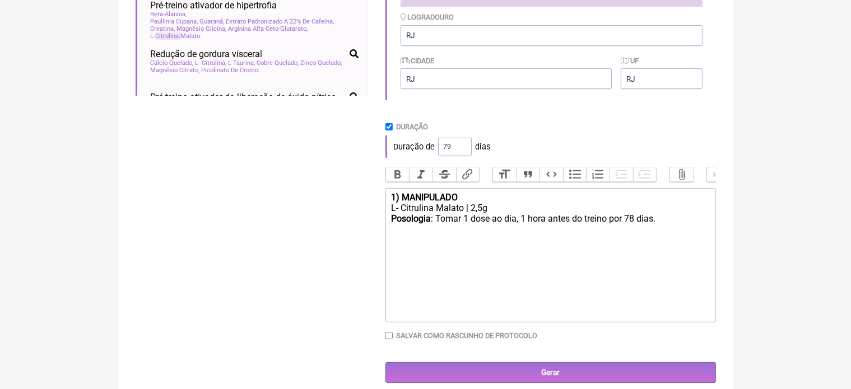
click at [463, 145] on input "79" at bounding box center [455, 147] width 34 height 18
click at [463, 145] on input "80" at bounding box center [455, 147] width 34 height 18
click at [463, 145] on input "81" at bounding box center [455, 147] width 34 height 18
click at [463, 145] on input "82" at bounding box center [455, 147] width 34 height 18
click at [463, 145] on input "83" at bounding box center [455, 147] width 34 height 18
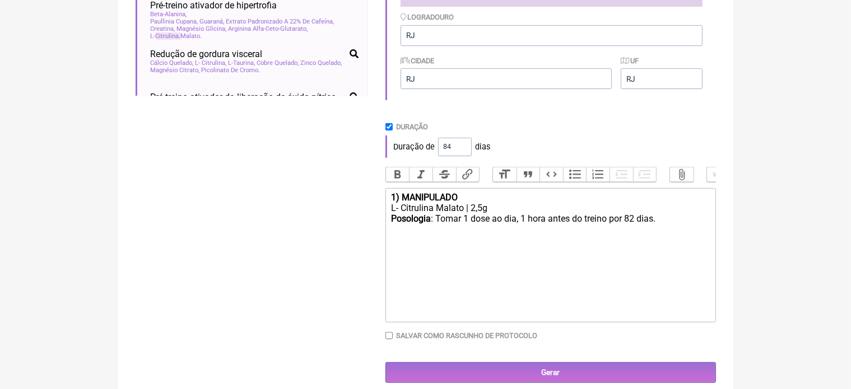
click at [463, 145] on input "84" at bounding box center [455, 147] width 34 height 18
click at [463, 145] on input "85" at bounding box center [455, 147] width 34 height 18
click at [463, 145] on input "86" at bounding box center [455, 147] width 34 height 18
click at [463, 145] on input "87" at bounding box center [455, 147] width 34 height 18
click at [463, 145] on input "88" at bounding box center [455, 147] width 34 height 18
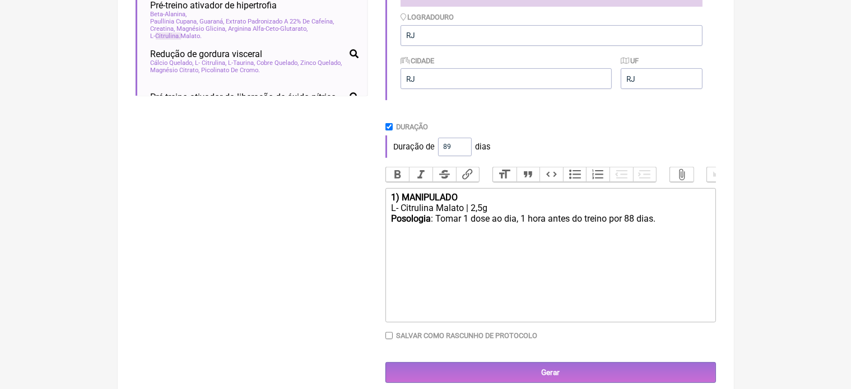
click at [463, 145] on input "89" at bounding box center [455, 147] width 34 height 18
type input "90"
click at [463, 145] on input "90" at bounding box center [455, 147] width 34 height 18
click at [667, 230] on div "Posologia : Tomar 1 dose ao dia, 1 hora antes do treino por 90 dias." at bounding box center [550, 224] width 318 height 21
type trix-editor "<div><strong>1) MANIPULADO</strong></div><div>L- Citrulina Malato | 2,5g</div><…"
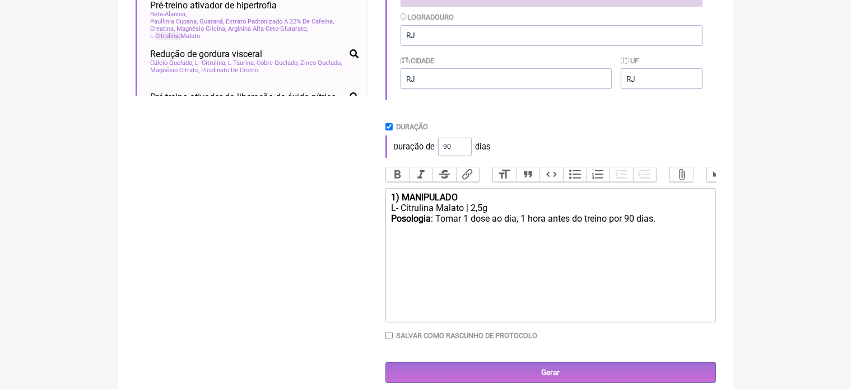
scroll to position [27, 0]
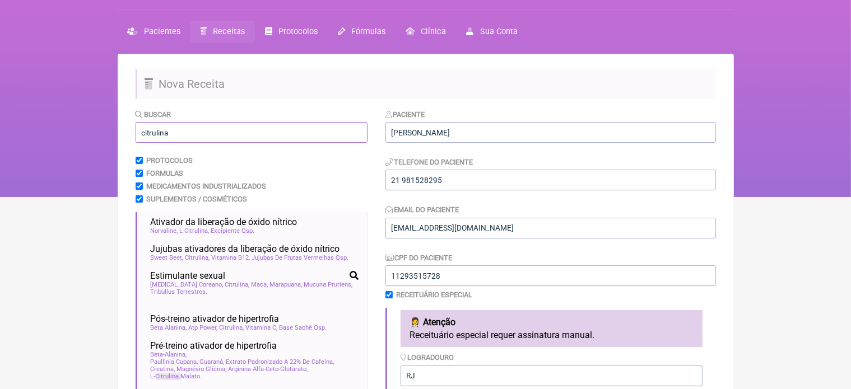
click at [198, 134] on input "citrulina" at bounding box center [252, 132] width 232 height 21
type input "c"
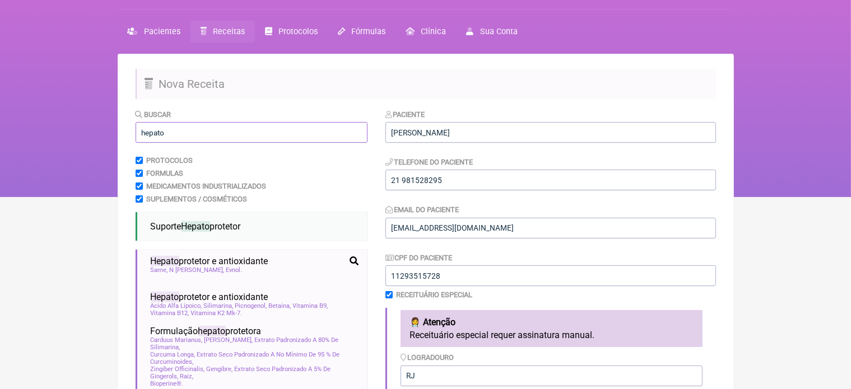
type input "hepato"
drag, startPoint x: 399, startPoint y: 242, endPoint x: 562, endPoint y: 298, distance: 172.4
click at [562, 298] on div "Paciente [PERSON_NAME] DE FREITAS Telefone do Paciente [PHONE_NUMBER] Email do …" at bounding box center [551, 275] width 331 height 333
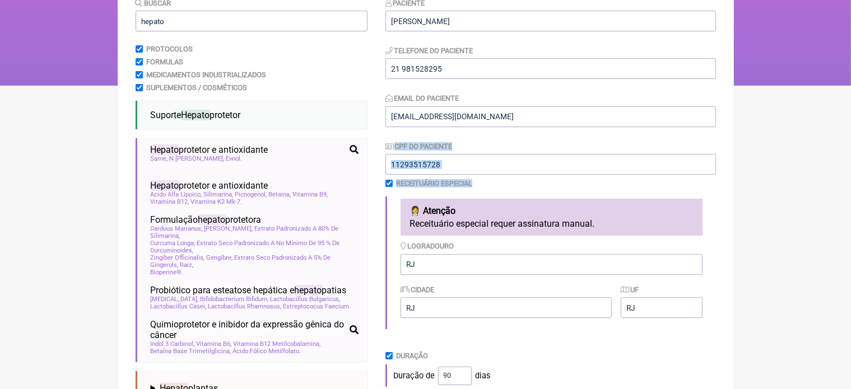
scroll to position [139, 0]
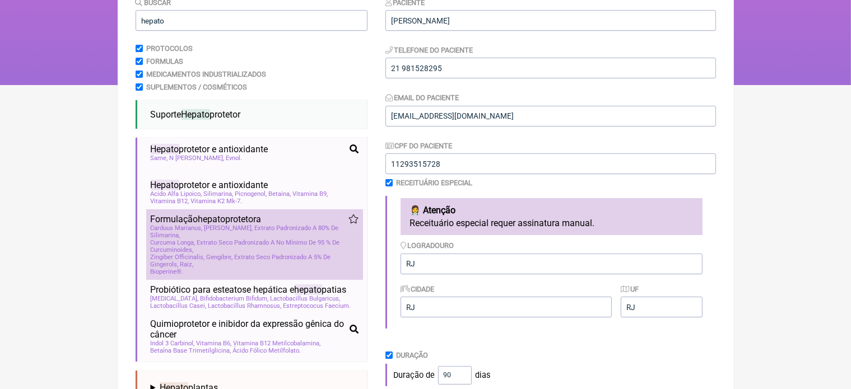
click at [233, 247] on span "Curcuma Longa, Extrato Seco Padronizado A No Mínimo De 95 % De Curcuminoides" at bounding box center [255, 246] width 208 height 15
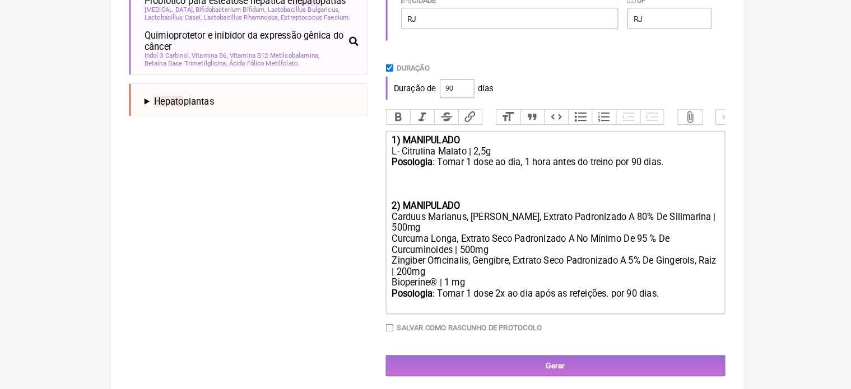
scroll to position [437, 0]
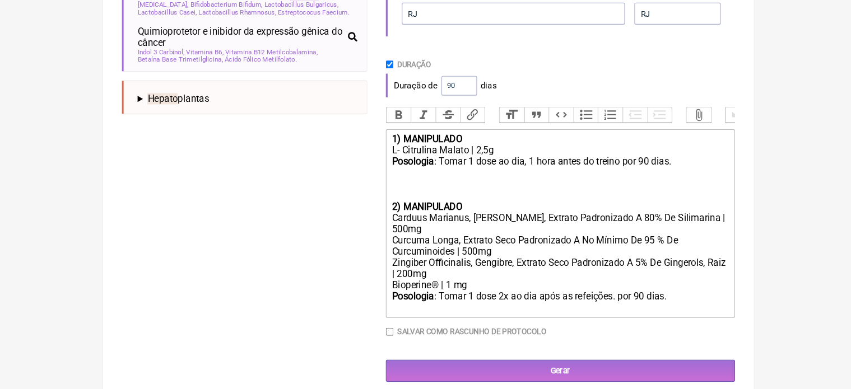
click at [391, 203] on strong "2) MANIPULADO" at bounding box center [424, 205] width 67 height 11
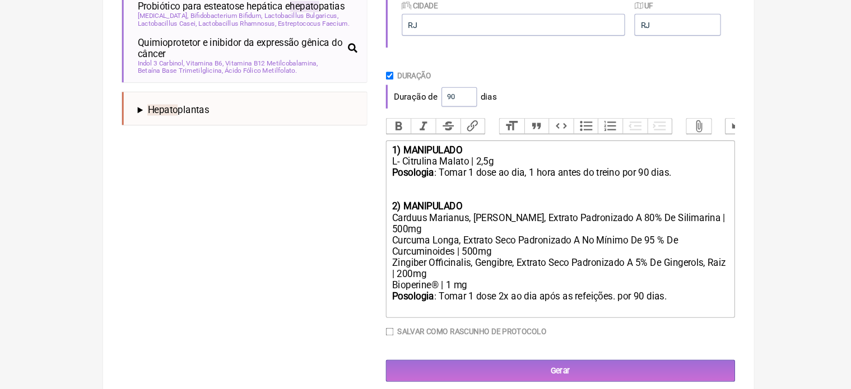
scroll to position [425, 0]
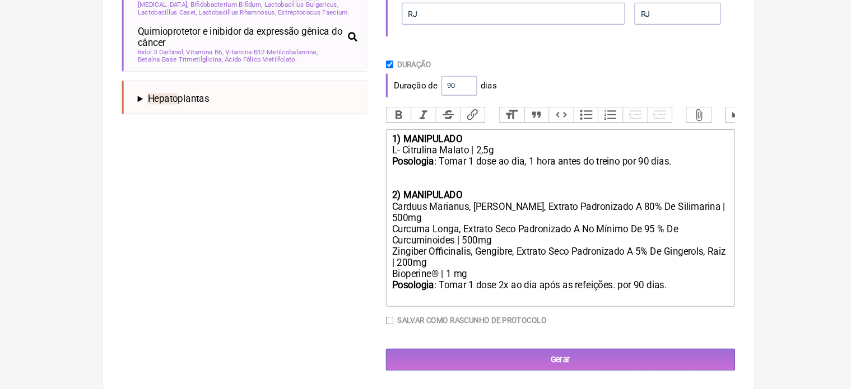
click at [667, 294] on div "Posologia : Tomar 1 dose 2x ao dia após as refeições. por 90 dias." at bounding box center [550, 295] width 318 height 21
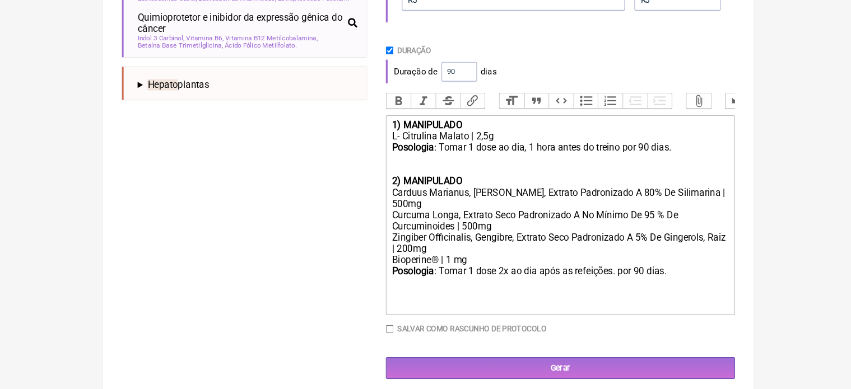
click at [466, 198] on div "Posologia : Tomar 1 dose ao dia, 1 hora antes do treino por 90 dias. 2) MANIPUL…" at bounding box center [550, 176] width 318 height 43
type trix-editor "<div><strong>1) MANIPULADO</strong></div><div>L- Citrulina Malato | 2,5g</div><…"
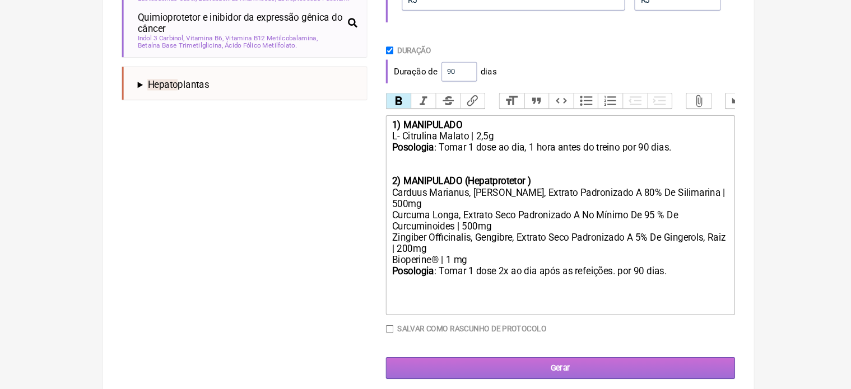
click at [529, 380] on input "Gerar" at bounding box center [551, 369] width 331 height 21
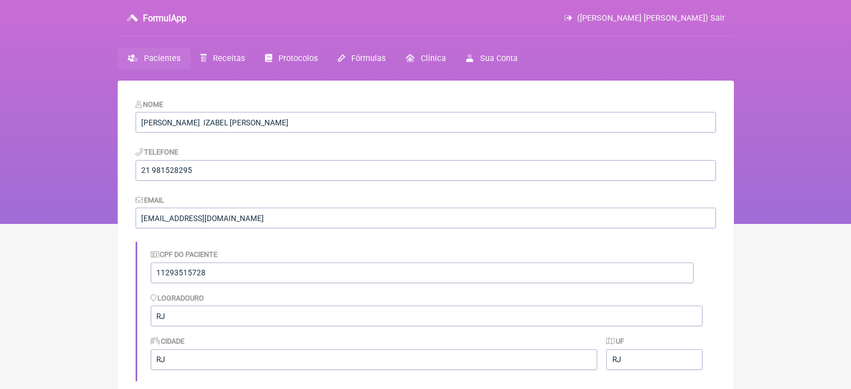
scroll to position [341, 0]
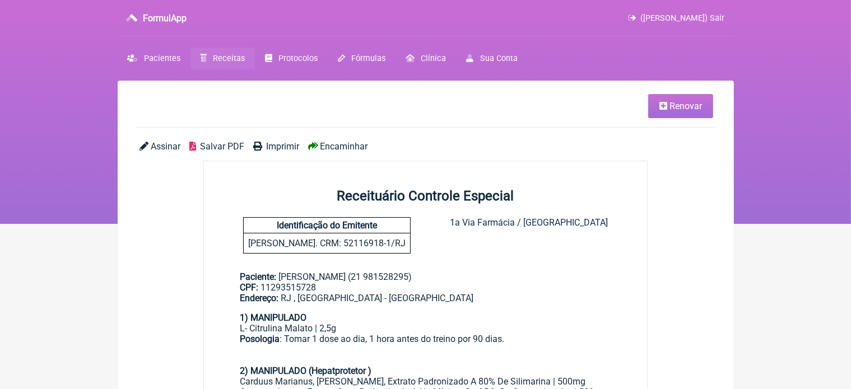
click at [286, 146] on span "Imprimir" at bounding box center [282, 146] width 33 height 11
click at [690, 110] on span "Renovar" at bounding box center [686, 106] width 33 height 11
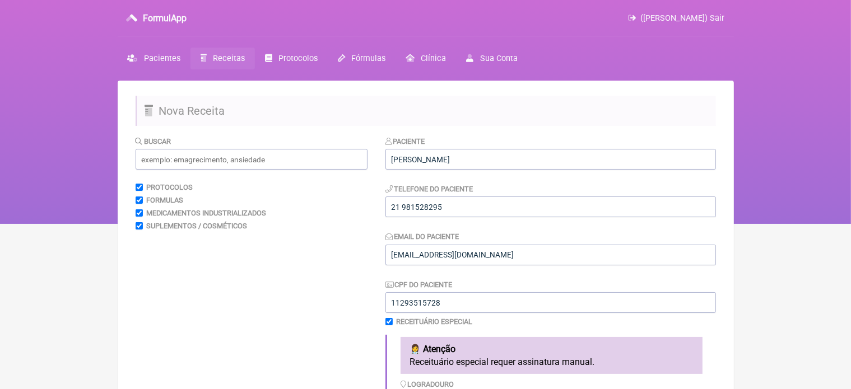
scroll to position [341, 0]
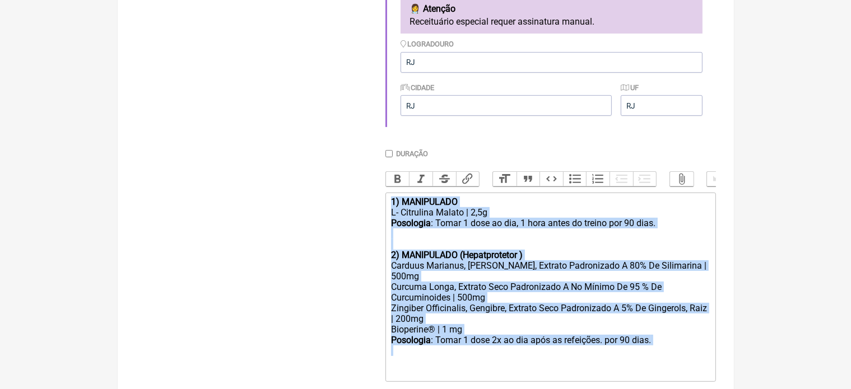
drag, startPoint x: 393, startPoint y: 210, endPoint x: 502, endPoint y: 372, distance: 194.3
click at [502, 372] on trix-editor "1) MANIPULADO L- Citrulina Malato | 2,5g Posologia : Tomar 1 dose ao dia, 1 hor…" at bounding box center [551, 287] width 331 height 189
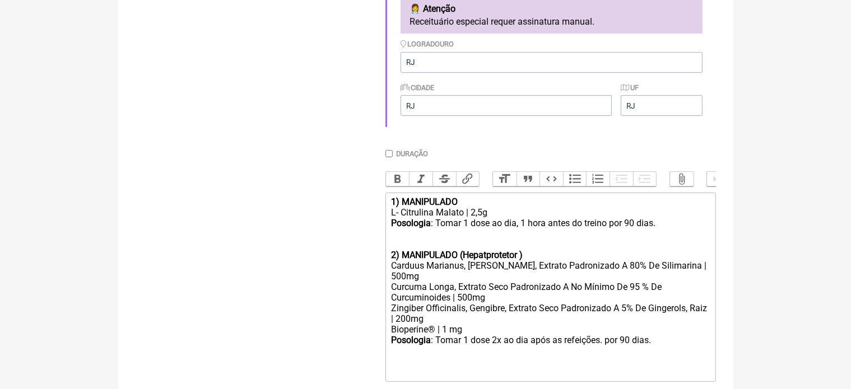
type trix-editor "<div><br><br></div>"
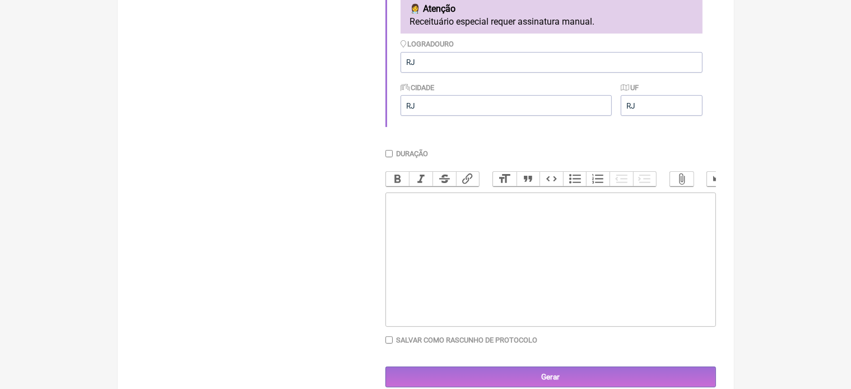
scroll to position [0, 0]
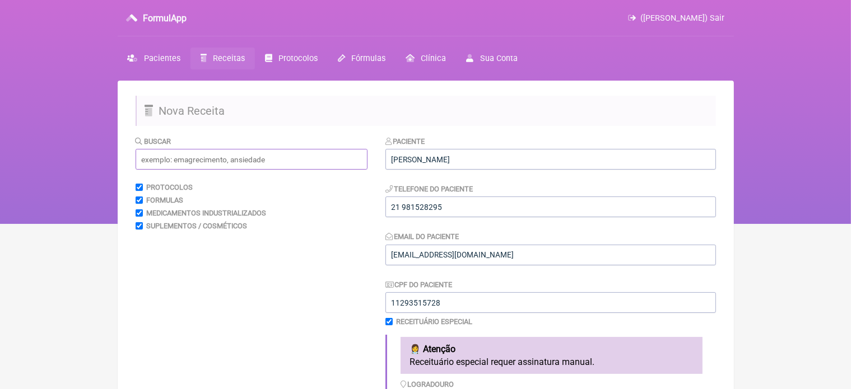
click at [227, 154] on input "text" at bounding box center [252, 159] width 232 height 21
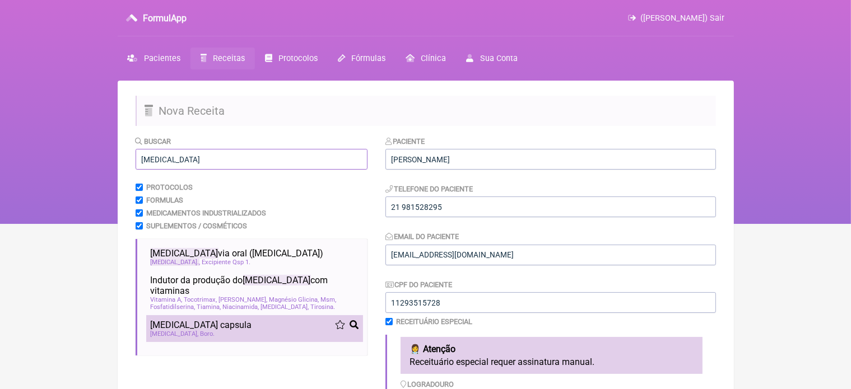
type input "[MEDICAL_DATA]"
click at [207, 320] on span "[MEDICAL_DATA] capsula" at bounding box center [201, 325] width 101 height 11
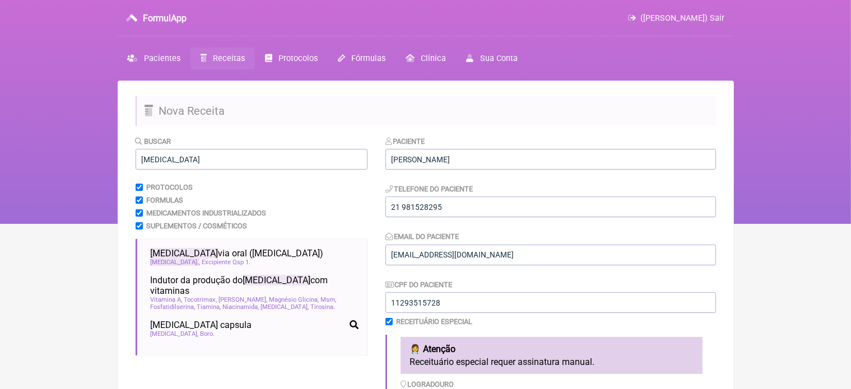
scroll to position [341, 0]
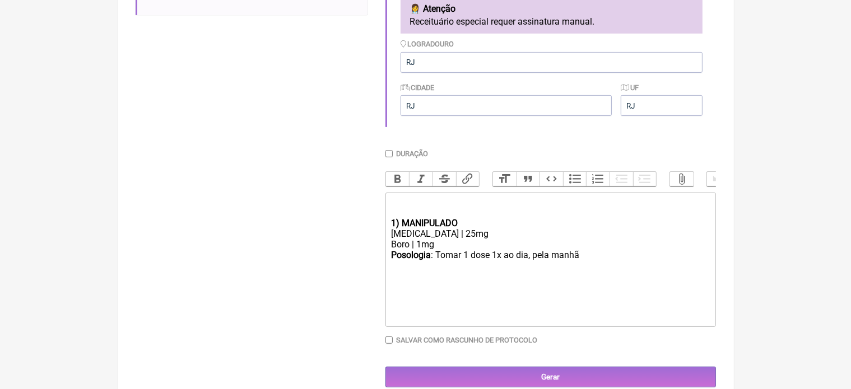
click at [389, 233] on trix-editor "1) MANIPULADO [MEDICAL_DATA] | 25mg Boro | 1mg Posologia : Tomar 1 dose 1x ao d…" at bounding box center [551, 260] width 331 height 134
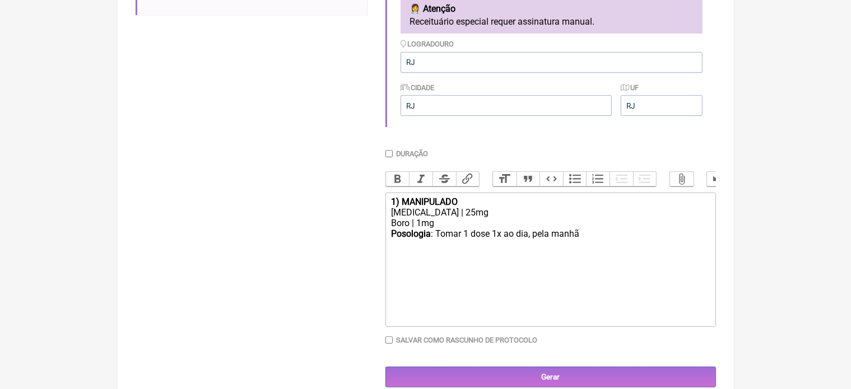
click at [468, 207] on div "1) MANIPULADO" at bounding box center [550, 202] width 318 height 11
type trix-editor "<div><strong>1) MANIPULADO ([MEDICAL_DATA])</strong></div><div>[MEDICAL_DATA] |…"
click at [391, 155] on input "Duração" at bounding box center [389, 153] width 7 height 7
checkbox input "true"
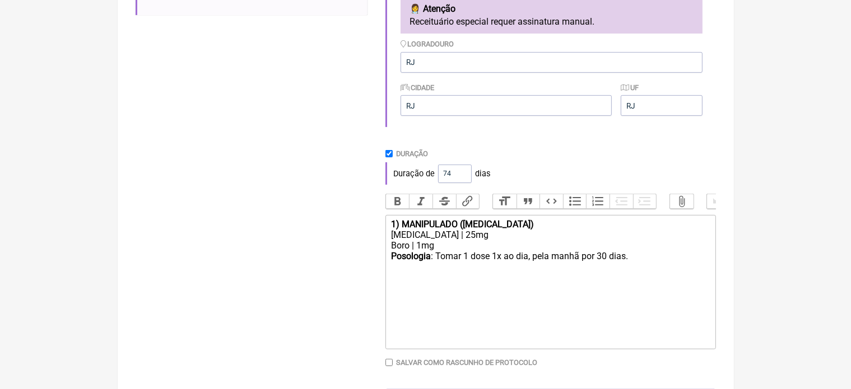
click at [460, 174] on input "74" at bounding box center [455, 174] width 34 height 18
click at [460, 174] on input "75" at bounding box center [455, 174] width 34 height 18
click at [460, 174] on input "76" at bounding box center [455, 174] width 34 height 18
click at [460, 174] on input "77" at bounding box center [455, 174] width 34 height 18
click at [460, 174] on input "78" at bounding box center [455, 174] width 34 height 18
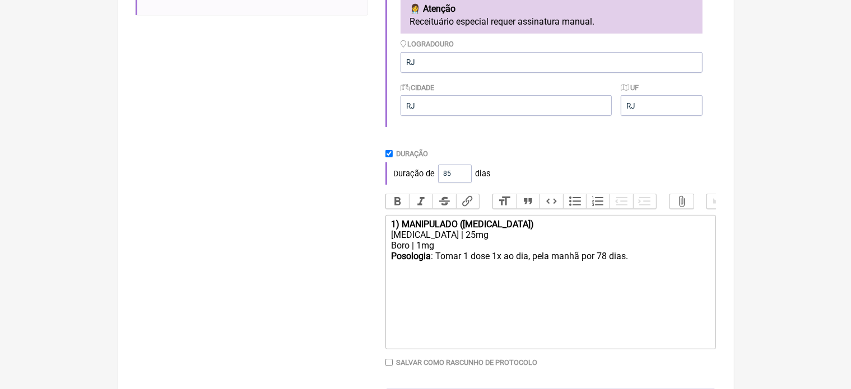
click at [460, 174] on input "85" at bounding box center [455, 174] width 34 height 18
click at [460, 174] on input "92" at bounding box center [455, 174] width 34 height 18
click at [460, 178] on input "91" at bounding box center [455, 174] width 34 height 18
type input "90"
click at [460, 178] on input "90" at bounding box center [455, 174] width 34 height 18
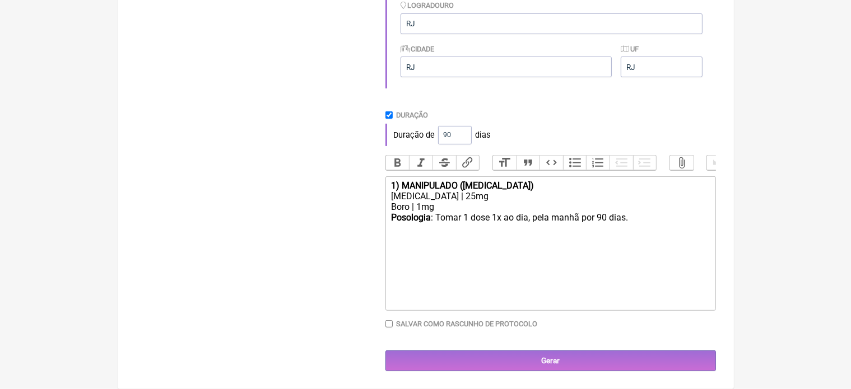
scroll to position [391, 0]
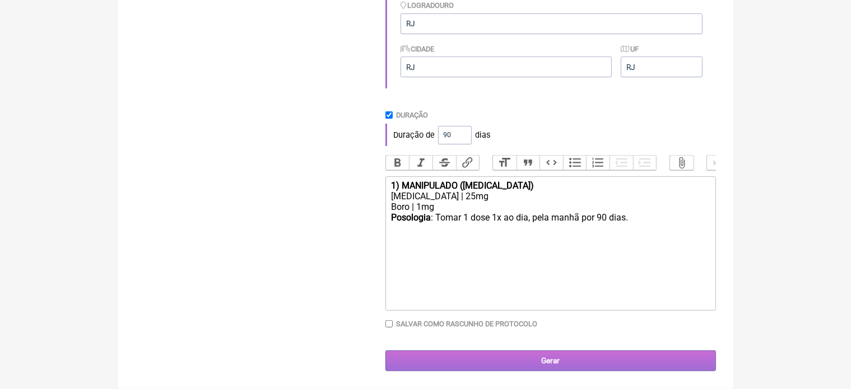
click at [549, 359] on input "Gerar" at bounding box center [551, 361] width 331 height 21
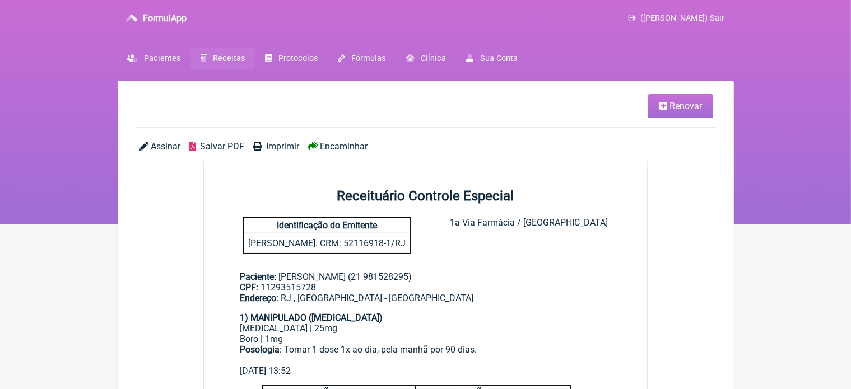
click at [282, 147] on span "Imprimir" at bounding box center [282, 146] width 33 height 11
